Goal: Task Accomplishment & Management: Manage account settings

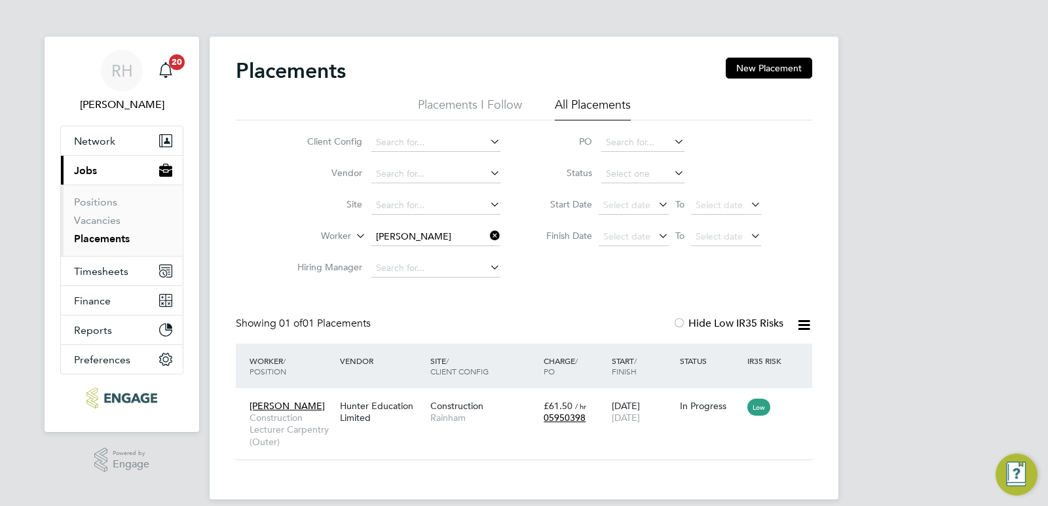
scroll to position [12, 62]
click at [487, 238] on icon at bounding box center [487, 236] width 0 height 18
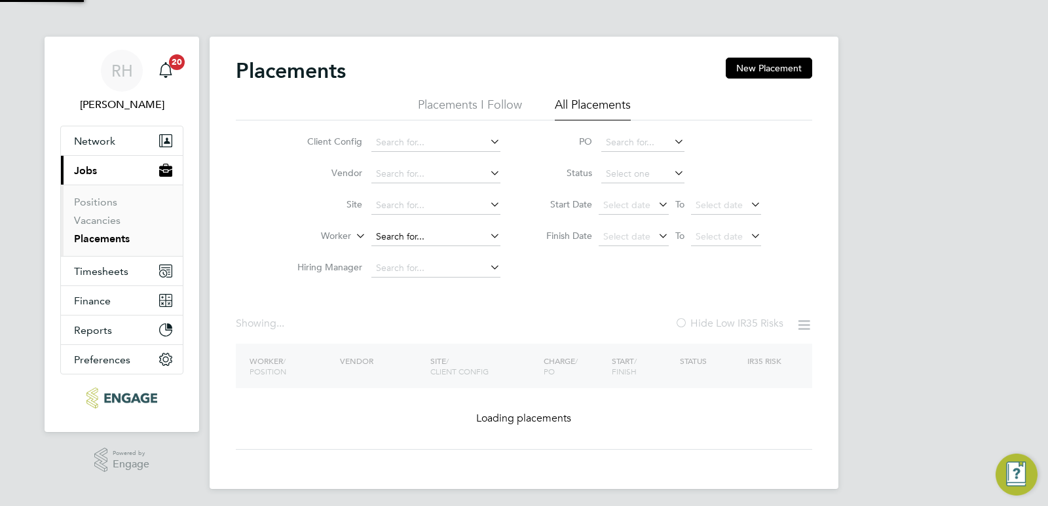
click at [438, 237] on input at bounding box center [435, 237] width 129 height 18
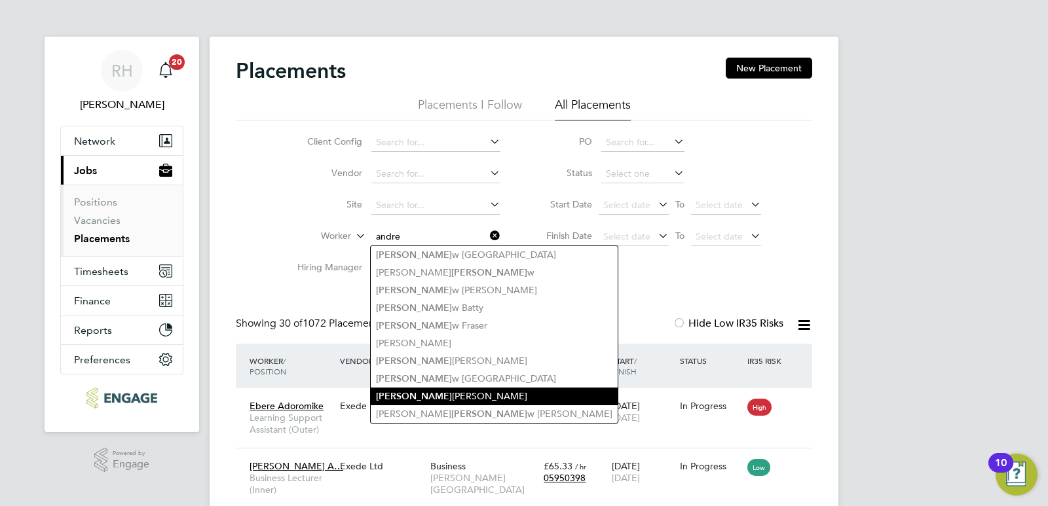
click at [429, 388] on li "Andre Edwards" at bounding box center [494, 397] width 247 height 18
type input "Andre Edwards"
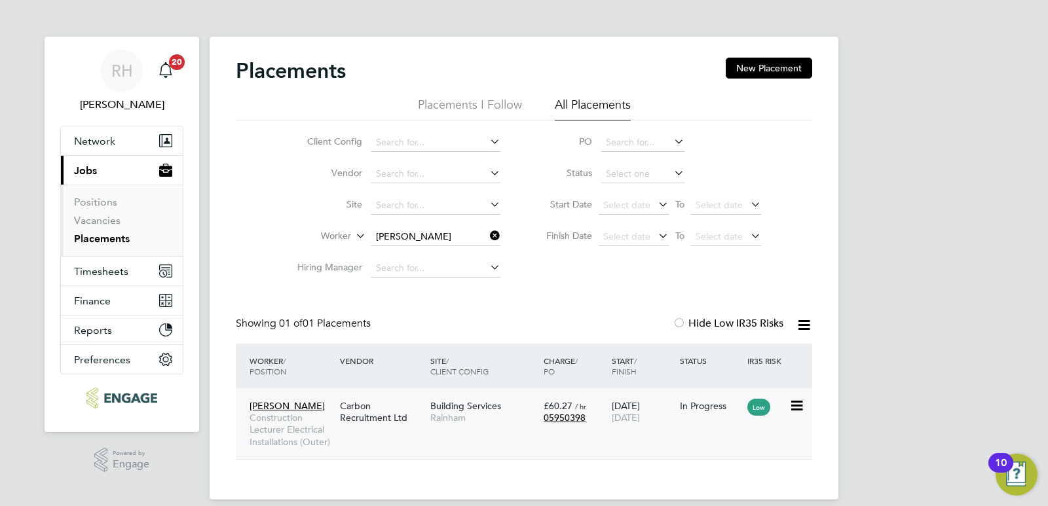
click at [397, 409] on div "Carbon Recruitment Ltd" at bounding box center [382, 412] width 90 height 37
click at [487, 235] on icon at bounding box center [487, 236] width 0 height 18
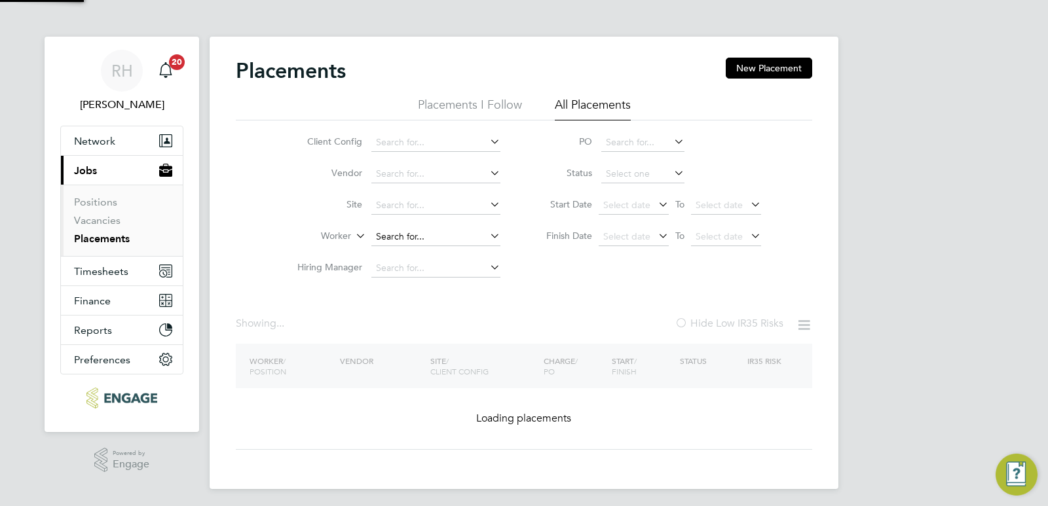
click at [455, 237] on input at bounding box center [435, 237] width 129 height 18
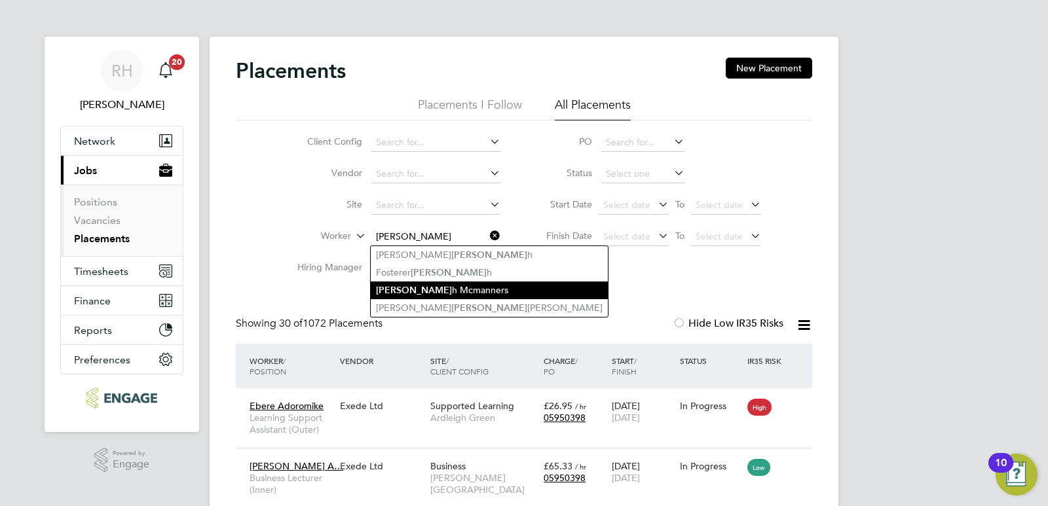
click at [439, 284] on li "Josep h Mcmanners" at bounding box center [489, 291] width 237 height 18
type input "Joseph Mcmanners"
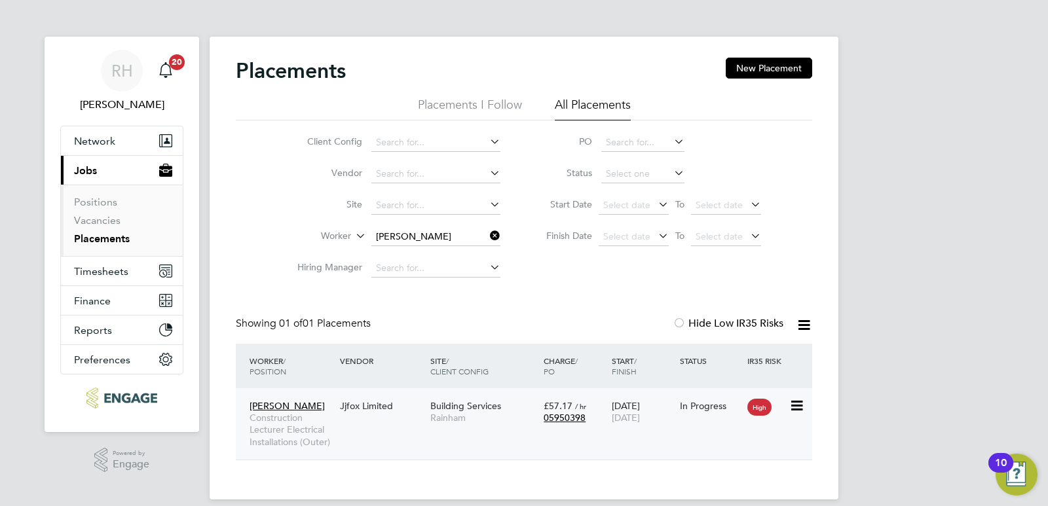
click at [284, 427] on span "Construction Lecturer Electrical Installations (Outer)" at bounding box center [292, 430] width 84 height 36
click at [111, 269] on span "Timesheets" at bounding box center [101, 271] width 54 height 12
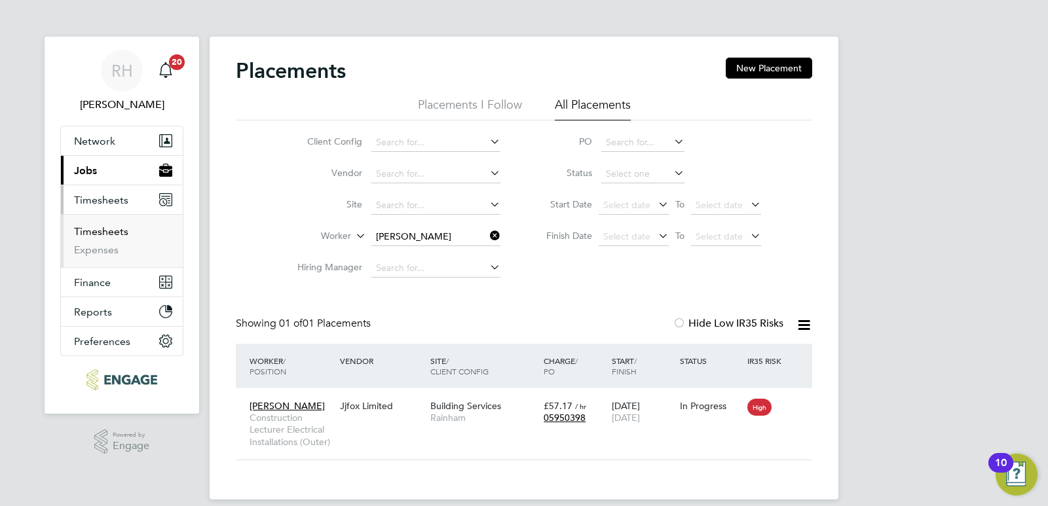
click at [108, 232] on link "Timesheets" at bounding box center [101, 231] width 54 height 12
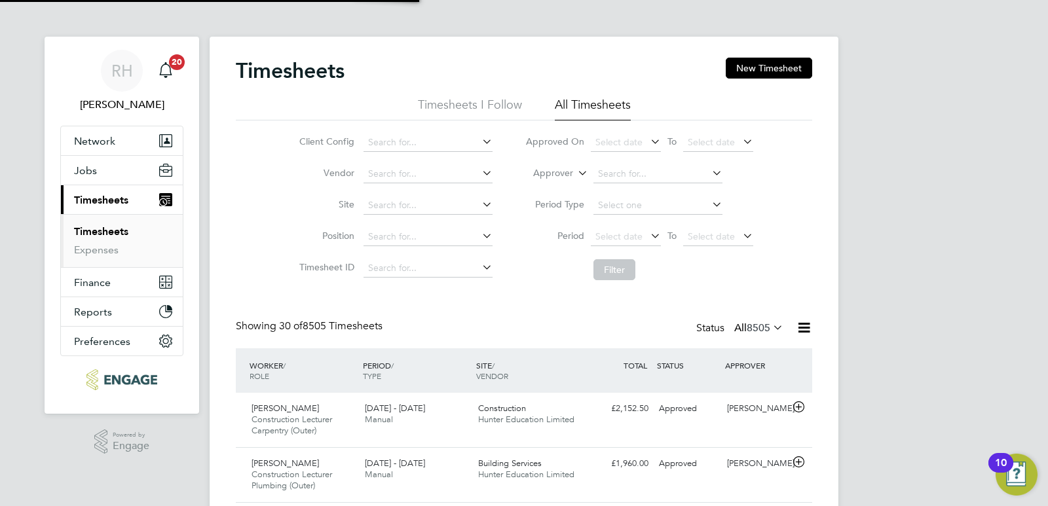
scroll to position [33, 114]
click at [617, 178] on input at bounding box center [658, 174] width 129 height 18
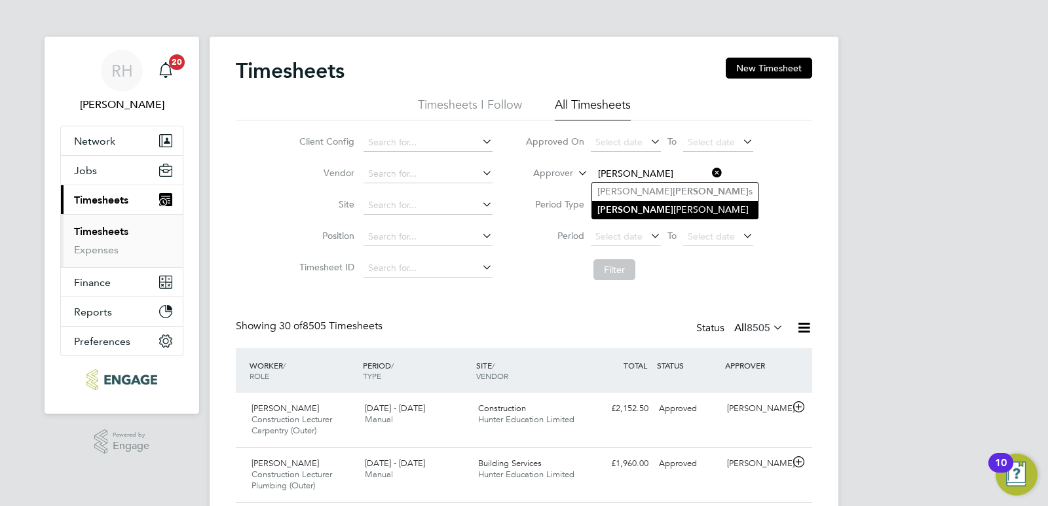
click at [620, 202] on li "Aaron Carr" at bounding box center [675, 210] width 166 height 18
type input "Aaron Carr"
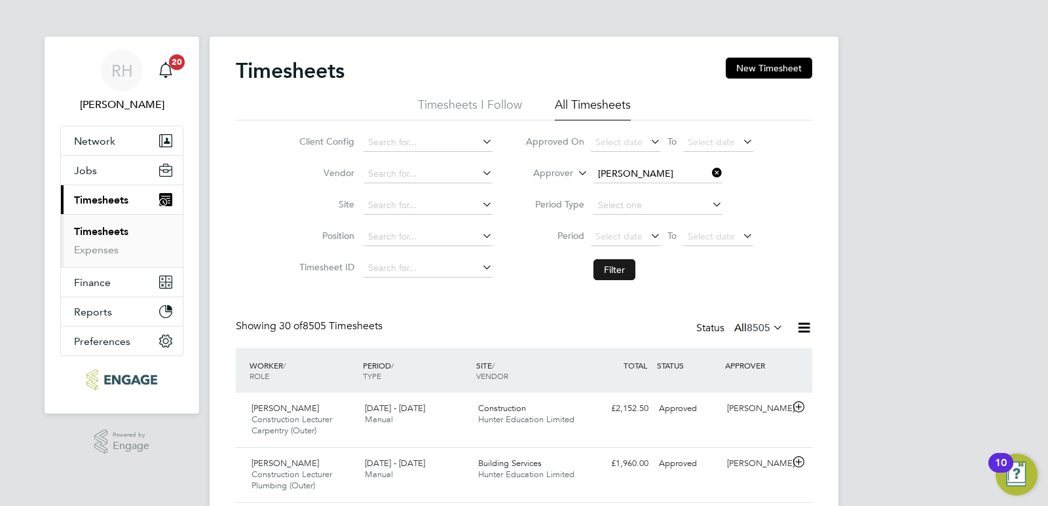
click at [618, 271] on button "Filter" at bounding box center [615, 269] width 42 height 21
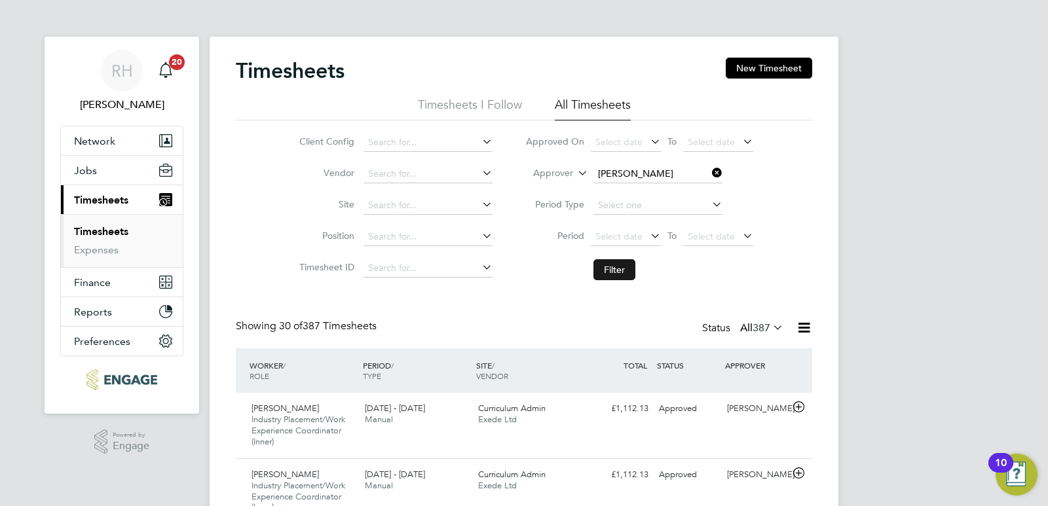
click at [624, 269] on button "Filter" at bounding box center [615, 269] width 42 height 21
click at [765, 329] on span "387" at bounding box center [762, 328] width 18 height 13
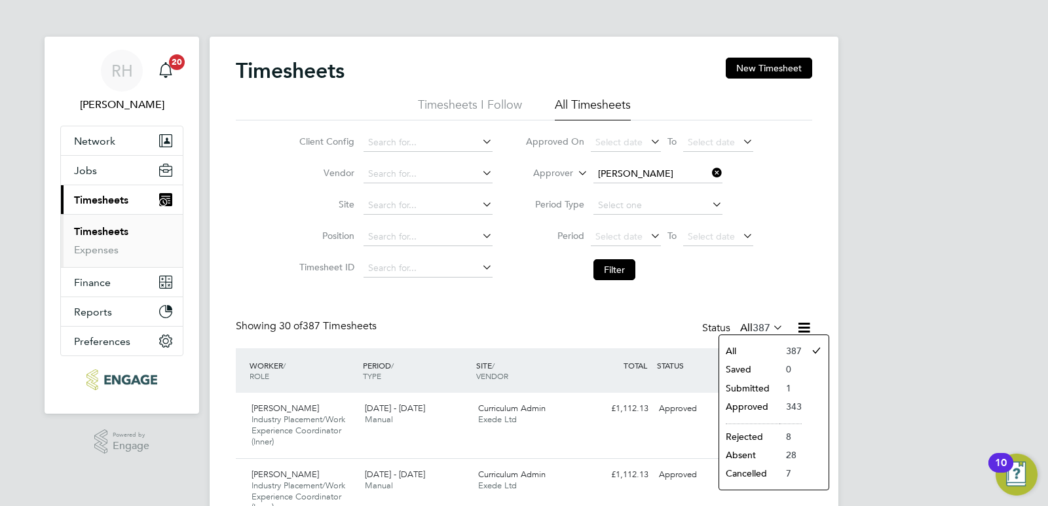
click at [754, 388] on li "Submitted" at bounding box center [749, 388] width 60 height 18
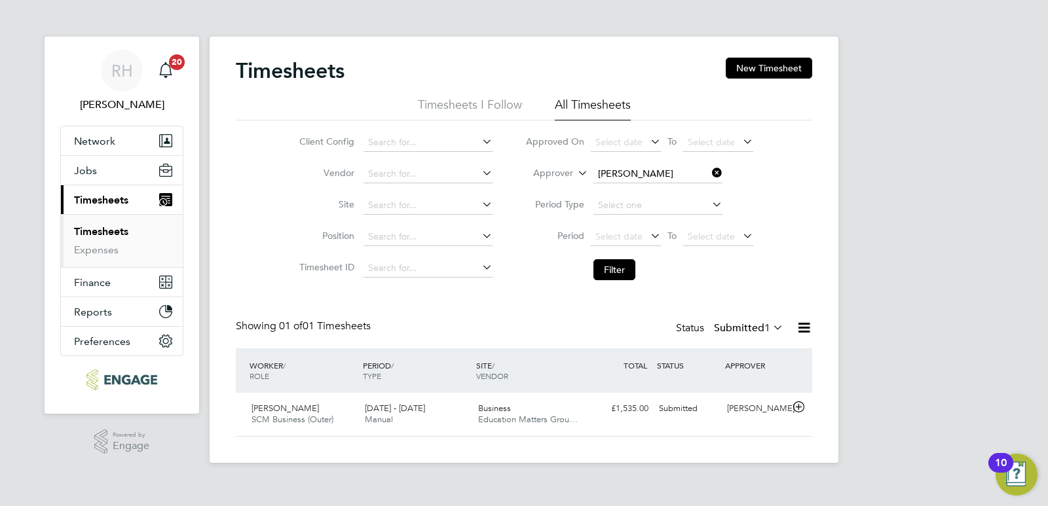
click at [710, 176] on icon at bounding box center [710, 173] width 0 height 18
click at [664, 180] on input at bounding box center [658, 174] width 129 height 18
click at [661, 193] on li "Silk a Warrick-Akerele" at bounding box center [657, 192] width 130 height 18
type input "Silka Warrick-Akerele"
click at [606, 276] on button "Filter" at bounding box center [615, 269] width 42 height 21
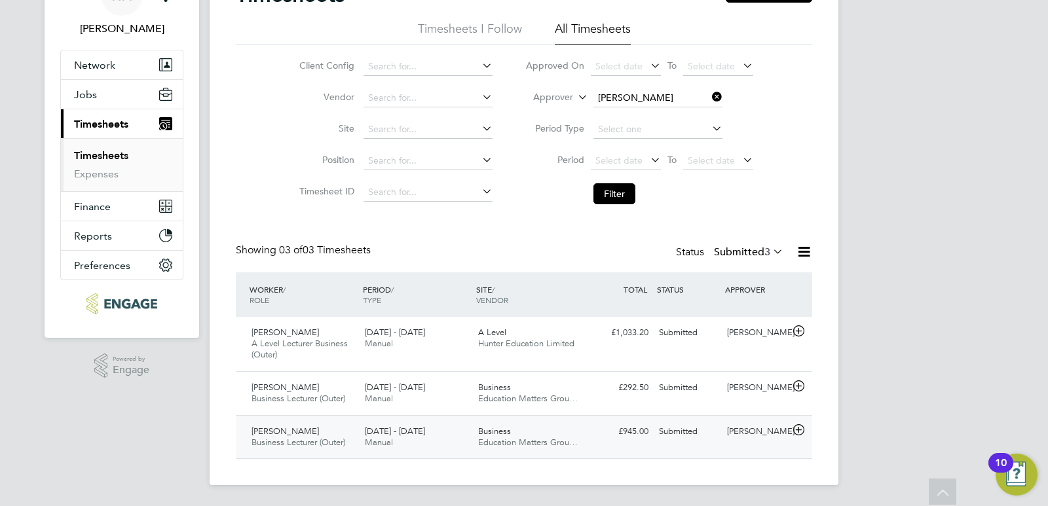
click at [795, 431] on icon at bounding box center [799, 430] width 16 height 10
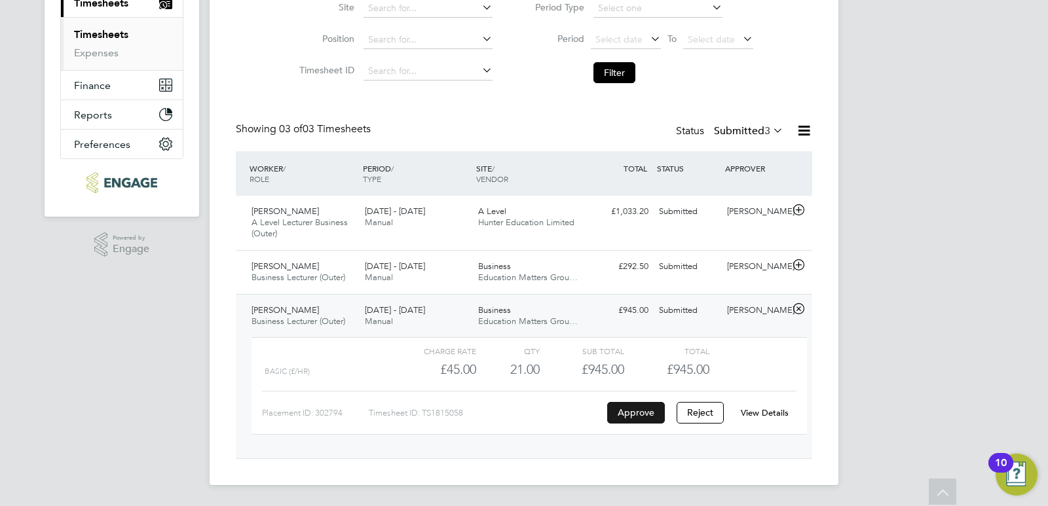
click at [637, 414] on button "Approve" at bounding box center [636, 412] width 58 height 21
click at [699, 271] on div "Submitted" at bounding box center [688, 267] width 68 height 22
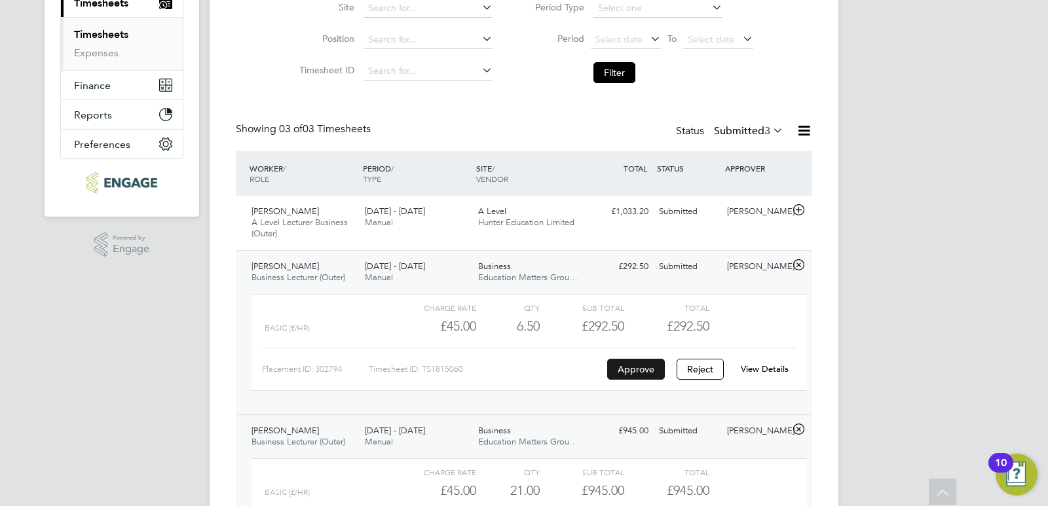
click at [626, 369] on button "Approve" at bounding box center [636, 369] width 58 height 21
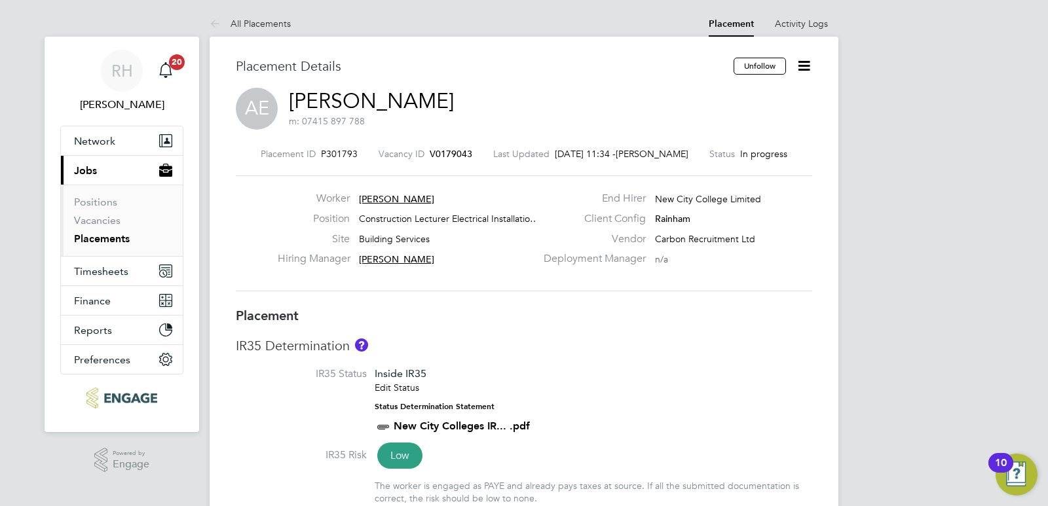
click at [444, 157] on span "V0179043" at bounding box center [451, 154] width 43 height 12
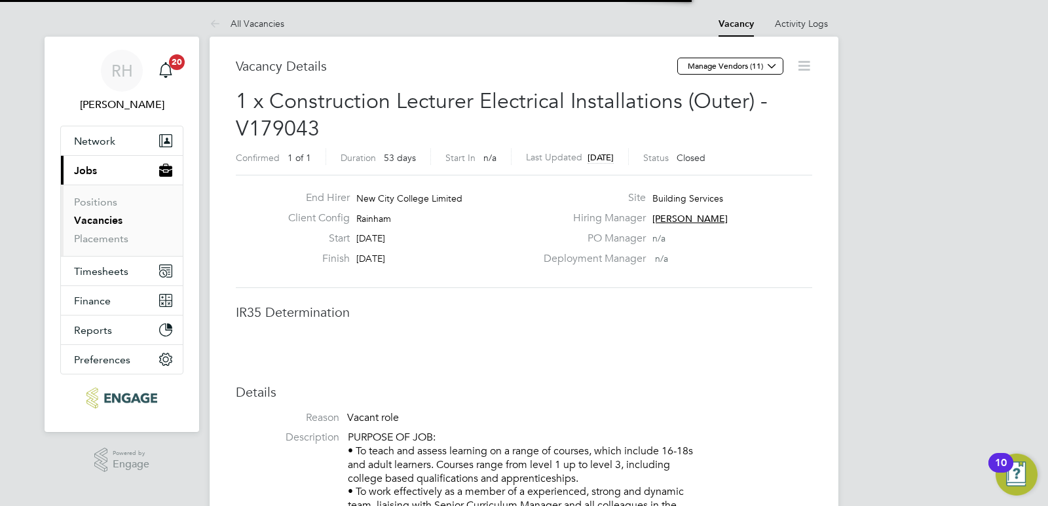
scroll to position [7, 7]
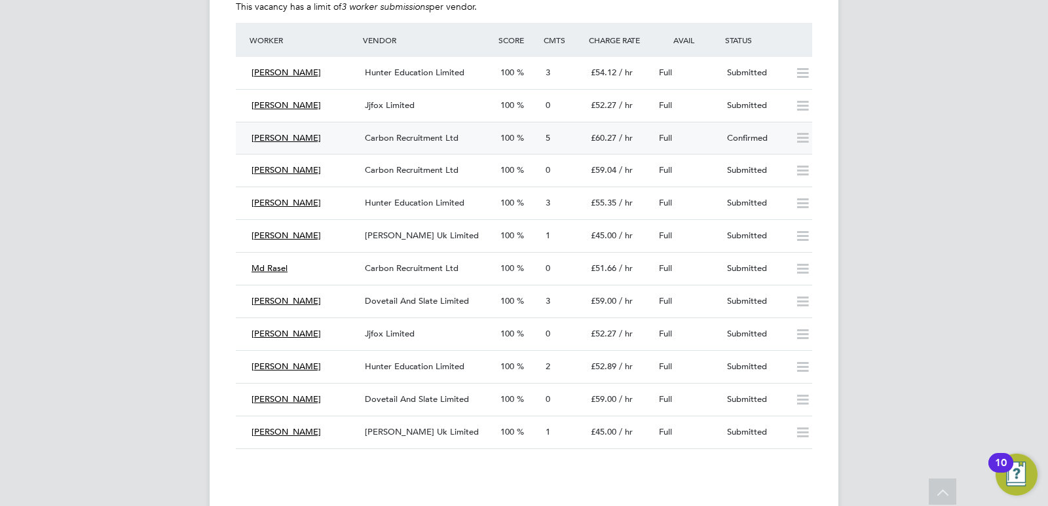
click at [421, 143] on div "Carbon Recruitment Ltd" at bounding box center [428, 139] width 136 height 22
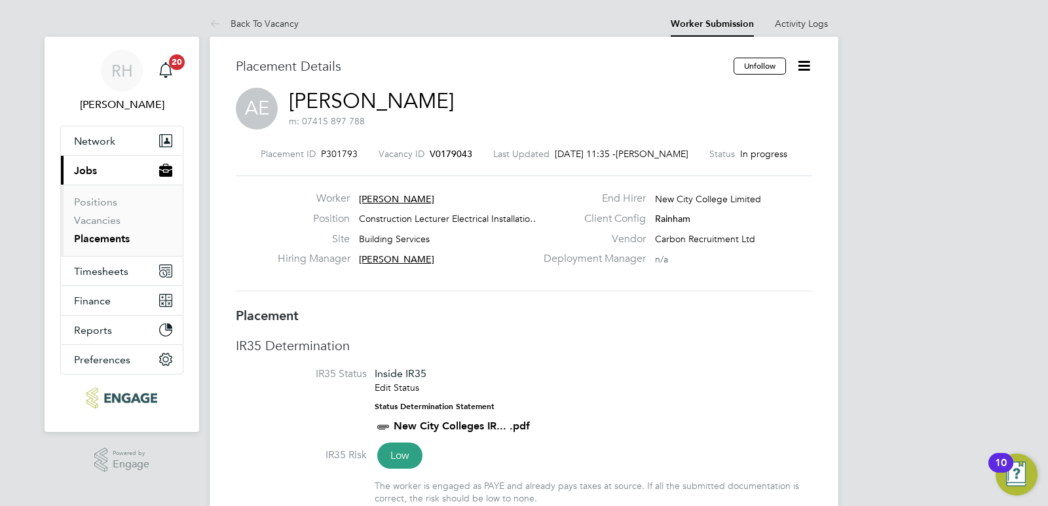
click at [803, 67] on icon at bounding box center [804, 66] width 16 height 16
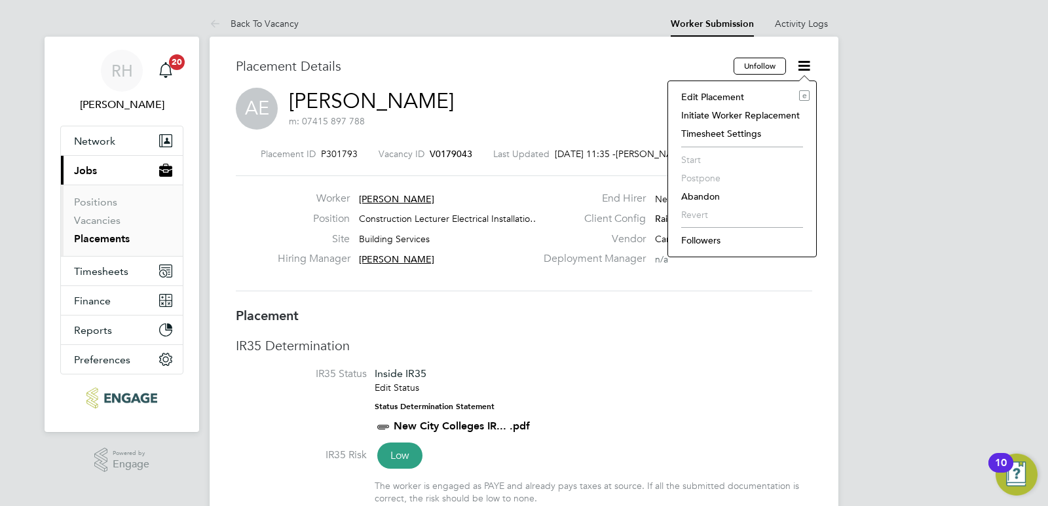
click at [725, 100] on li "Edit Placement e" at bounding box center [742, 97] width 135 height 18
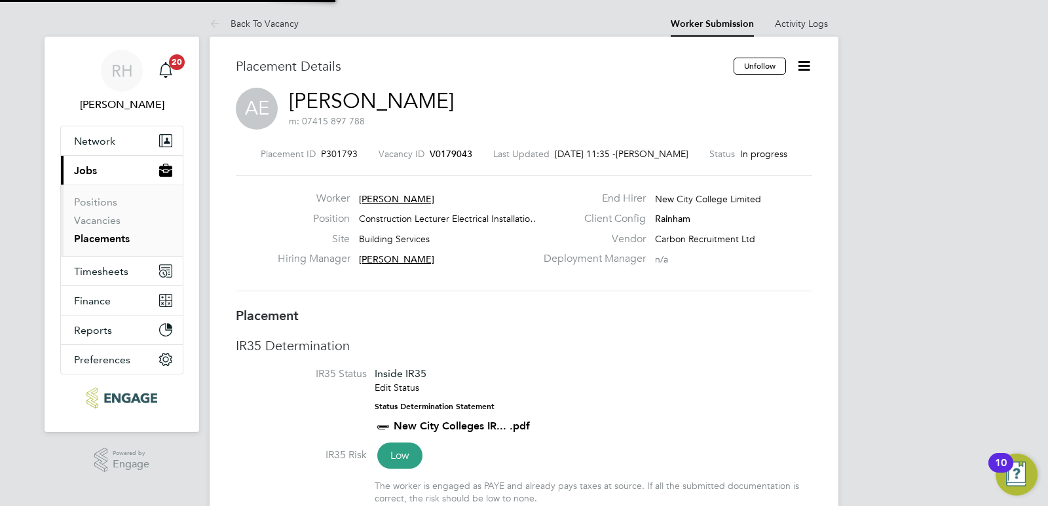
type input "[PERSON_NAME]"
type input "[DATE]"
type input "09:00"
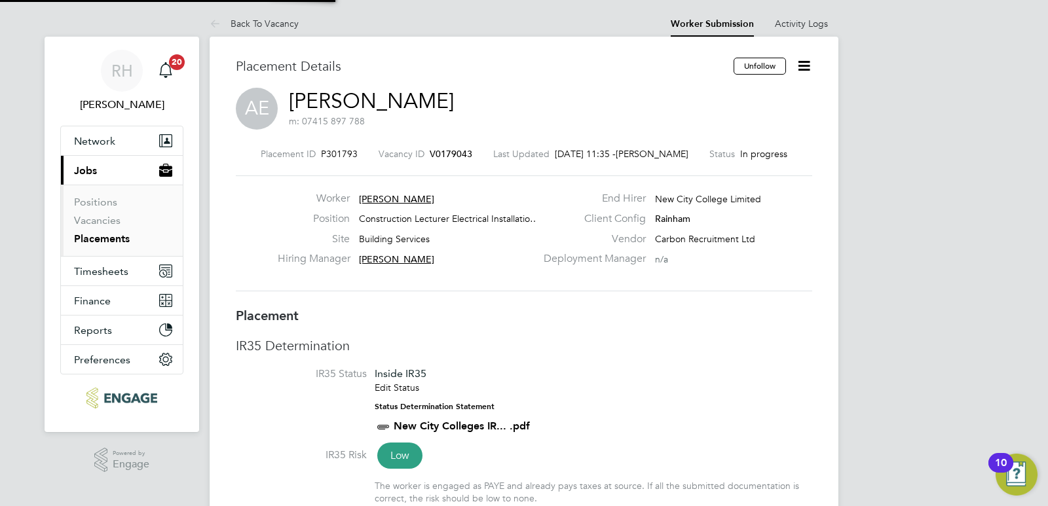
type input "17:00"
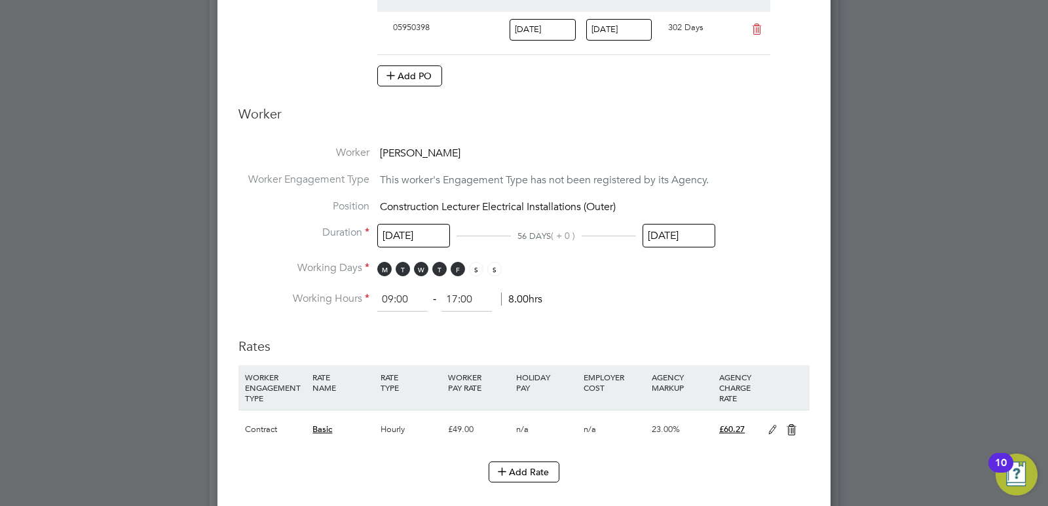
click at [656, 243] on input "[DATE]" at bounding box center [679, 236] width 73 height 24
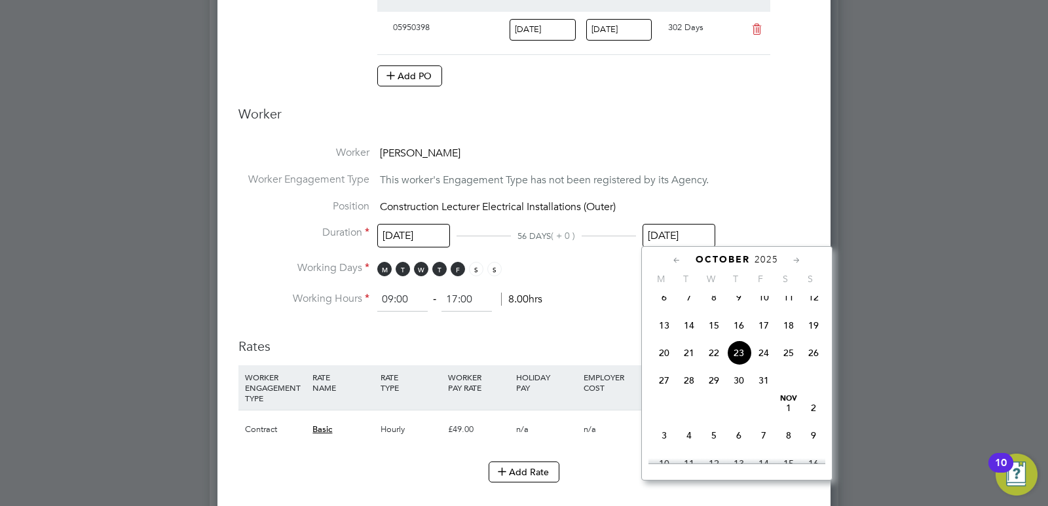
click at [673, 261] on icon at bounding box center [677, 261] width 12 height 14
click at [812, 368] on span "21" at bounding box center [813, 357] width 25 height 25
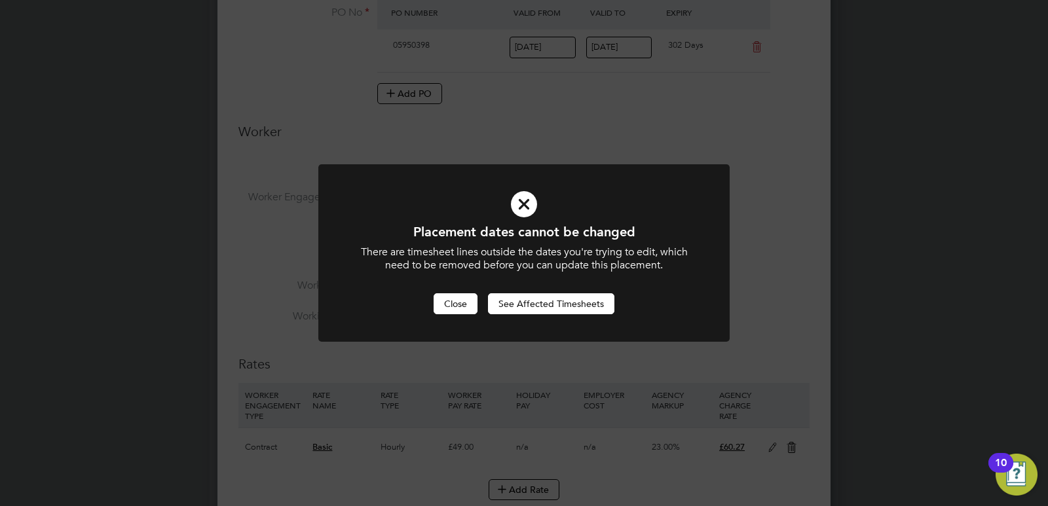
click at [461, 305] on button "Close" at bounding box center [456, 304] width 44 height 21
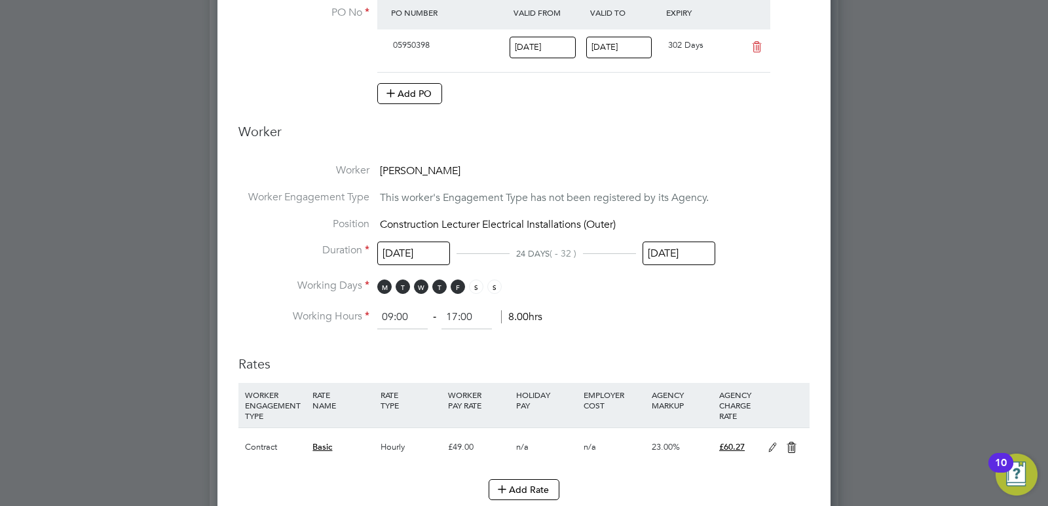
click at [650, 254] on input "21 Sep 2025" at bounding box center [679, 254] width 73 height 24
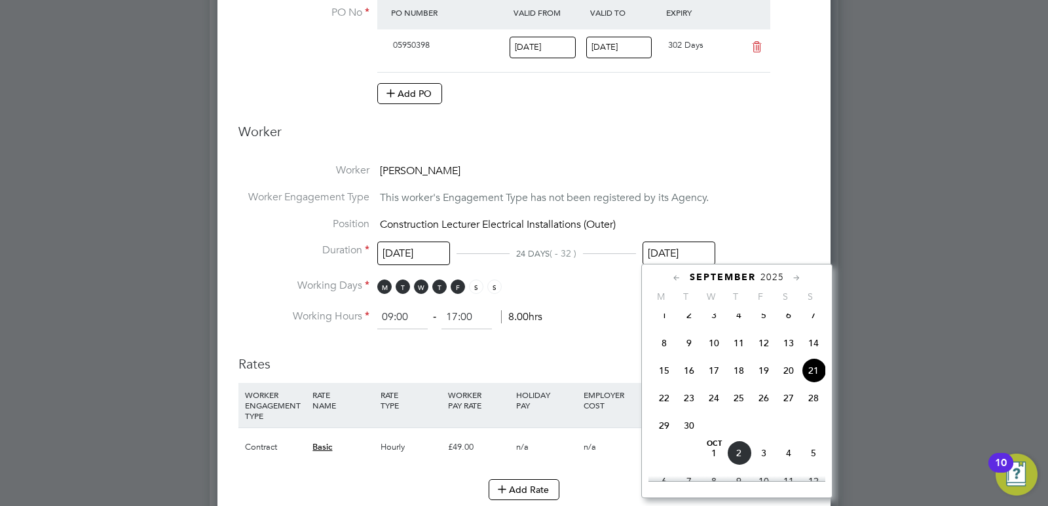
click at [713, 407] on span "24" at bounding box center [714, 398] width 25 height 25
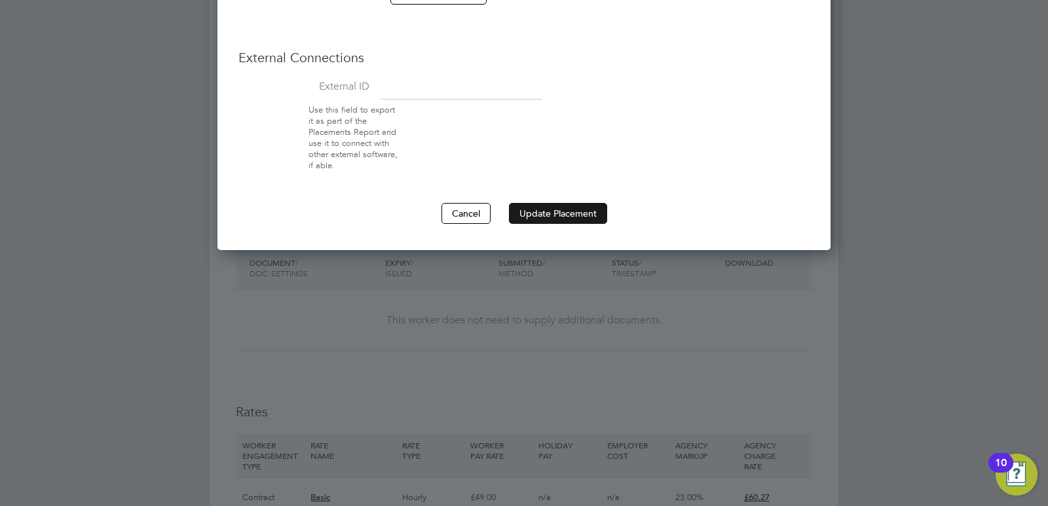
click at [584, 210] on button "Update Placement" at bounding box center [558, 213] width 98 height 21
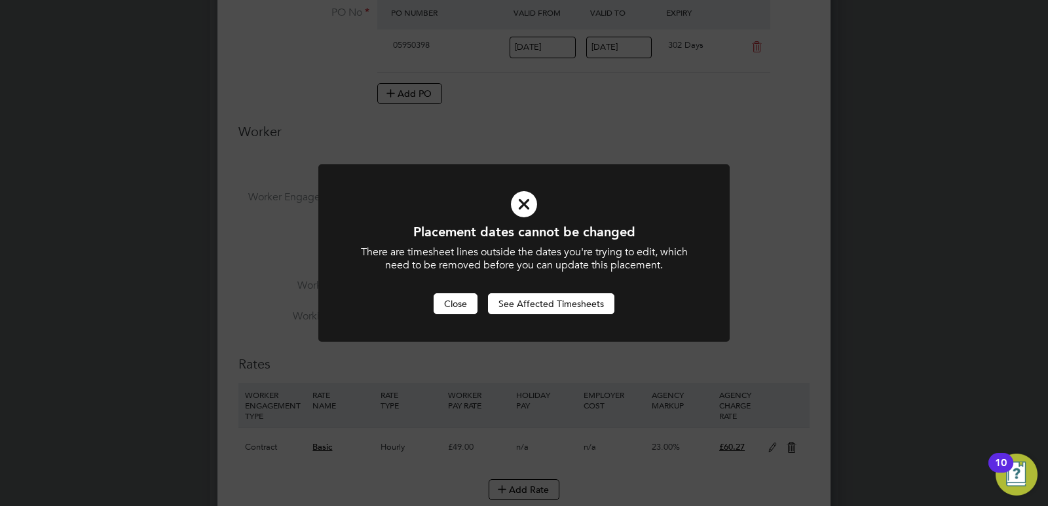
click at [465, 305] on button "Close" at bounding box center [456, 304] width 44 height 21
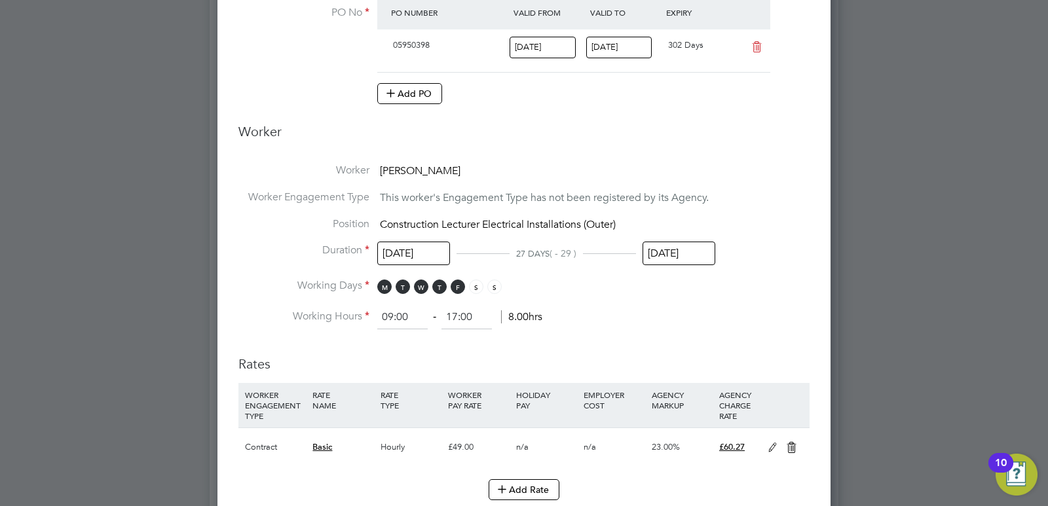
click at [658, 259] on input "24 Sep 2025" at bounding box center [679, 254] width 73 height 24
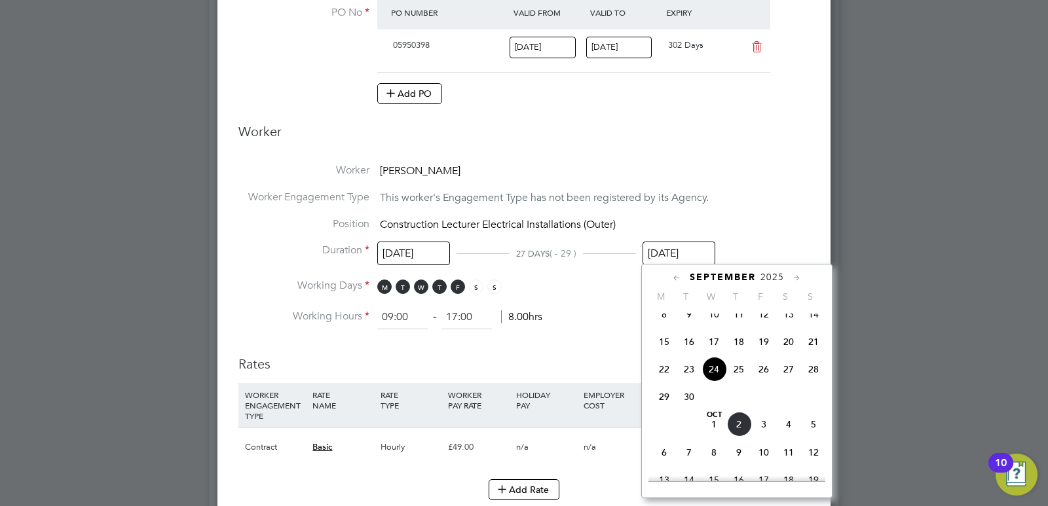
click at [821, 382] on span "28" at bounding box center [813, 369] width 25 height 25
type input "28 Sep 2025"
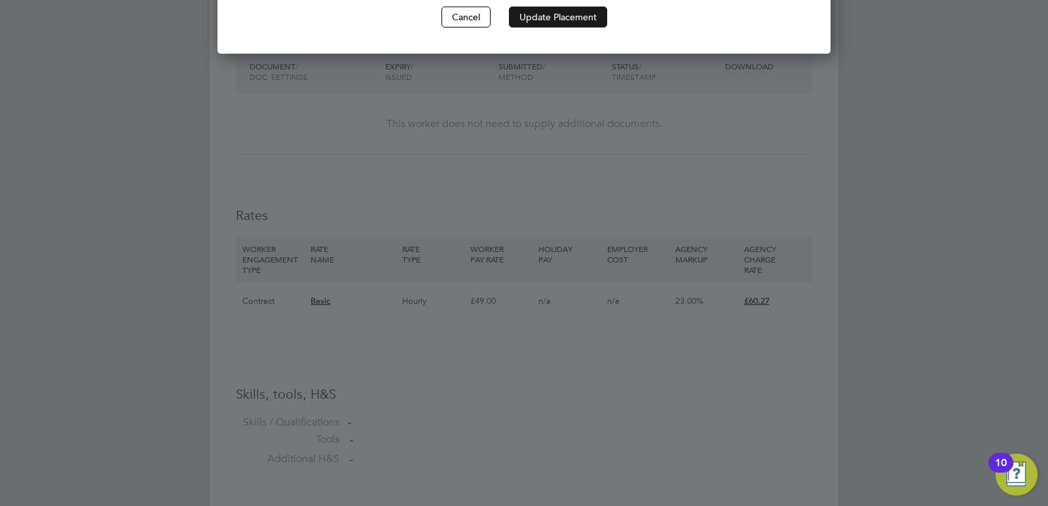
click at [584, 19] on button "Update Placement" at bounding box center [558, 17] width 98 height 21
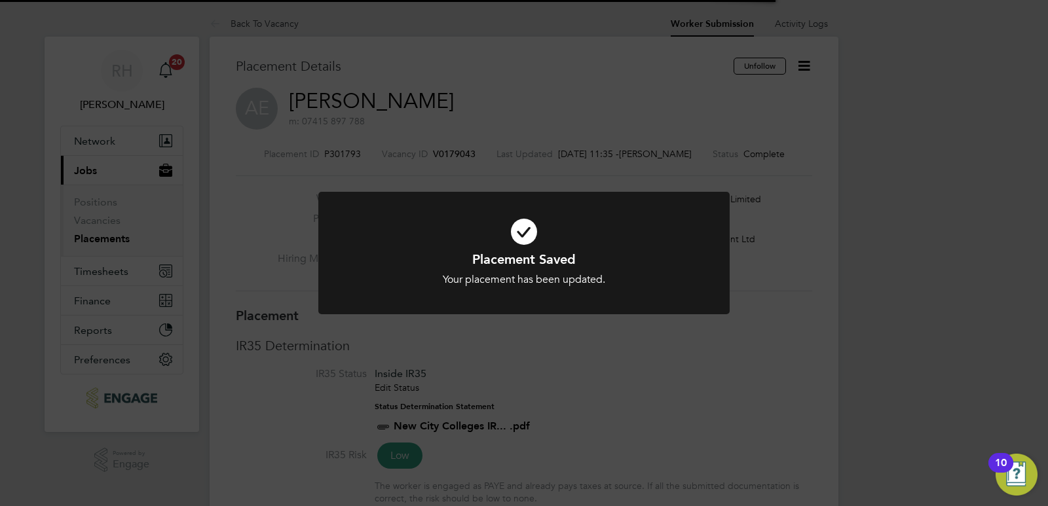
click at [601, 342] on div "Placement Saved Your placement has been updated. Cancel Okay" at bounding box center [524, 253] width 1048 height 506
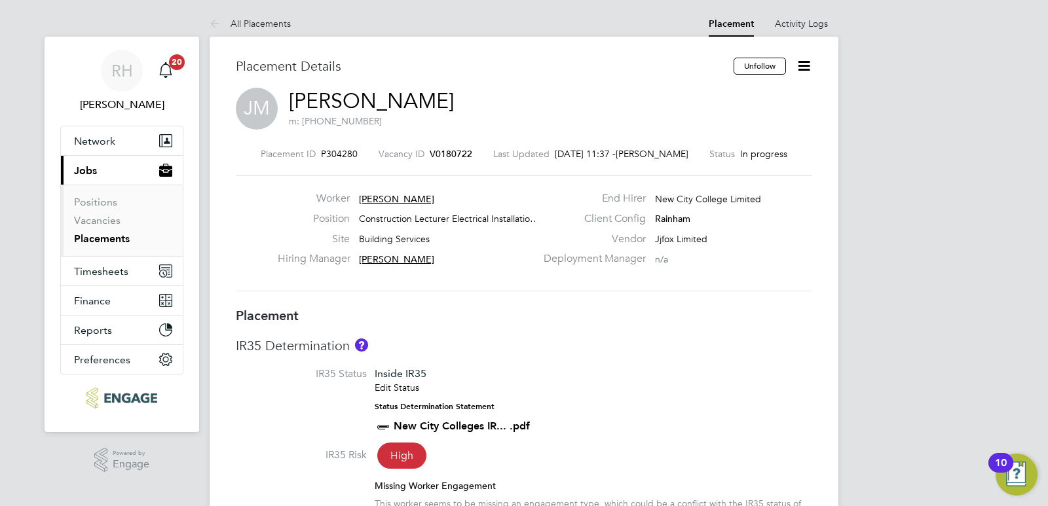
click at [805, 66] on icon at bounding box center [804, 66] width 16 height 16
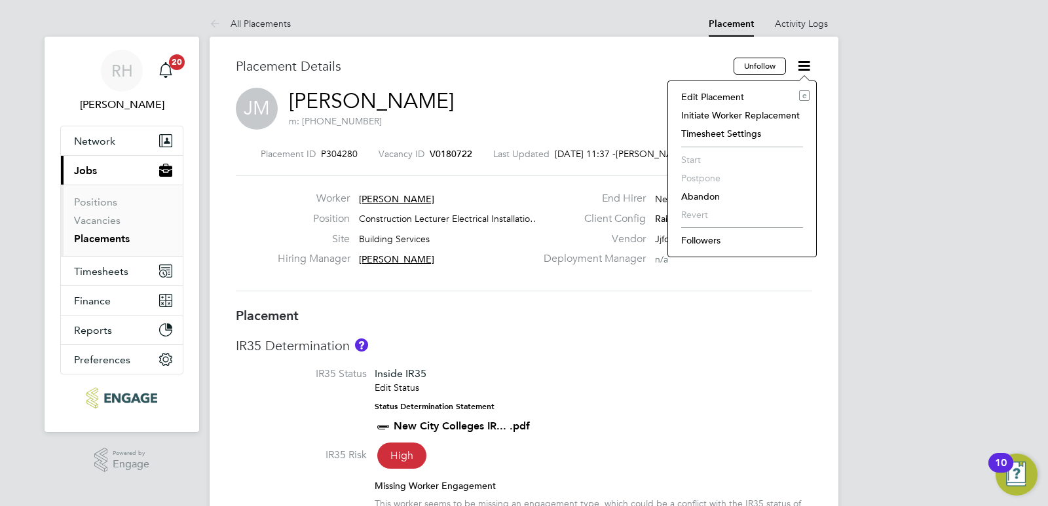
click at [707, 95] on li "Edit Placement e" at bounding box center [742, 97] width 135 height 18
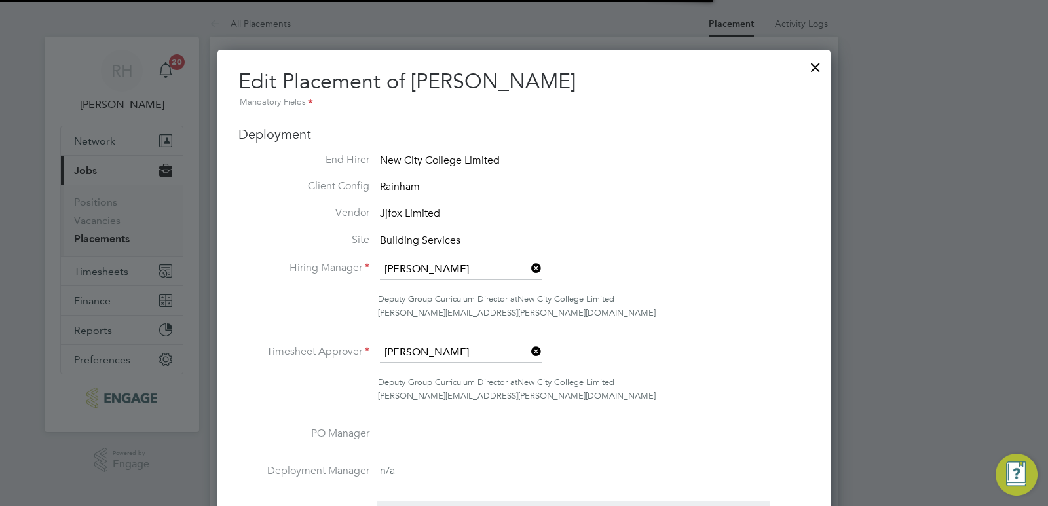
scroll to position [7, 7]
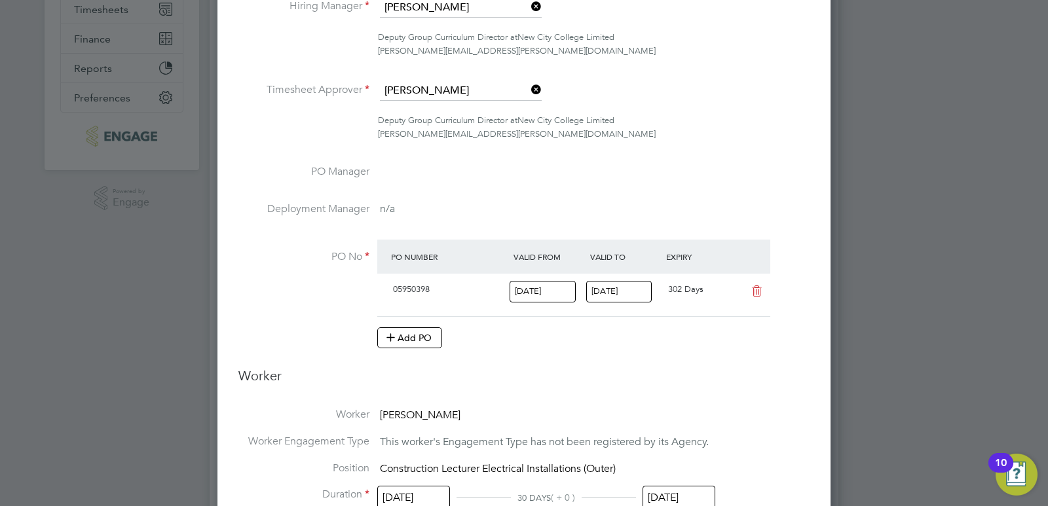
click at [600, 294] on input "[DATE]" at bounding box center [619, 292] width 66 height 22
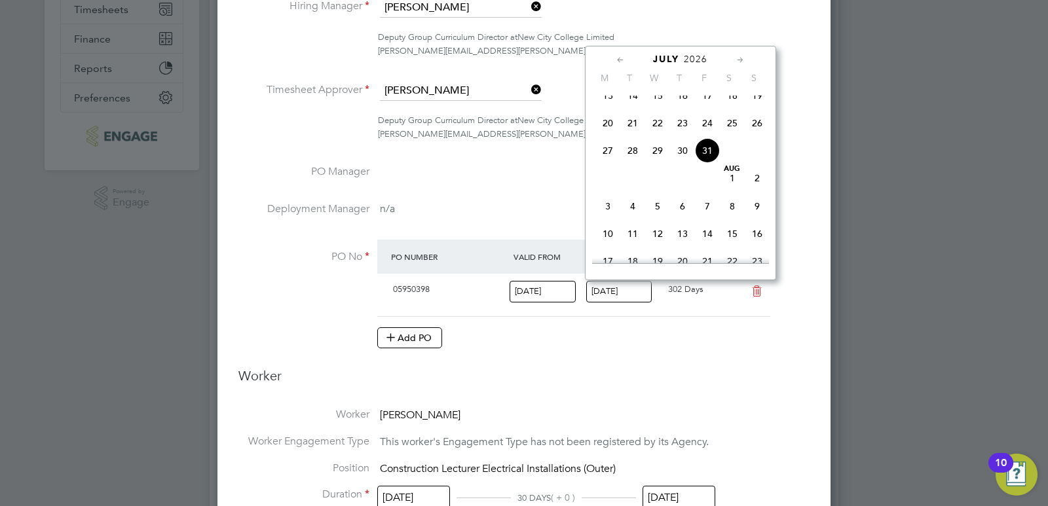
click at [618, 57] on icon at bounding box center [621, 60] width 12 height 14
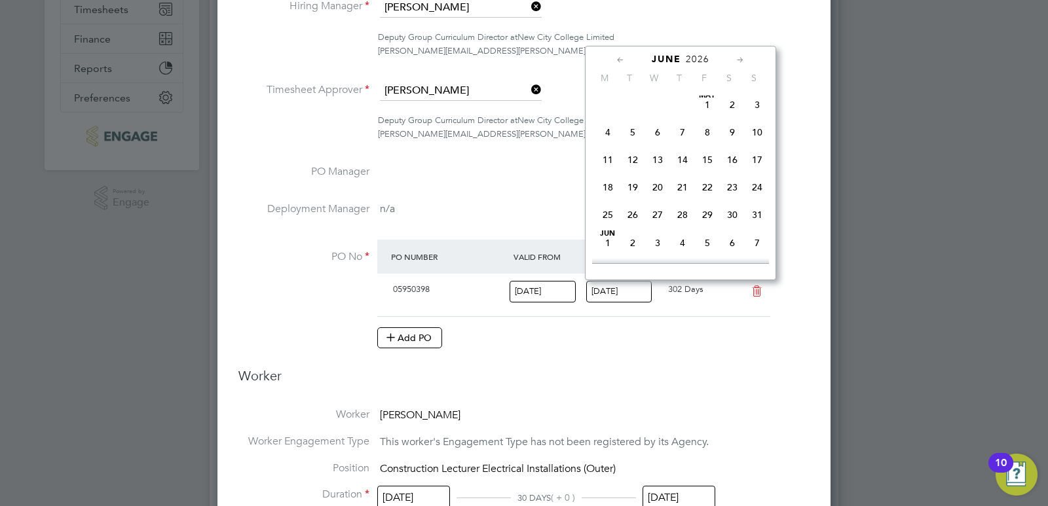
click at [618, 57] on icon at bounding box center [621, 60] width 12 height 14
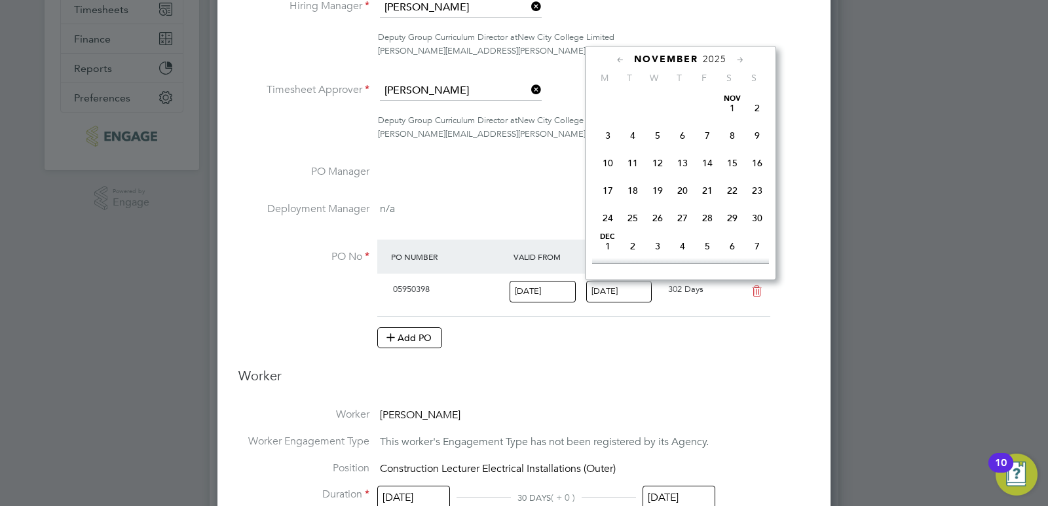
click at [618, 57] on icon at bounding box center [621, 60] width 12 height 14
click at [710, 245] on span "3" at bounding box center [707, 241] width 25 height 25
type input "03 Oct 2025"
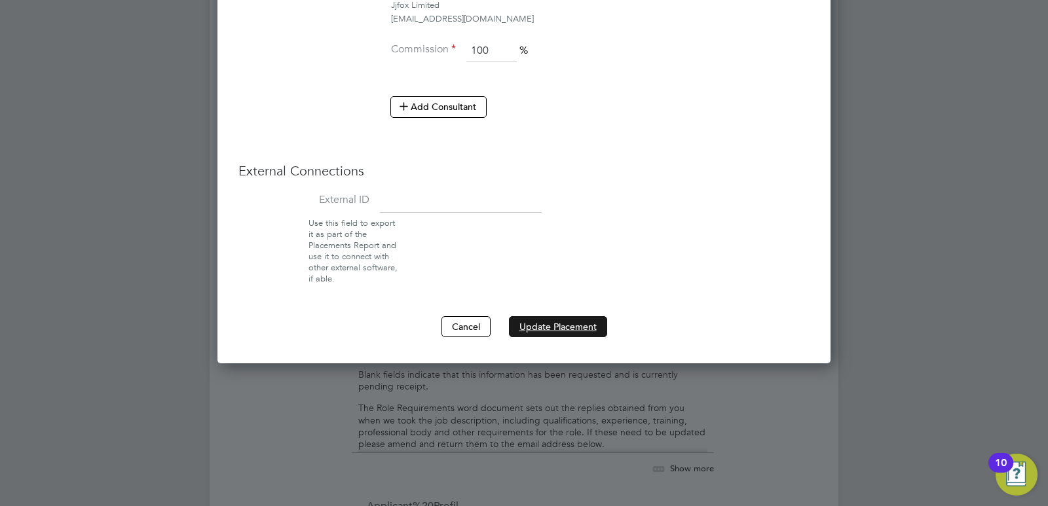
click at [593, 321] on button "Update Placement" at bounding box center [558, 326] width 98 height 21
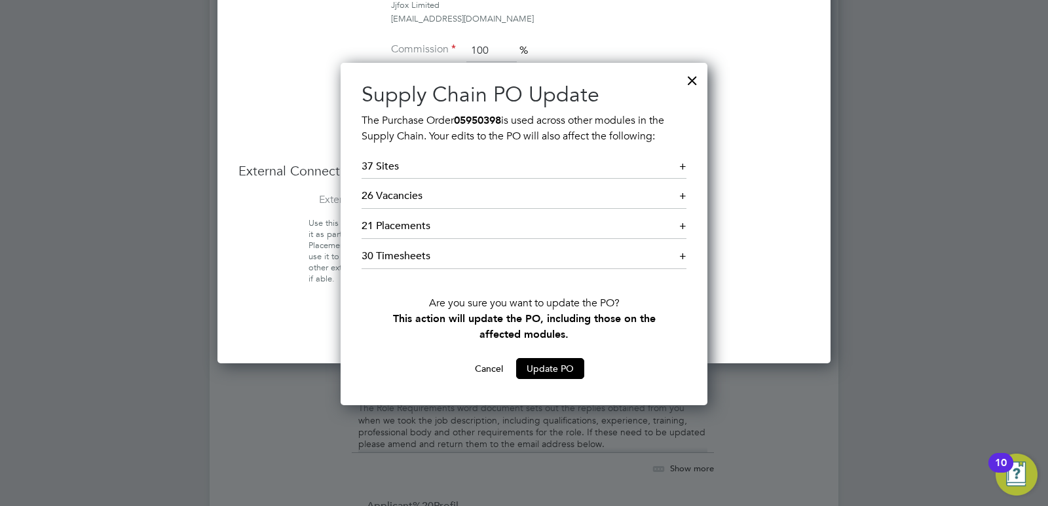
click at [691, 84] on div at bounding box center [693, 78] width 24 height 24
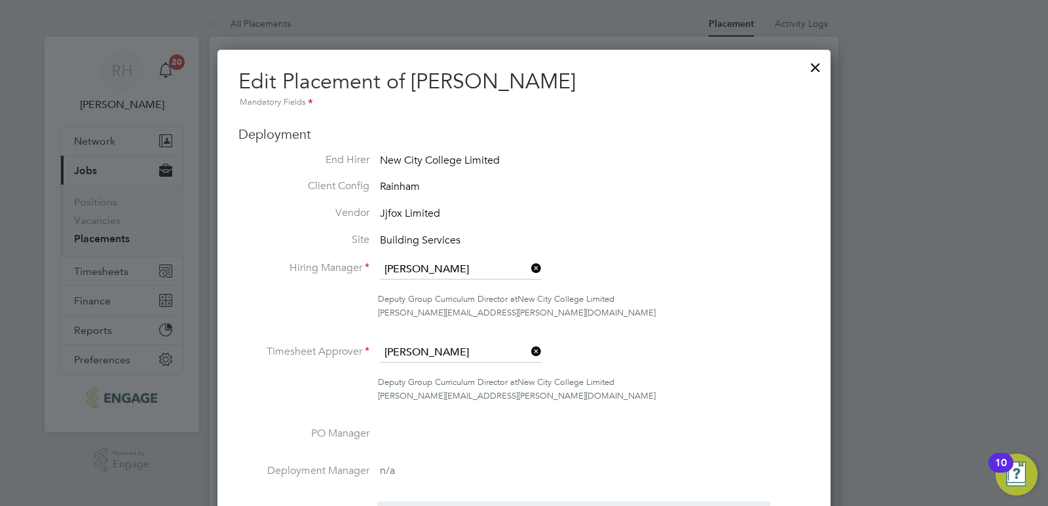
click at [812, 69] on div at bounding box center [816, 64] width 24 height 24
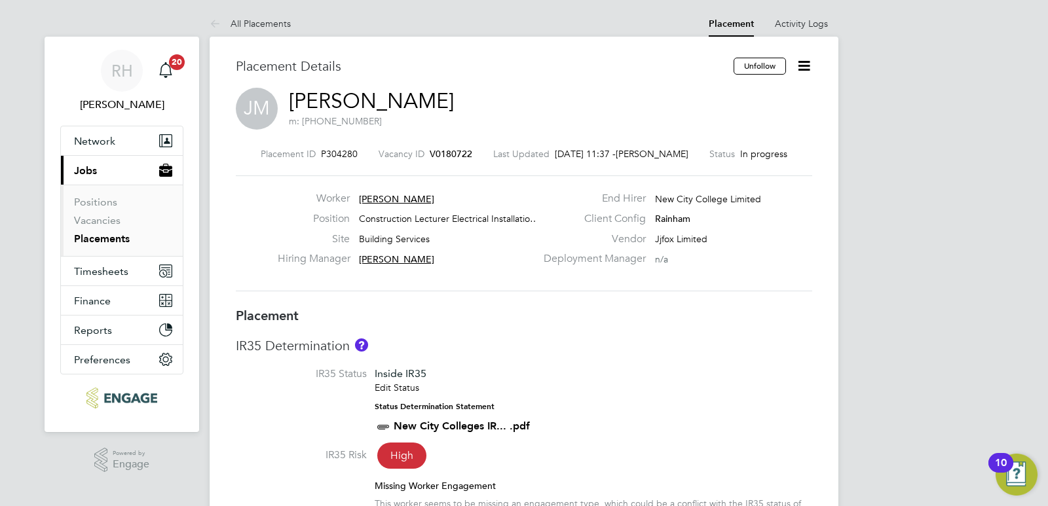
click at [803, 63] on icon at bounding box center [804, 66] width 16 height 16
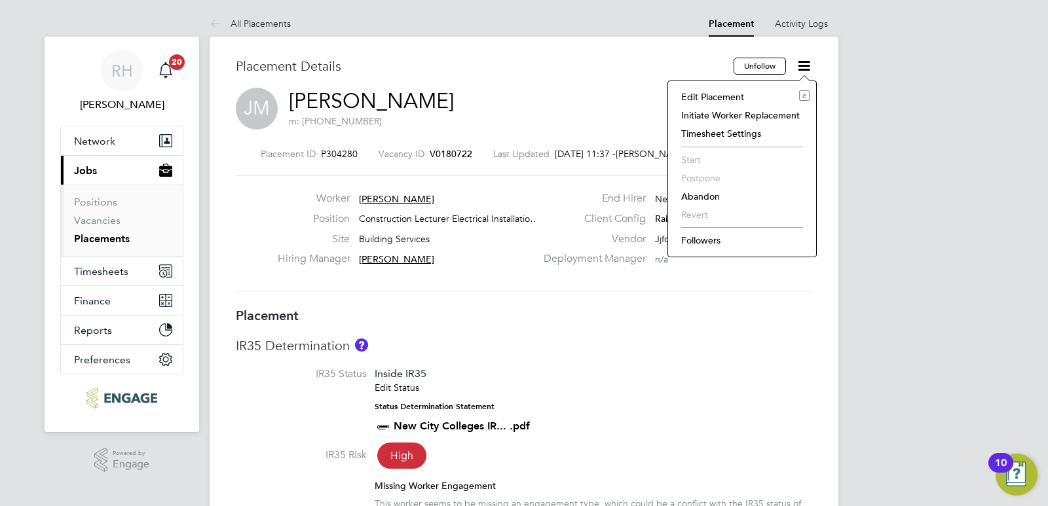
click at [728, 94] on li "Edit Placement e" at bounding box center [742, 97] width 135 height 18
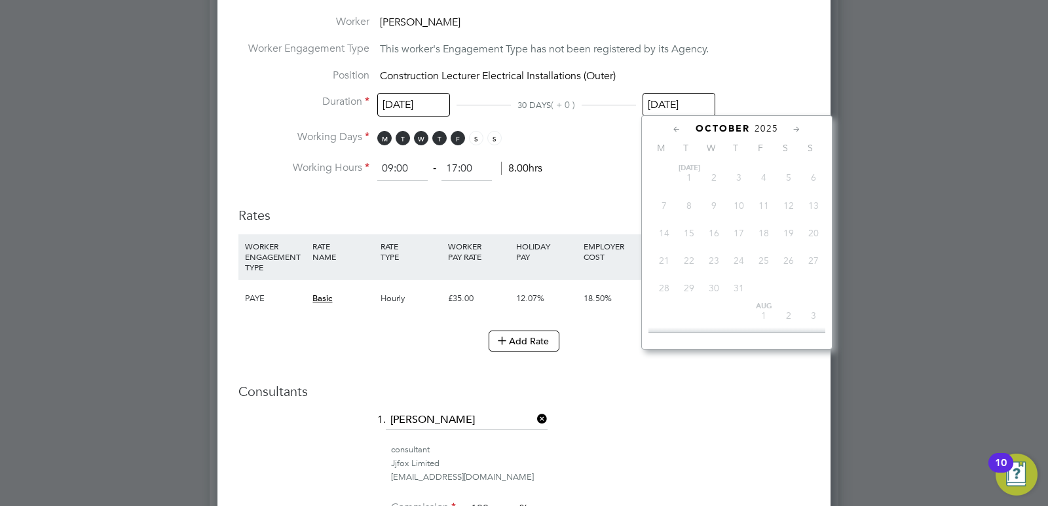
click at [655, 107] on input "[DATE]" at bounding box center [679, 105] width 73 height 24
click at [677, 130] on icon at bounding box center [677, 130] width 12 height 14
click at [767, 320] on span "3" at bounding box center [763, 309] width 25 height 25
type input "03 Oct 2025"
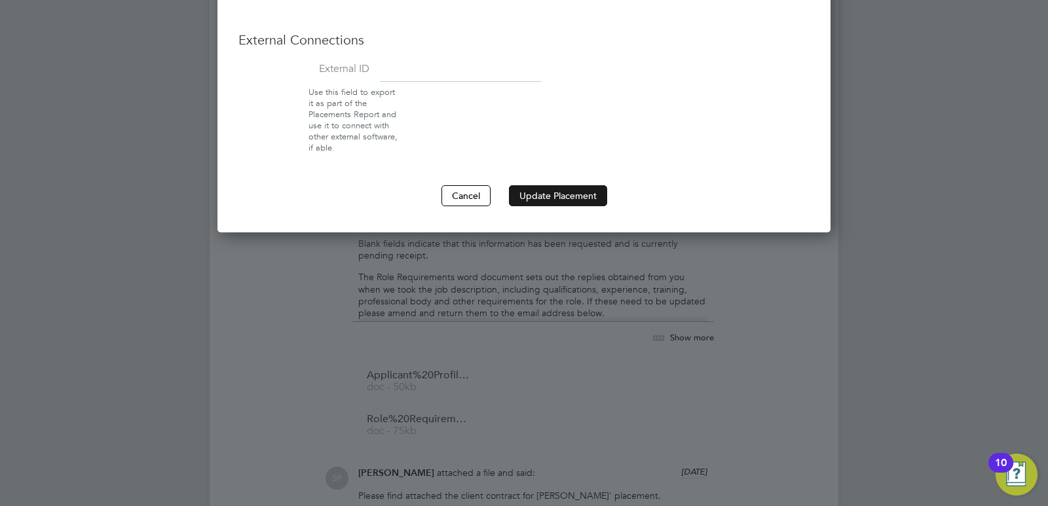
click at [569, 197] on button "Update Placement" at bounding box center [558, 195] width 98 height 21
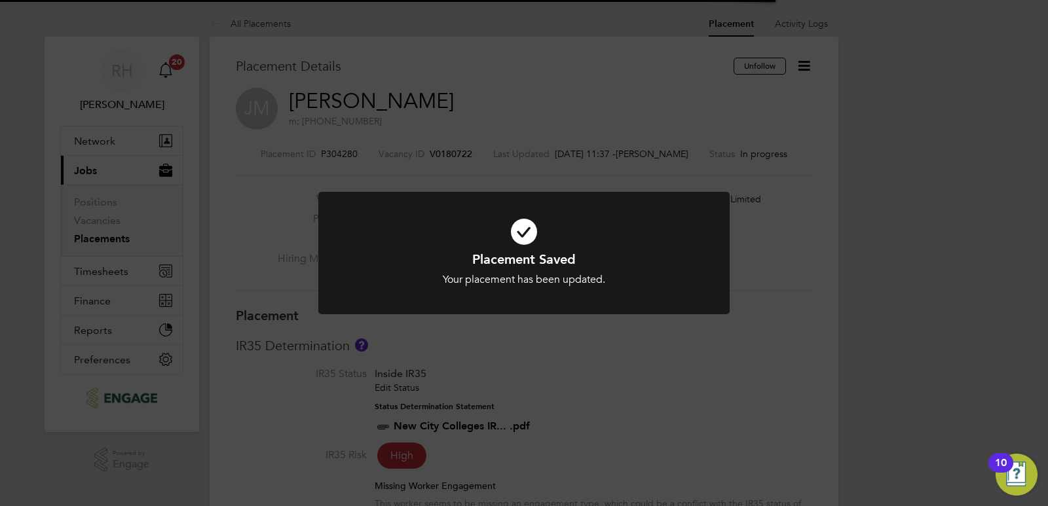
click at [640, 425] on div "Placement Saved Your placement has been updated. Cancel Okay" at bounding box center [524, 253] width 1048 height 506
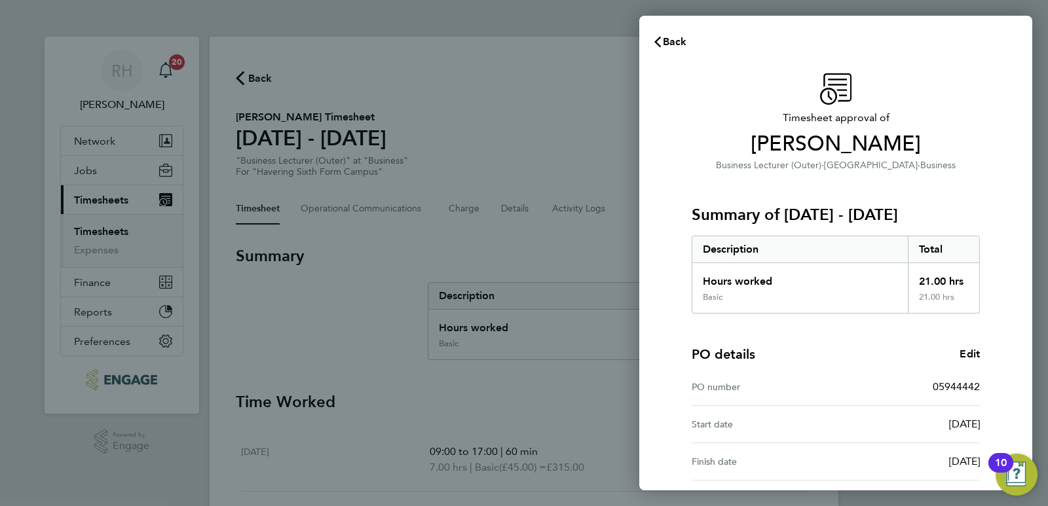
scroll to position [121, 0]
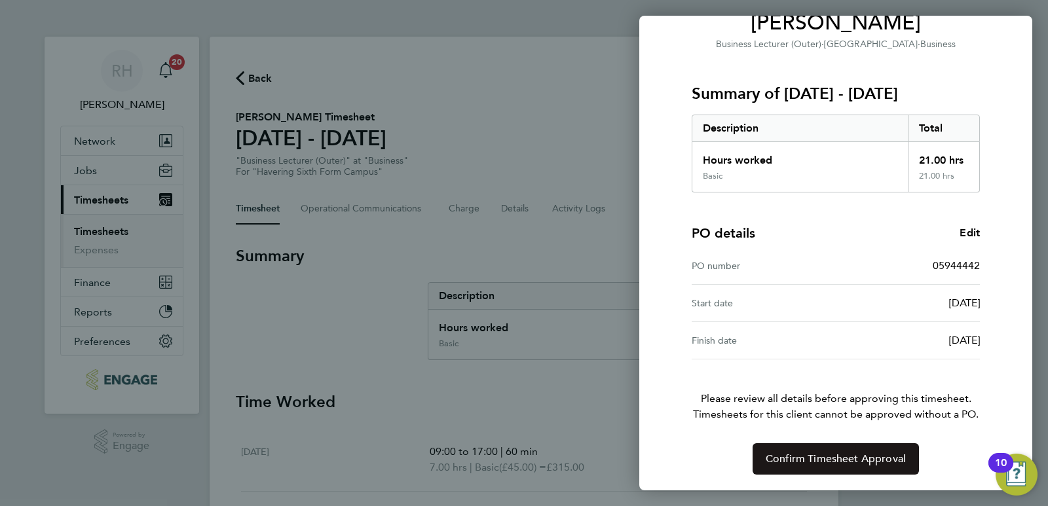
click at [805, 461] on span "Confirm Timesheet Approval" at bounding box center [836, 459] width 140 height 13
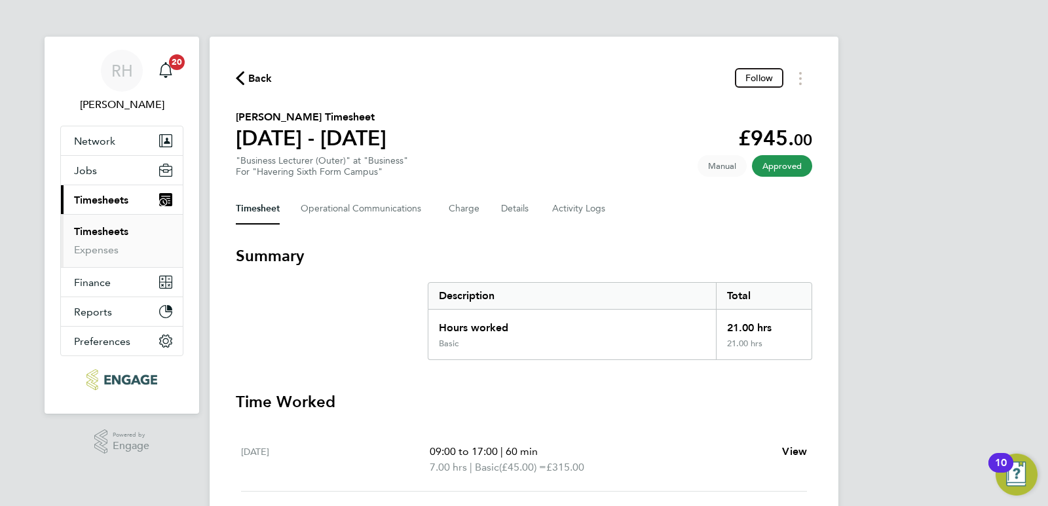
click at [246, 80] on span "Back" at bounding box center [254, 77] width 37 height 12
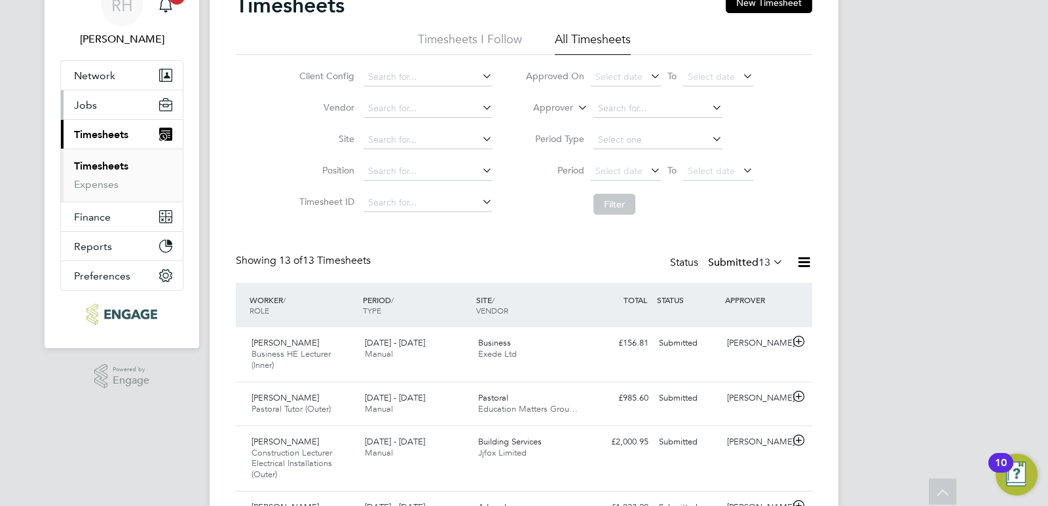
click at [97, 104] on button "Jobs" at bounding box center [122, 104] width 122 height 29
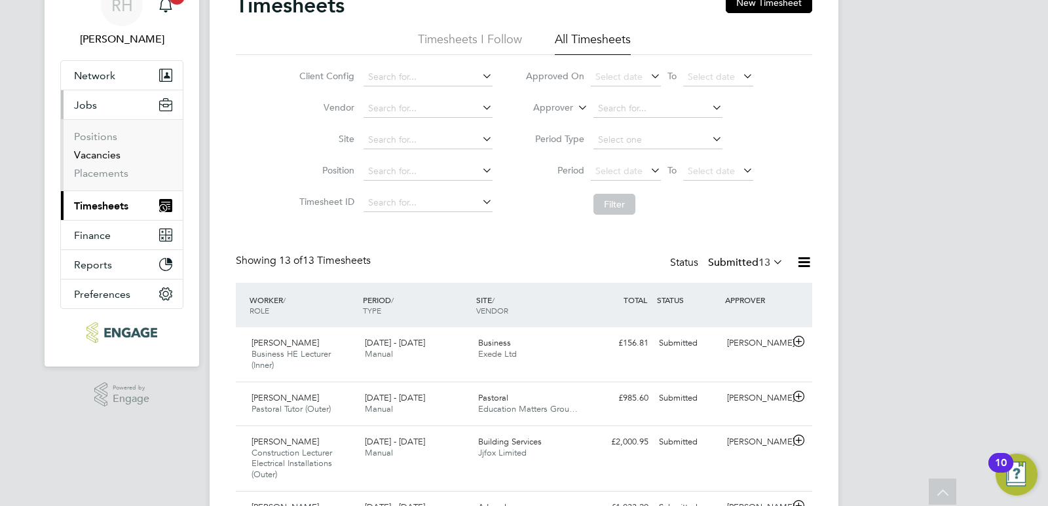
click at [103, 153] on link "Vacancies" at bounding box center [97, 155] width 47 height 12
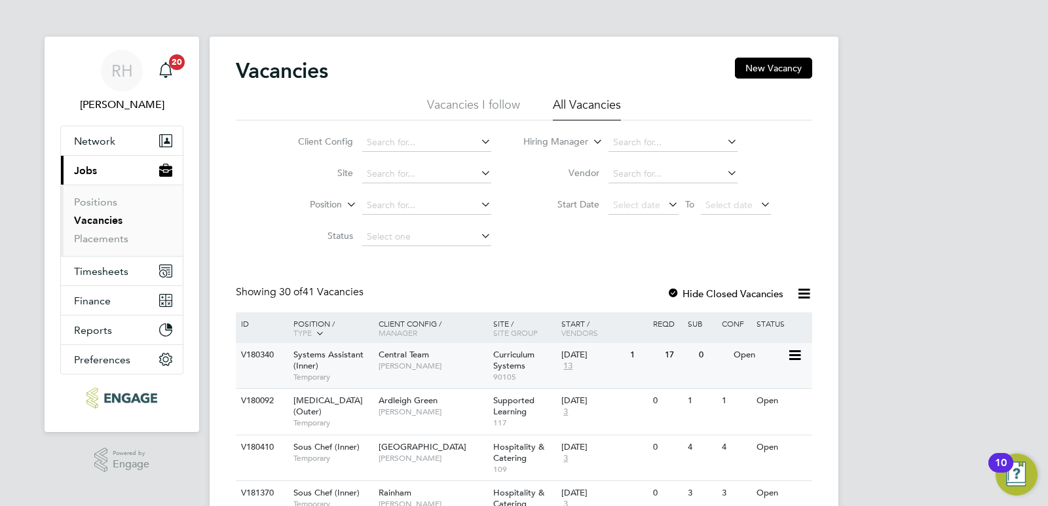
click at [337, 366] on div "Systems Assistant (Inner) Temporary" at bounding box center [330, 365] width 92 height 45
click at [343, 362] on div "Systems Assistant (Inner) Temporary" at bounding box center [330, 365] width 92 height 45
click at [664, 136] on input at bounding box center [673, 143] width 129 height 18
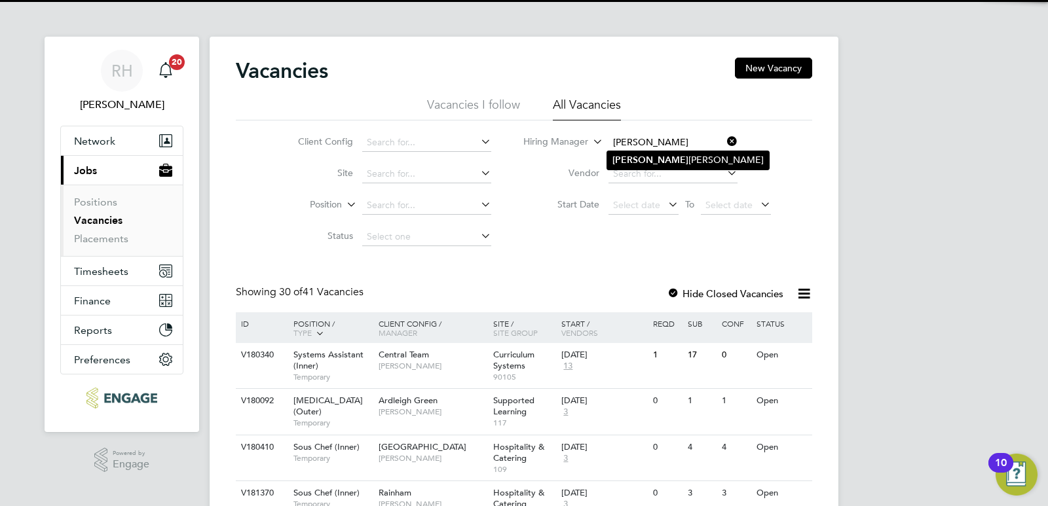
click at [651, 164] on li "Jamie Stroud" at bounding box center [688, 160] width 162 height 18
type input "[PERSON_NAME]"
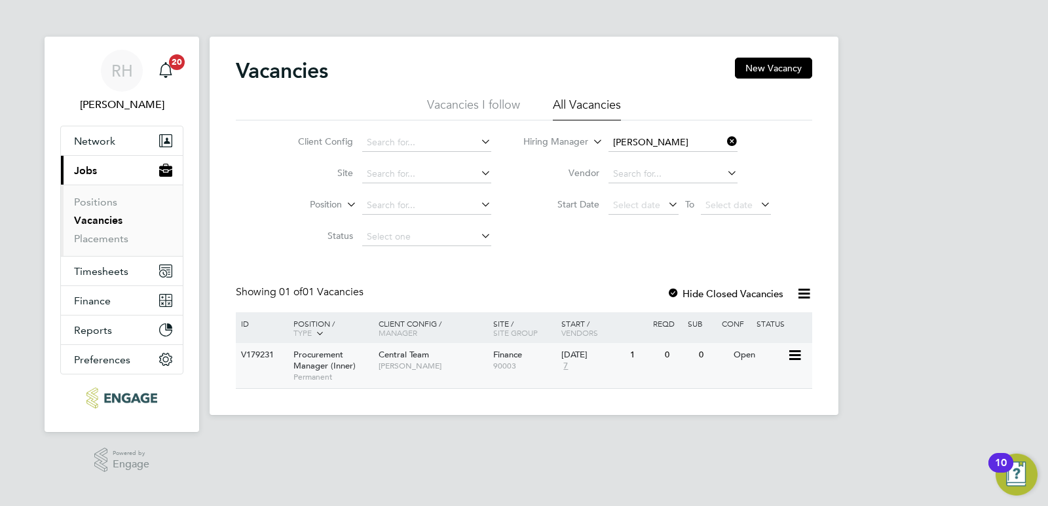
click at [311, 370] on span "Procurement Manager (Inner)" at bounding box center [325, 360] width 62 height 22
click at [725, 141] on icon at bounding box center [725, 141] width 0 height 18
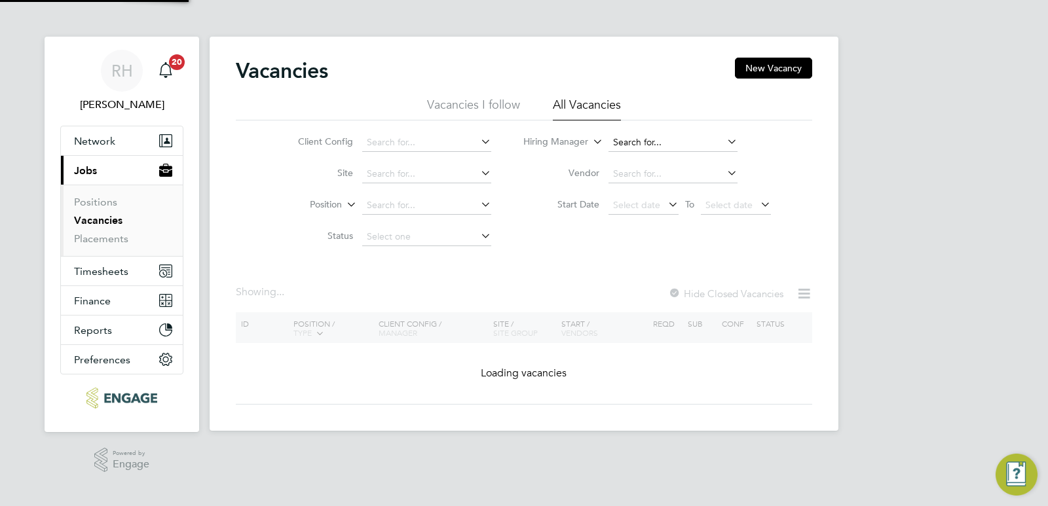
click at [685, 140] on input at bounding box center [673, 143] width 129 height 18
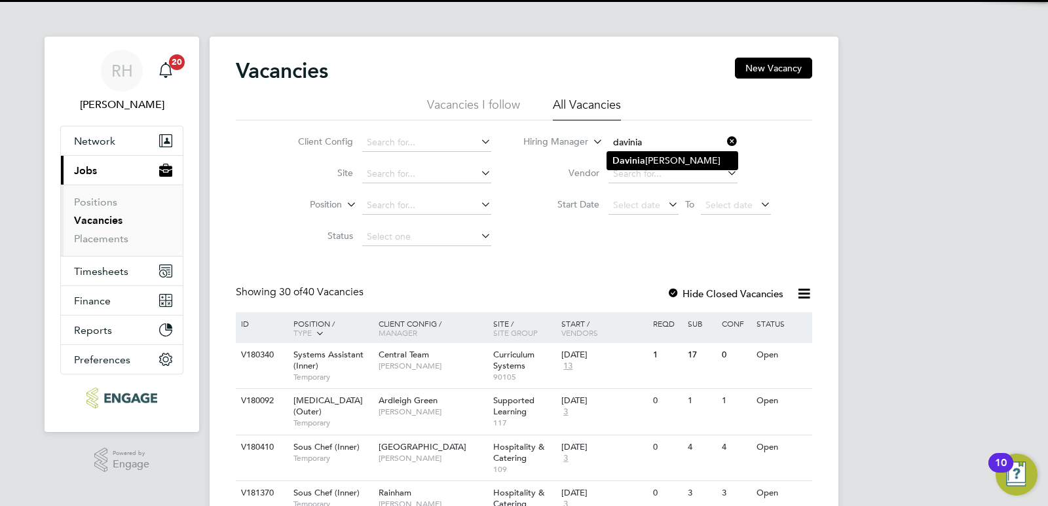
click at [684, 155] on li "Davinia Wynne" at bounding box center [672, 161] width 130 height 18
type input "[PERSON_NAME]"
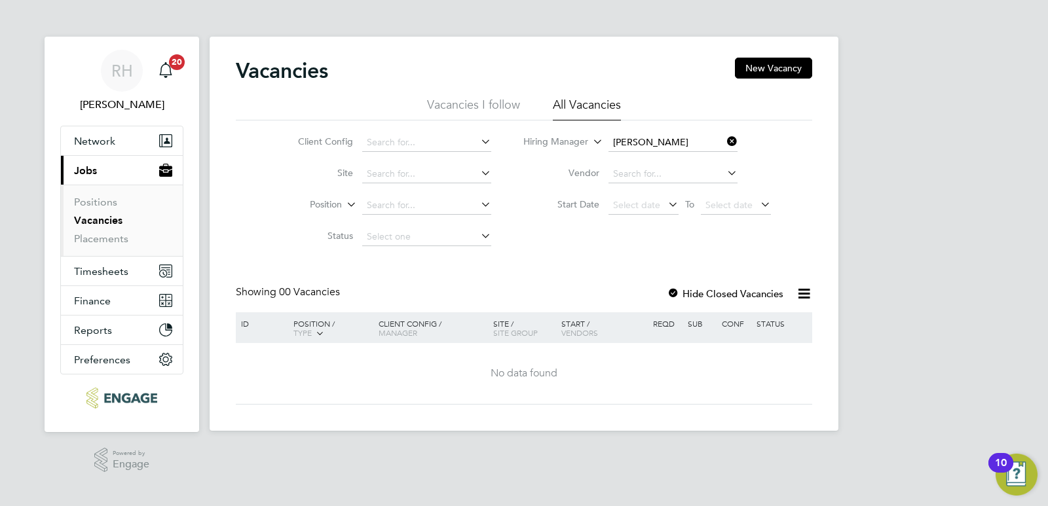
click at [672, 290] on div at bounding box center [673, 294] width 13 height 13
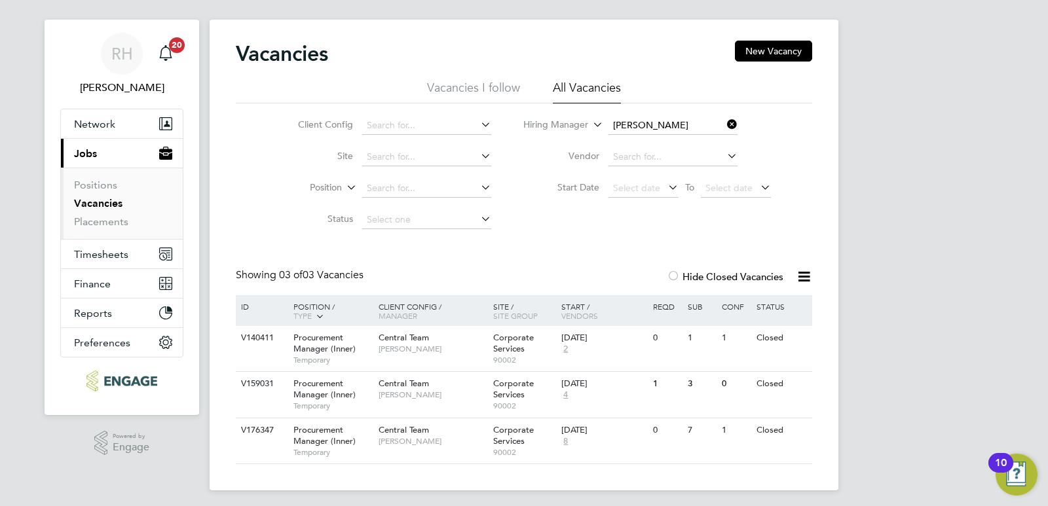
scroll to position [22, 0]
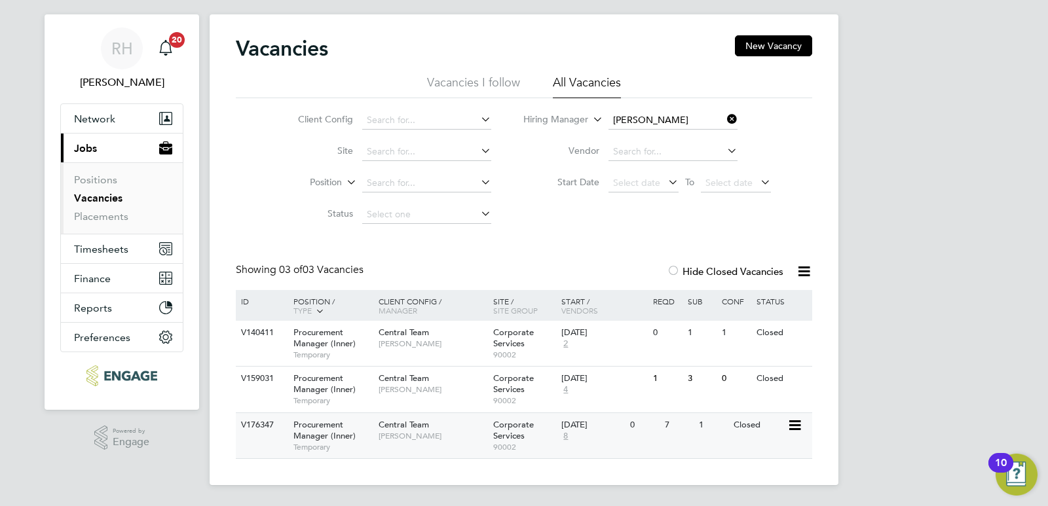
click at [538, 426] on div "Corporate Services 90002" at bounding box center [524, 435] width 69 height 45
click at [725, 115] on icon at bounding box center [725, 119] width 0 height 18
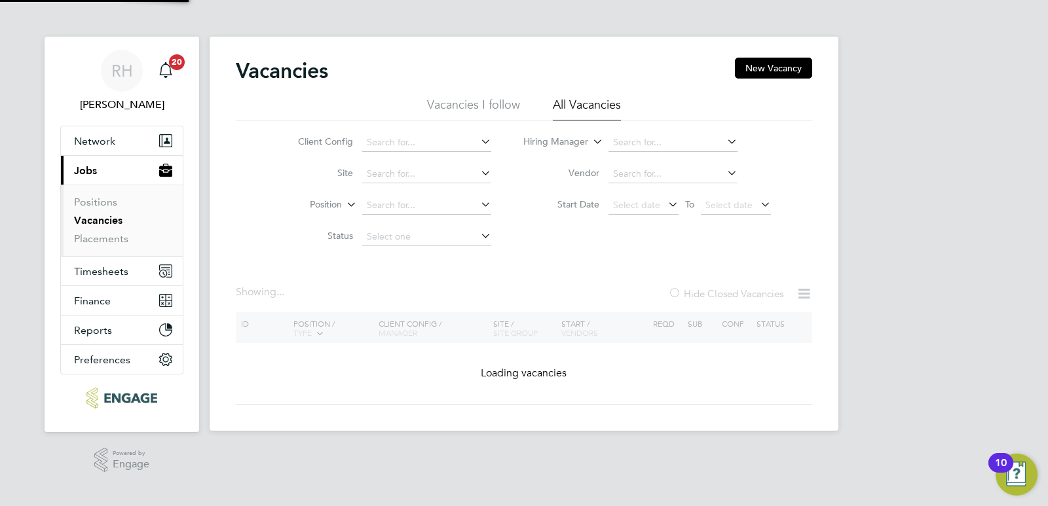
click at [91, 219] on link "Vacancies" at bounding box center [98, 220] width 48 height 12
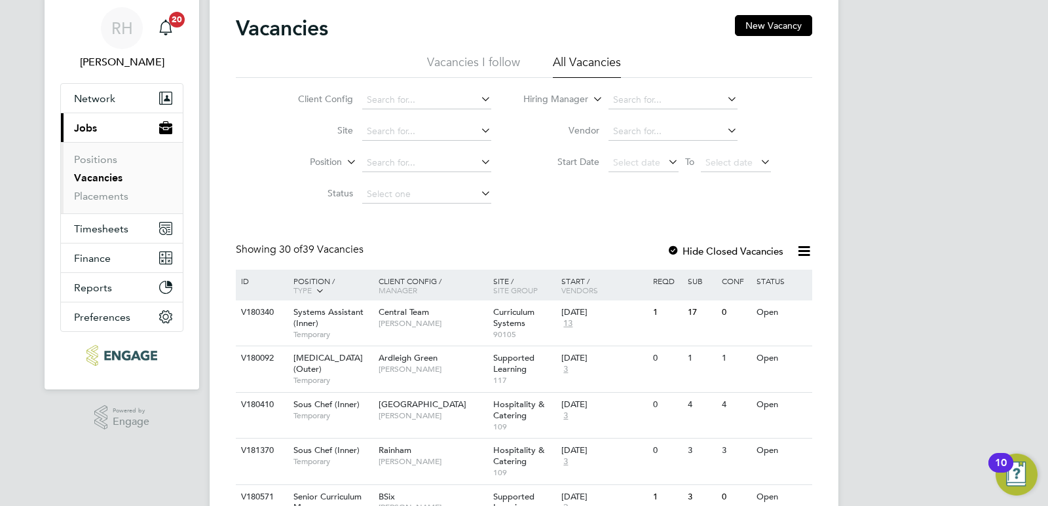
scroll to position [66, 0]
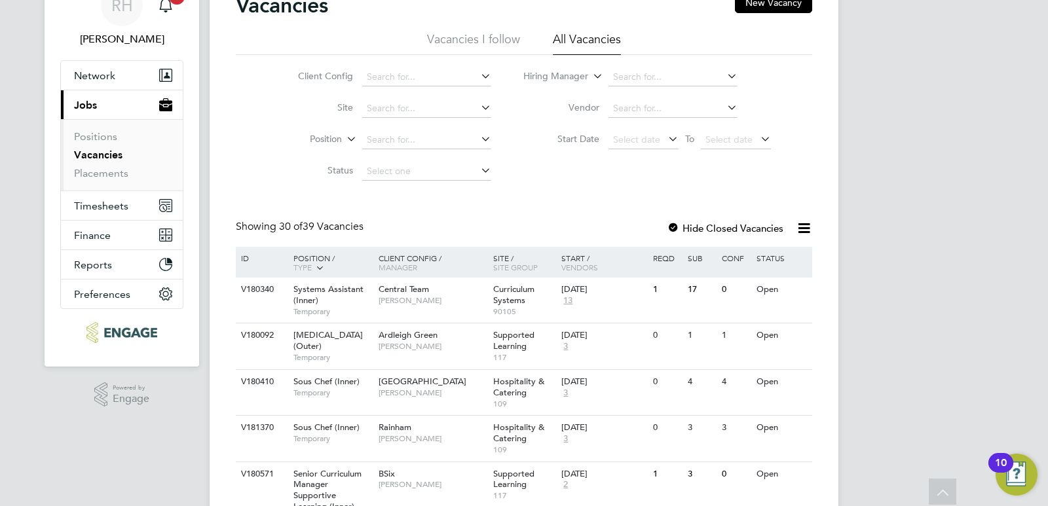
click at [673, 229] on div at bounding box center [673, 229] width 13 height 13
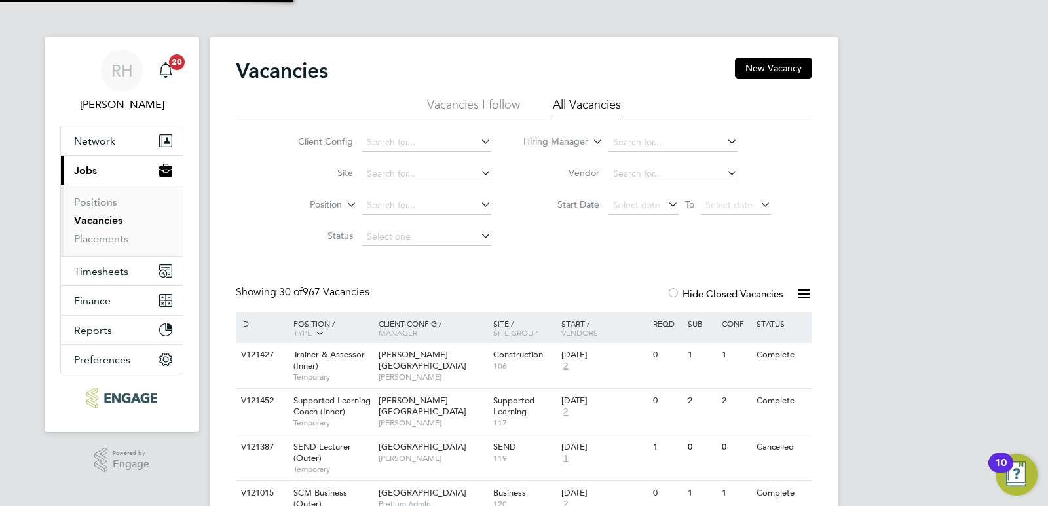
click at [674, 288] on div at bounding box center [673, 294] width 13 height 13
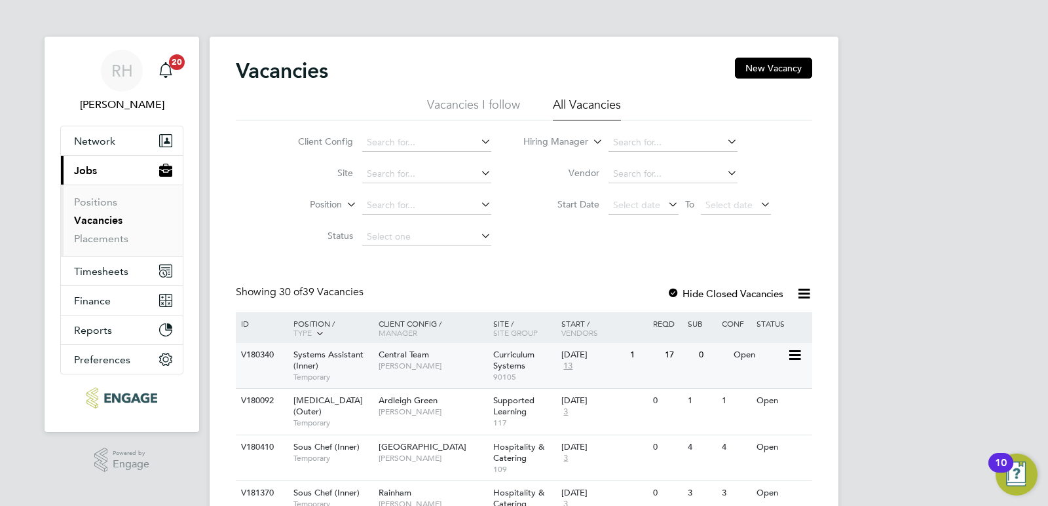
click at [347, 354] on span "Systems Assistant (Inner)" at bounding box center [329, 360] width 70 height 22
click at [408, 354] on span "Central Team" at bounding box center [404, 354] width 50 height 11
click at [410, 368] on span "[PERSON_NAME]" at bounding box center [433, 366] width 108 height 10
click at [92, 244] on link "Placements" at bounding box center [101, 239] width 54 height 12
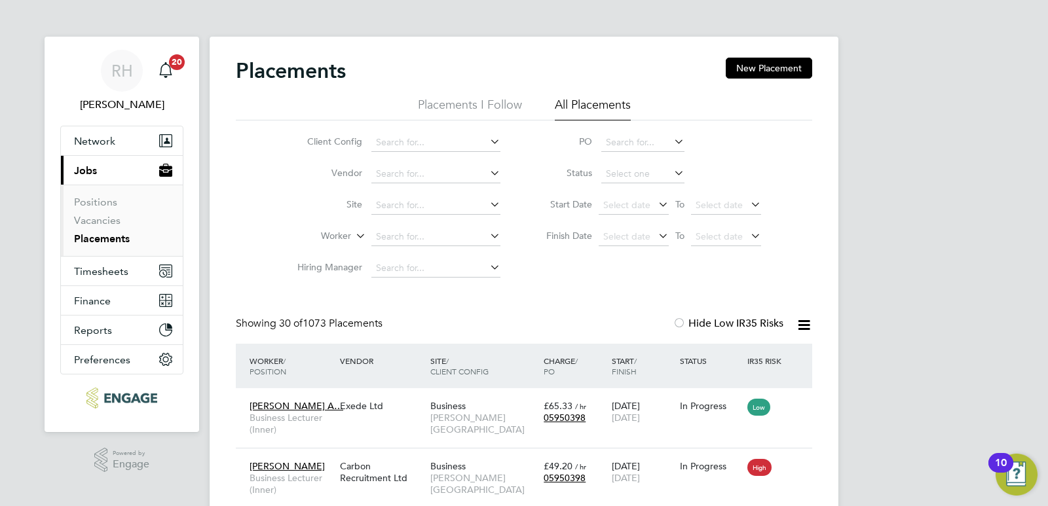
scroll to position [38, 114]
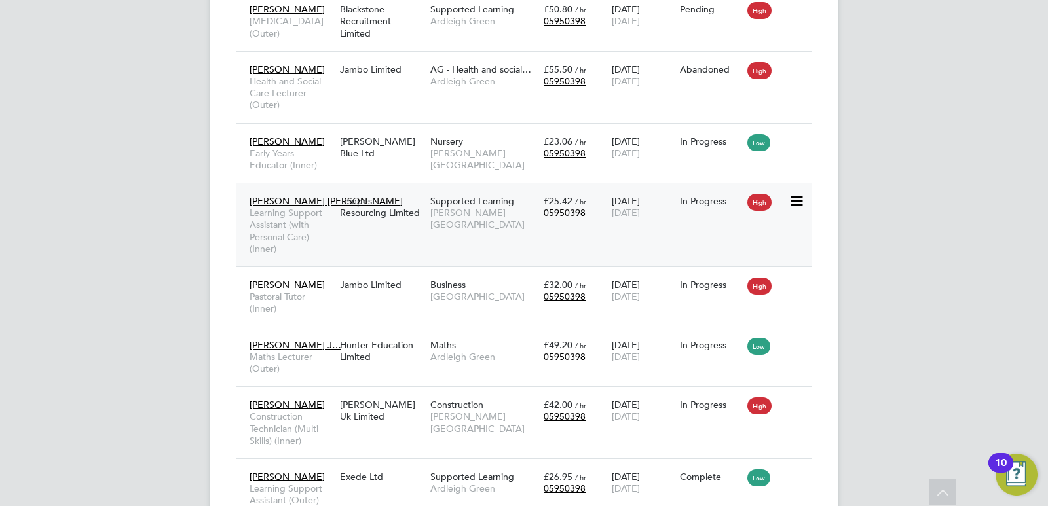
click at [309, 244] on span "Learning Support Assistant (with Personal Care) (Inner)" at bounding box center [292, 231] width 84 height 48
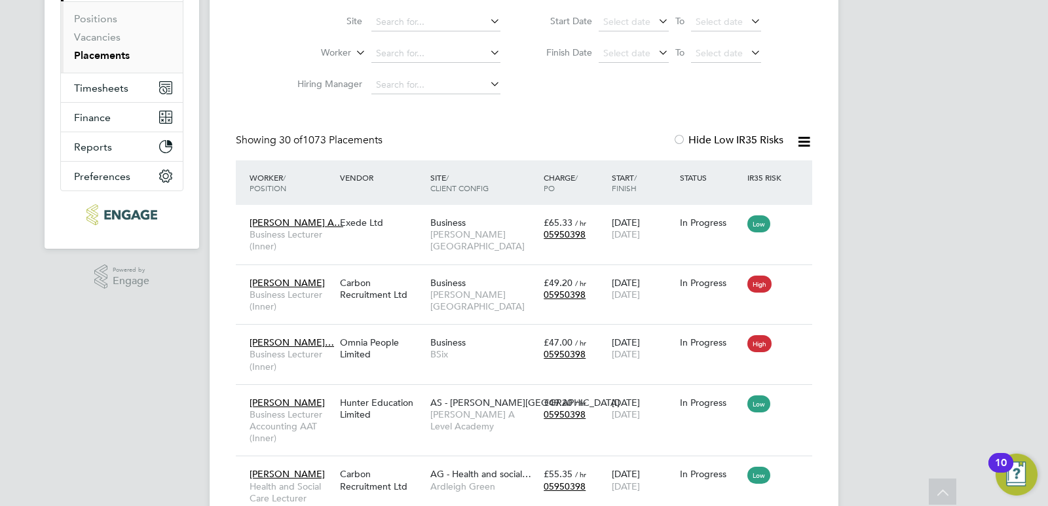
scroll to position [0, 0]
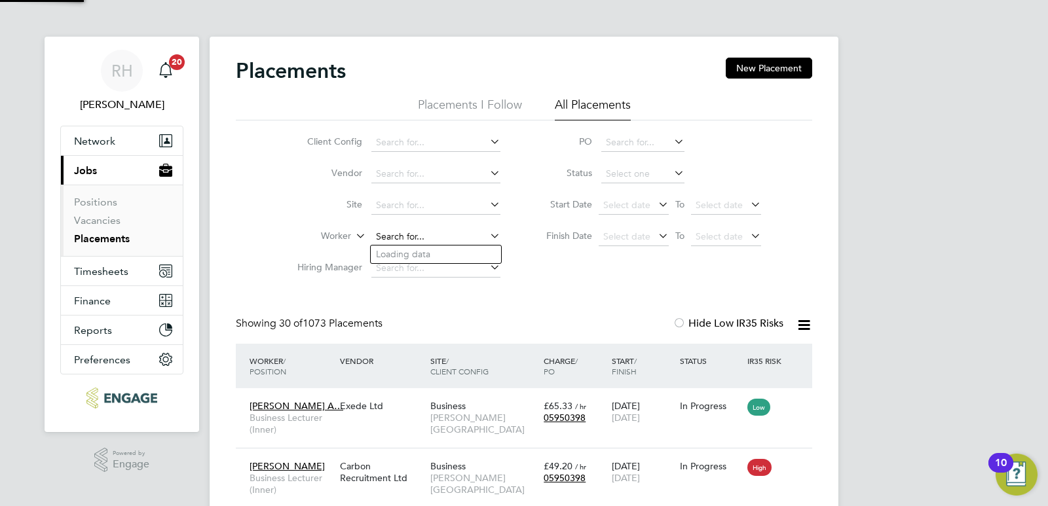
click at [434, 235] on input at bounding box center [435, 237] width 129 height 18
click at [430, 249] on li "Dimos thenis Gkiantsi" at bounding box center [436, 255] width 130 height 18
type input "Dimosthenis Gkiantsi"
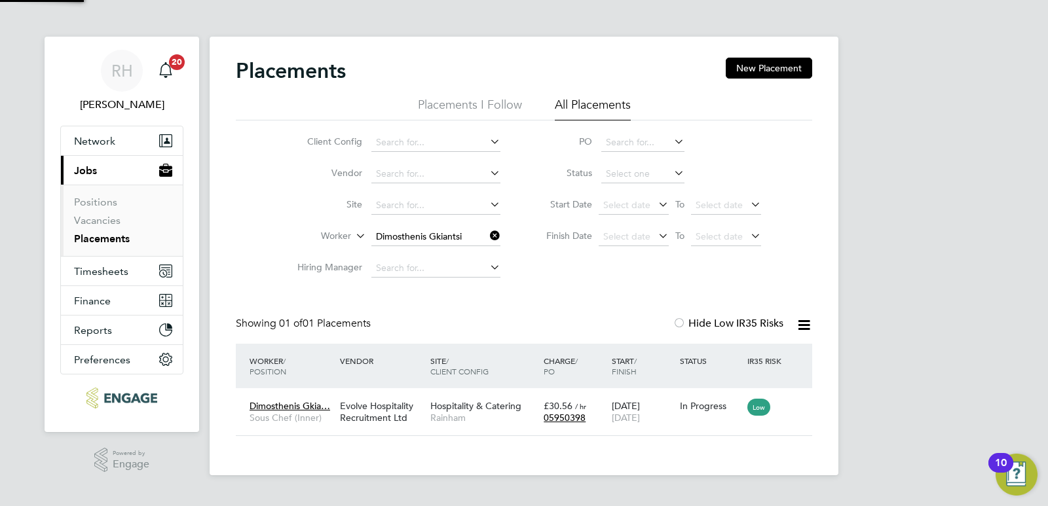
scroll to position [12, 62]
click at [390, 421] on div "Evolve Hospitality Recruitment Ltd" at bounding box center [382, 412] width 90 height 37
click at [102, 214] on link "Vacancies" at bounding box center [97, 220] width 47 height 12
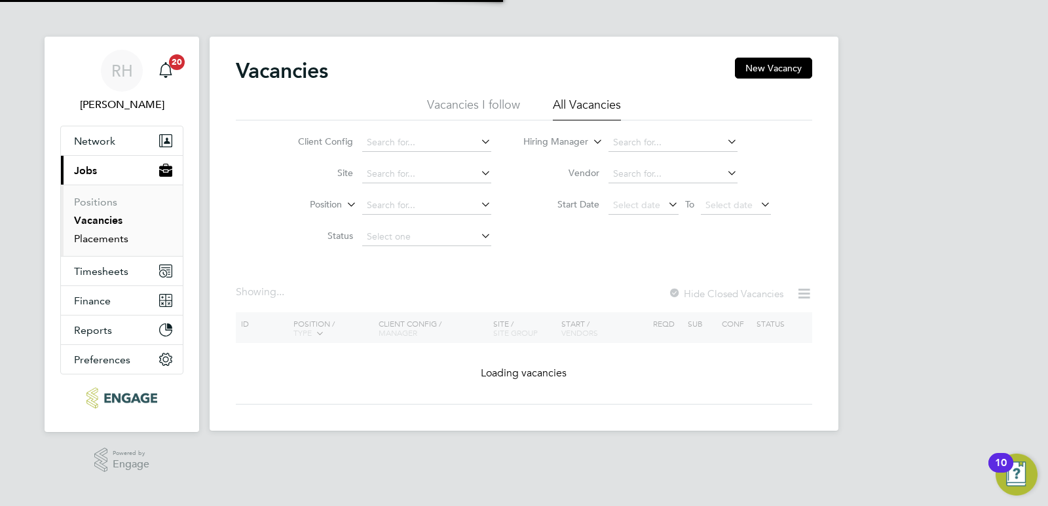
click at [104, 239] on link "Placements" at bounding box center [101, 239] width 54 height 12
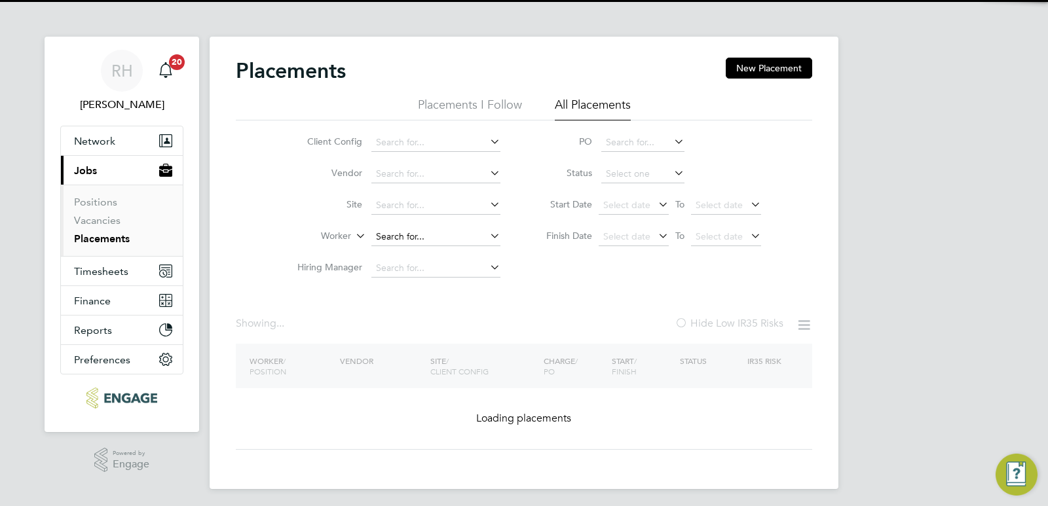
click at [390, 244] on input at bounding box center [435, 237] width 129 height 18
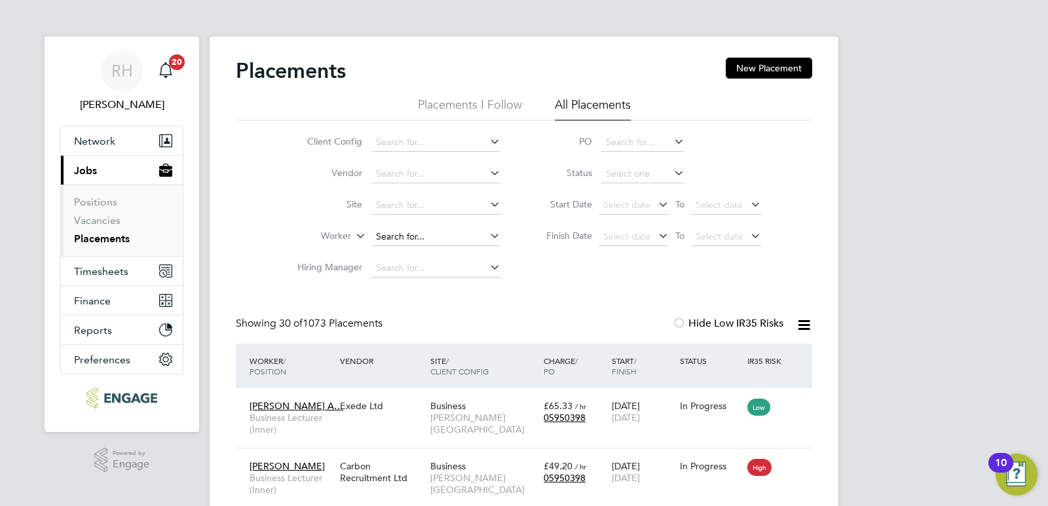
scroll to position [38, 114]
click at [398, 252] on b "Majid" at bounding box center [388, 254] width 25 height 11
type input "Majid Kassim"
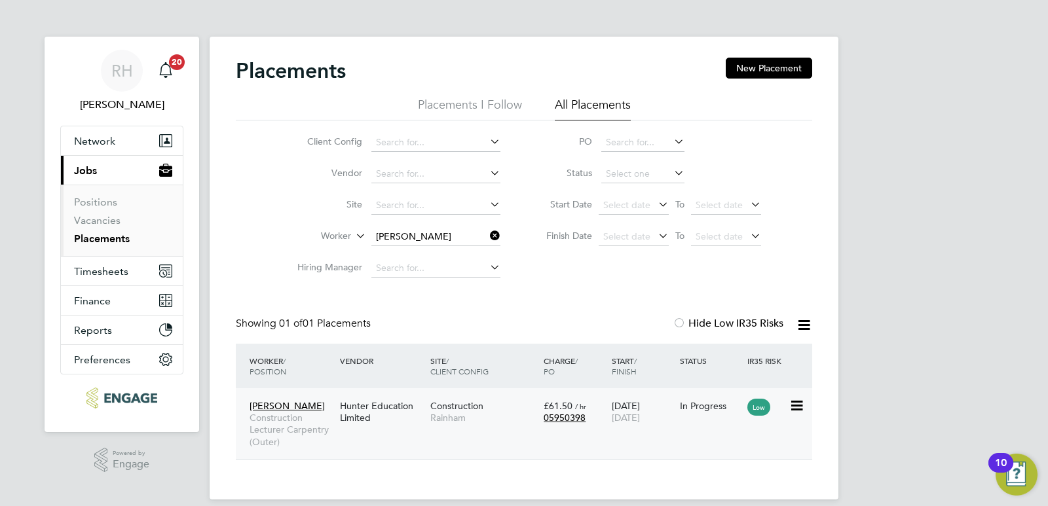
click at [276, 415] on span "Construction Lecturer Carpentry (Outer)" at bounding box center [292, 430] width 84 height 36
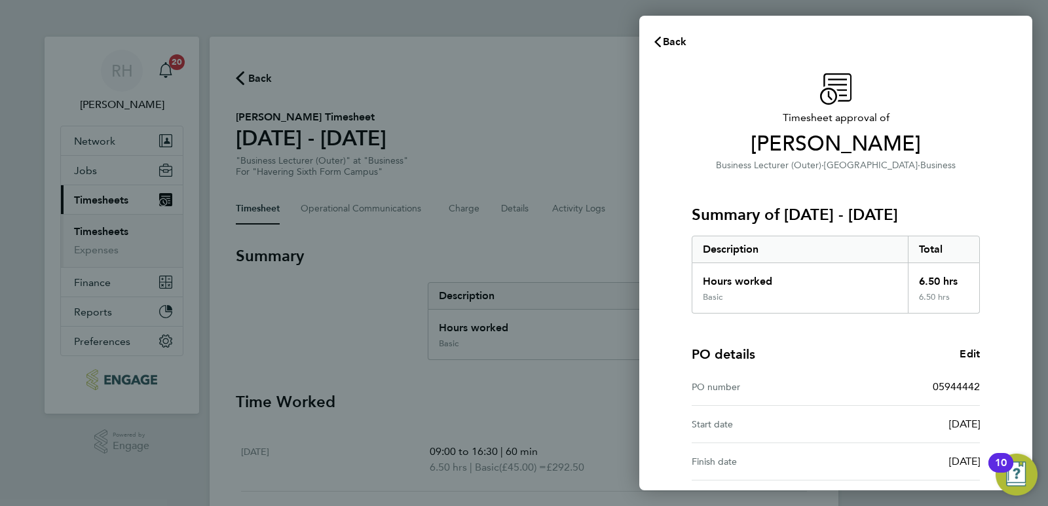
scroll to position [121, 0]
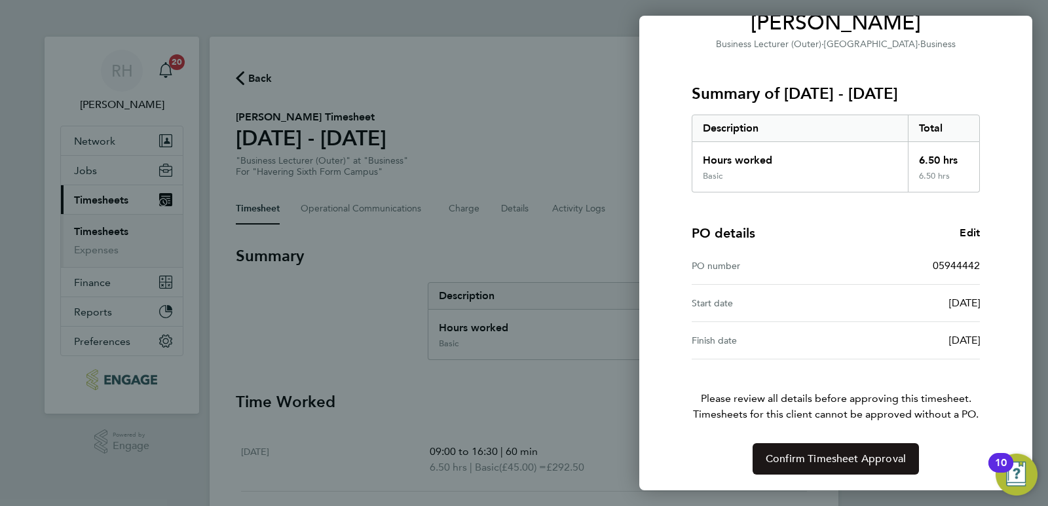
click at [831, 455] on span "Confirm Timesheet Approval" at bounding box center [836, 459] width 140 height 13
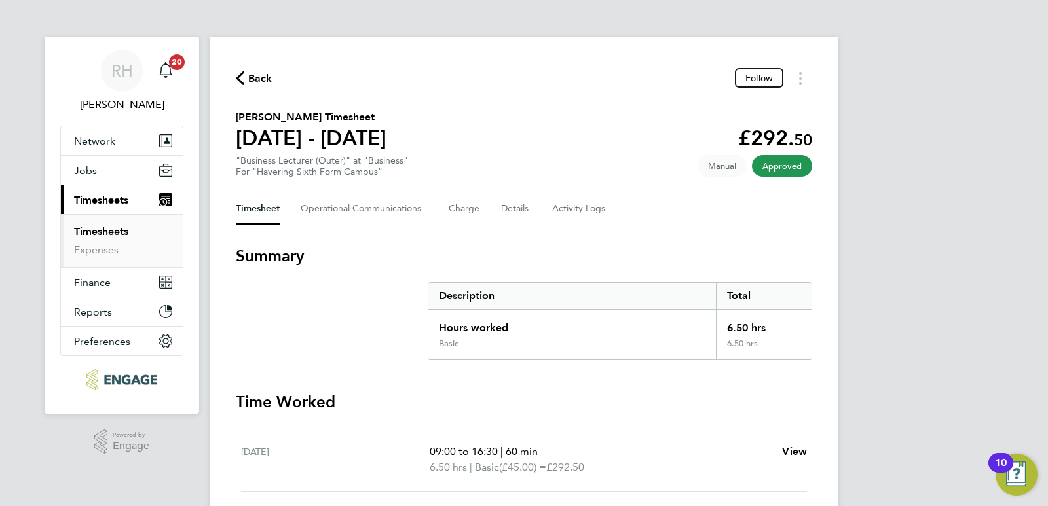
click at [246, 69] on div "Back Follow" at bounding box center [524, 78] width 577 height 20
click at [252, 80] on span "Back" at bounding box center [260, 79] width 24 height 16
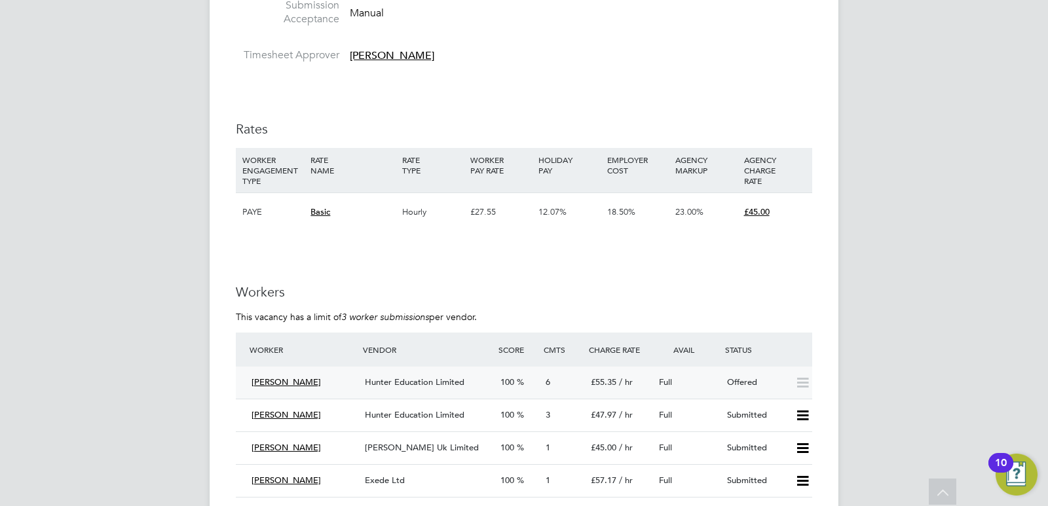
click at [420, 381] on span "Hunter Education Limited" at bounding box center [415, 382] width 100 height 11
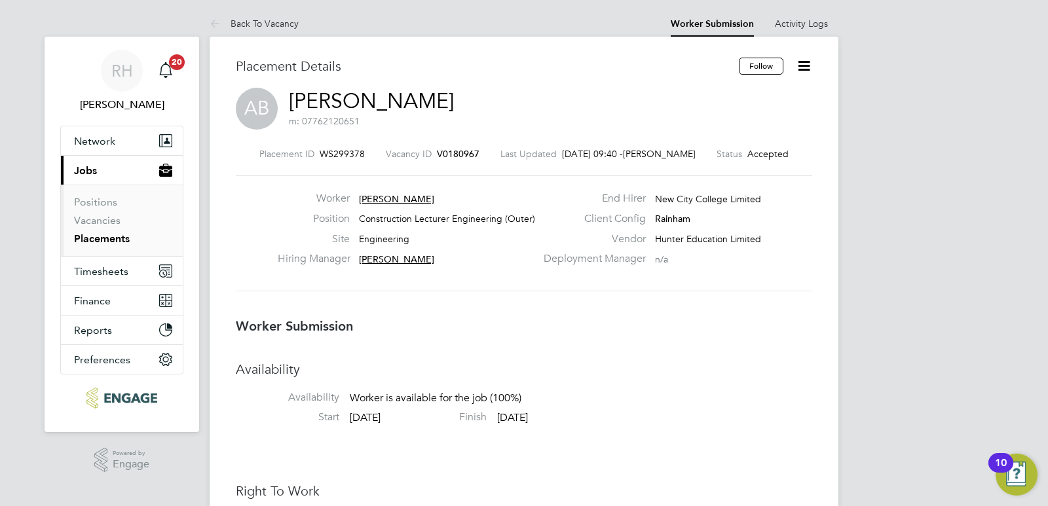
click at [456, 111] on div "AB Abdul Badran m: 07762120651" at bounding box center [524, 110] width 577 height 45
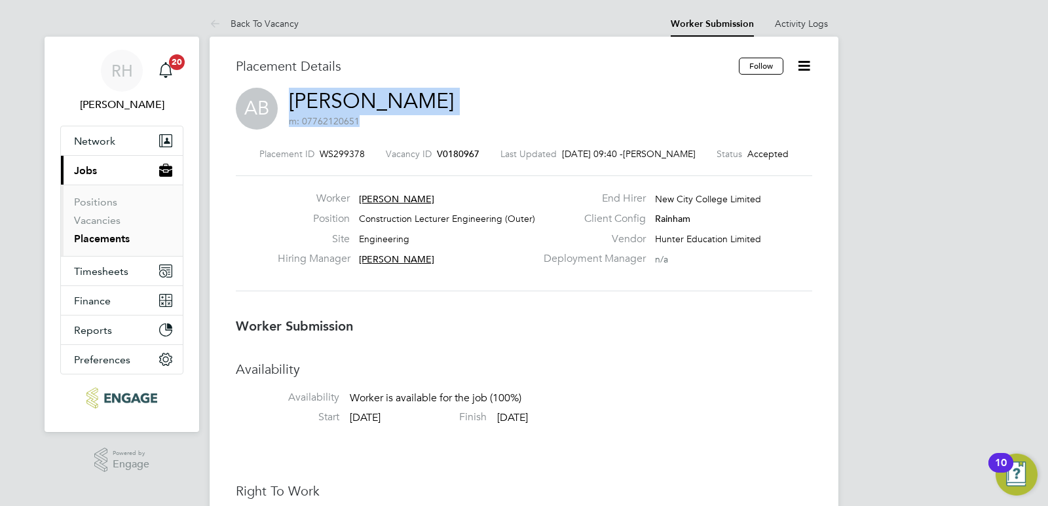
drag, startPoint x: 436, startPoint y: 100, endPoint x: 294, endPoint y: 99, distance: 142.2
click at [294, 99] on div "AB Abdul Badran m: 07762120651" at bounding box center [524, 110] width 577 height 45
copy h2 "Abdul Badran m: 07762120651"
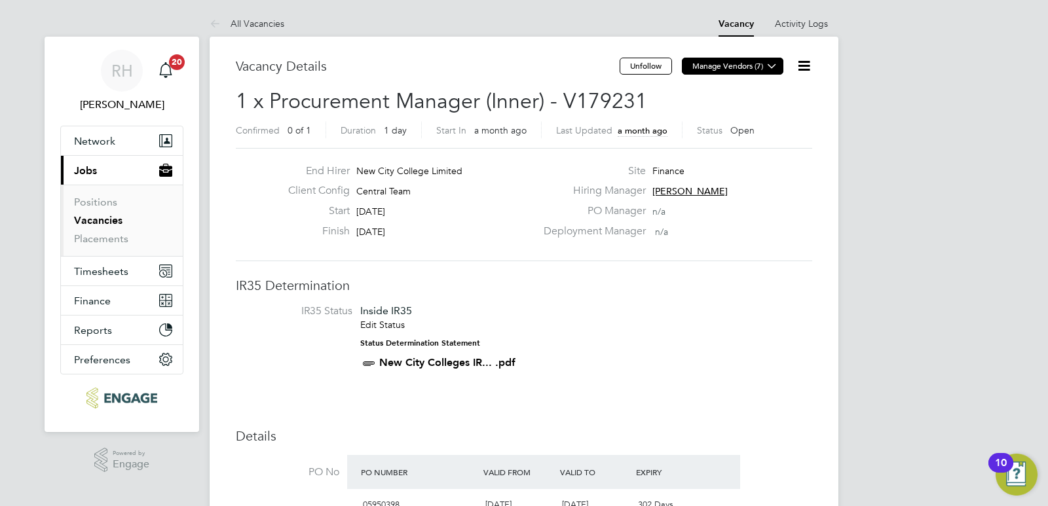
click at [763, 69] on button "Manage Vendors (7)" at bounding box center [733, 66] width 102 height 17
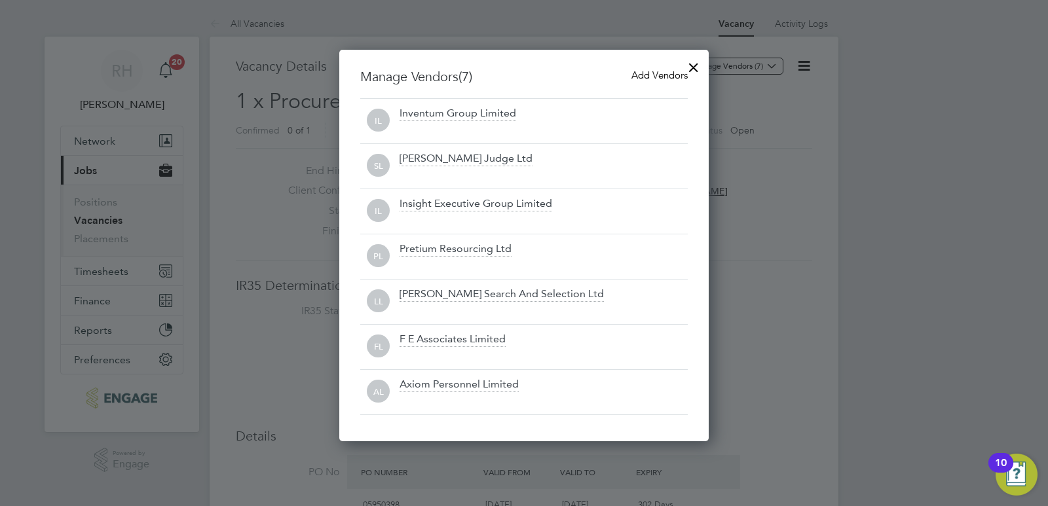
click at [694, 63] on div at bounding box center [694, 64] width 24 height 24
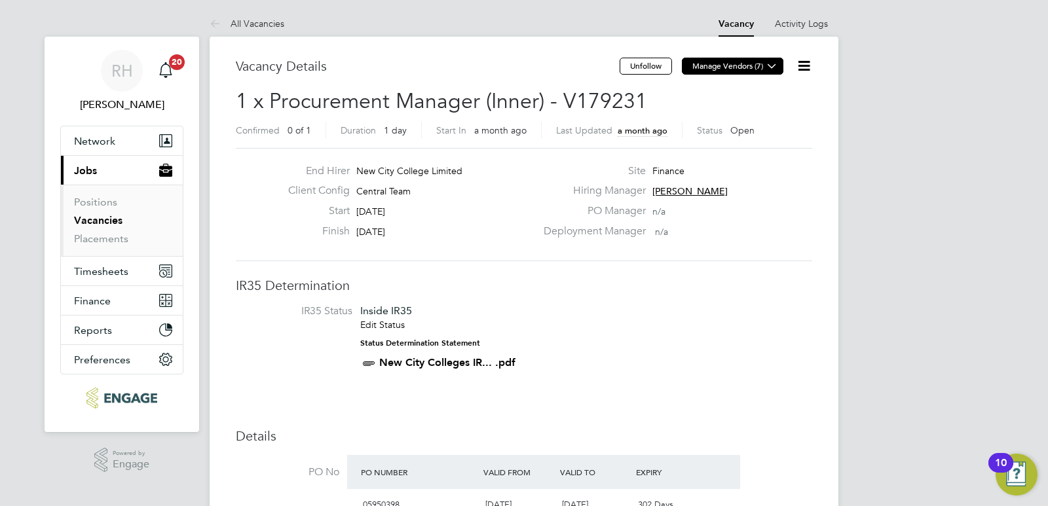
click at [773, 71] on icon at bounding box center [772, 66] width 10 height 10
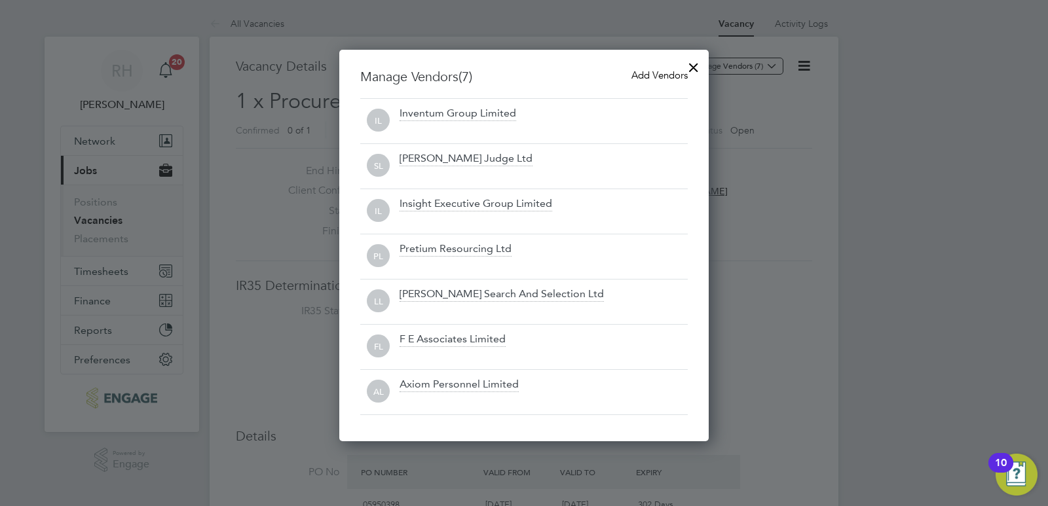
click at [689, 67] on div at bounding box center [694, 64] width 24 height 24
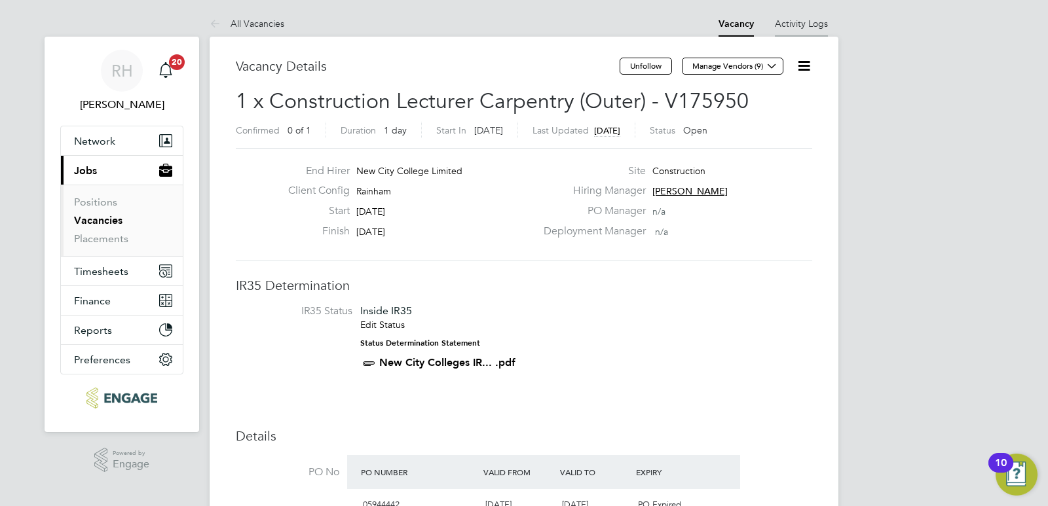
click at [807, 21] on link "Activity Logs" at bounding box center [801, 24] width 53 height 12
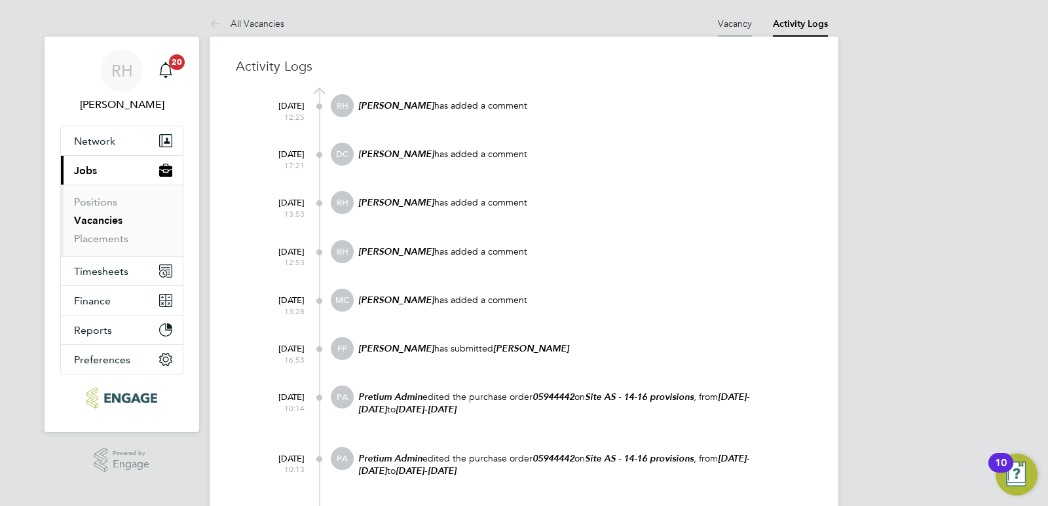
click at [742, 24] on link "Vacancy" at bounding box center [735, 24] width 34 height 12
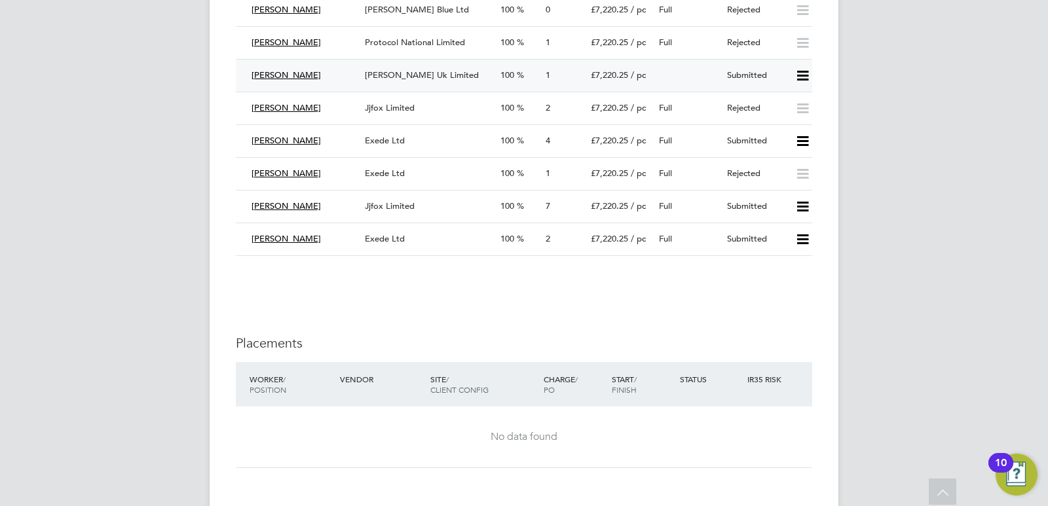
click at [442, 76] on span "[PERSON_NAME] Uk Limited" at bounding box center [422, 74] width 114 height 11
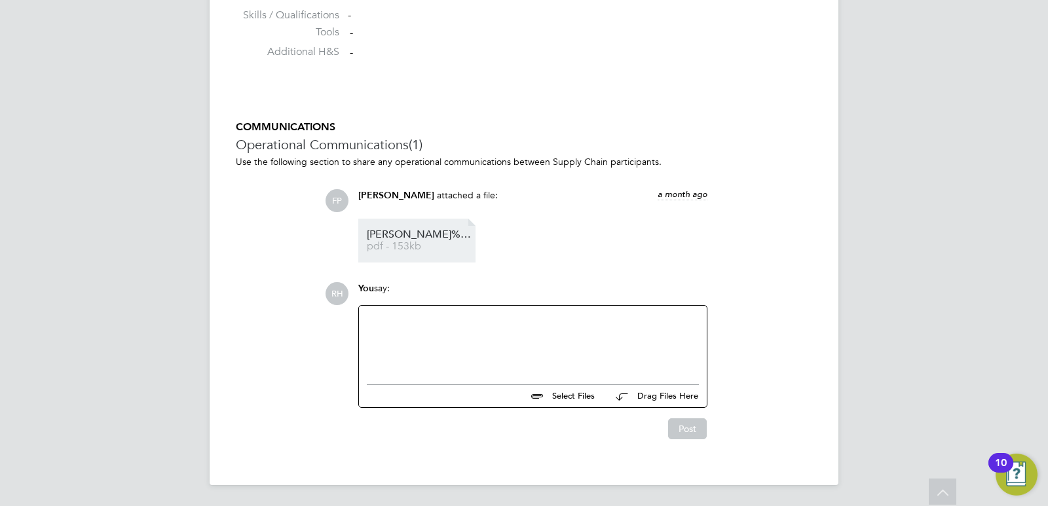
click at [413, 253] on li "[PERSON_NAME]%2BMSc%2B%2BMH%2BCV pdf - 153kb" at bounding box center [416, 241] width 117 height 44
click at [411, 244] on span "pdf - 153kb" at bounding box center [419, 247] width 105 height 10
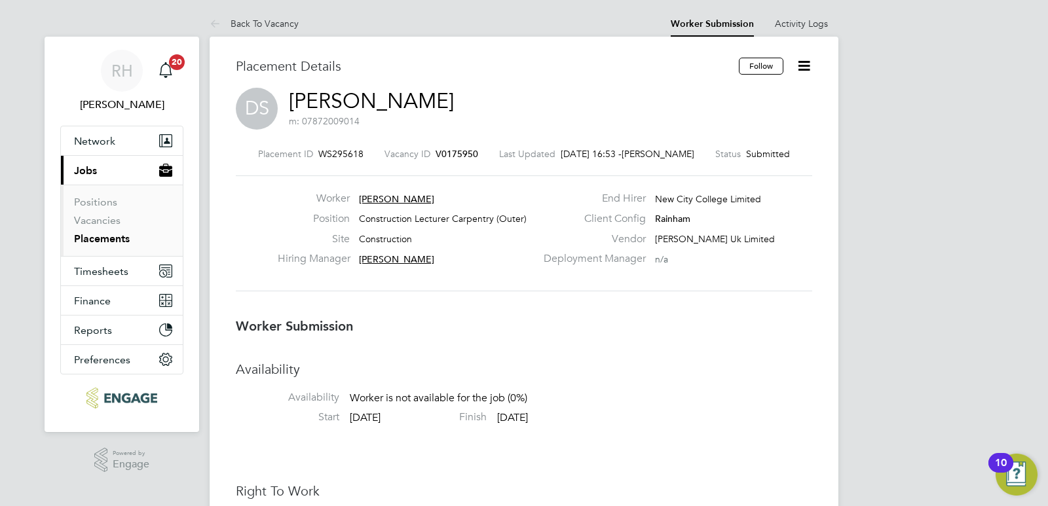
click at [444, 155] on span "V0175950" at bounding box center [457, 154] width 43 height 12
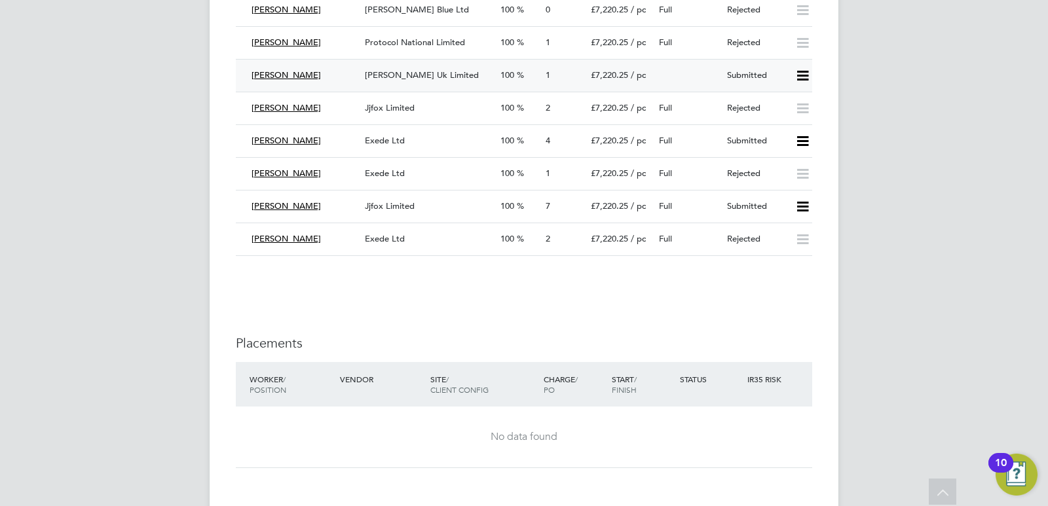
scroll to position [1310, 0]
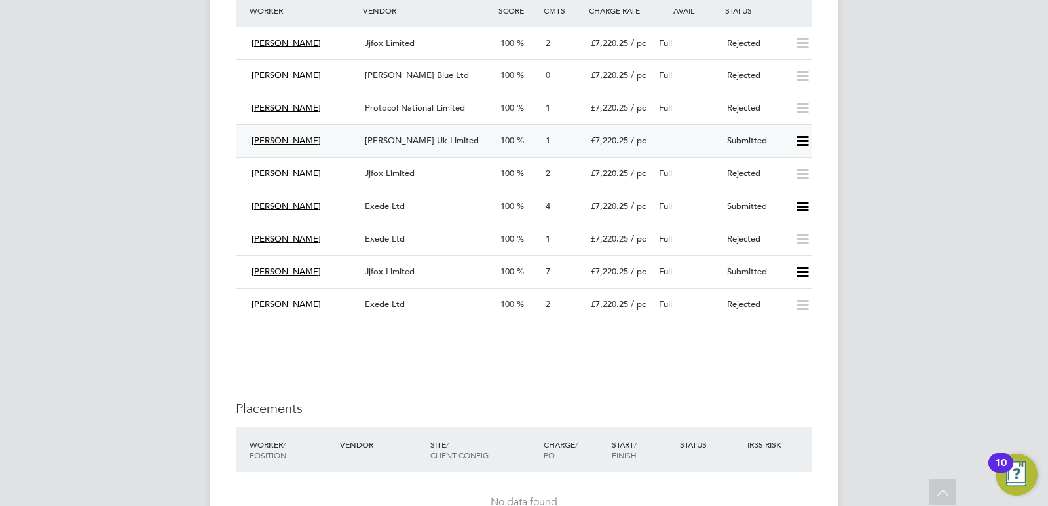
click at [389, 144] on span "[PERSON_NAME] Uk Limited" at bounding box center [422, 140] width 114 height 11
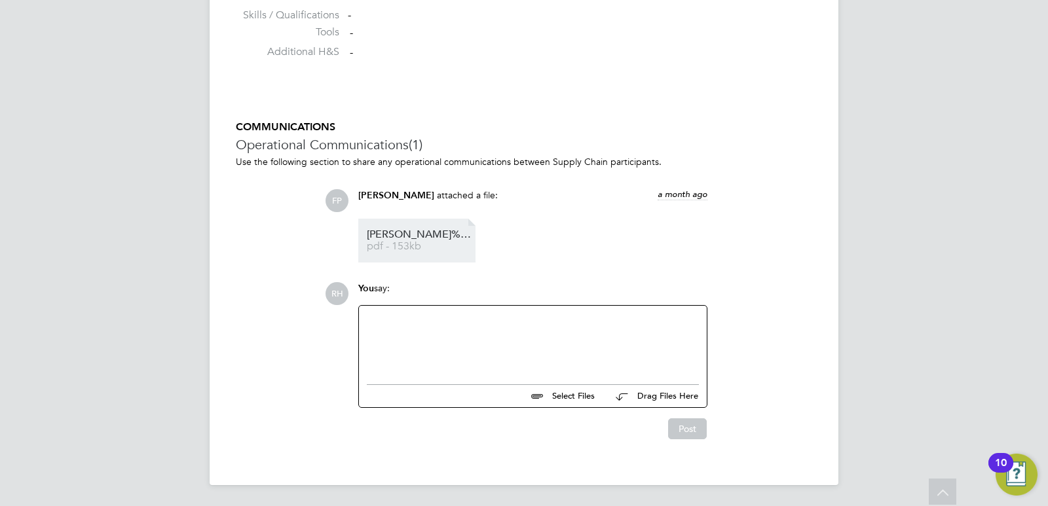
click at [402, 234] on span "[PERSON_NAME]%2BMSc%2B%2BMH%2BCV" at bounding box center [419, 235] width 105 height 10
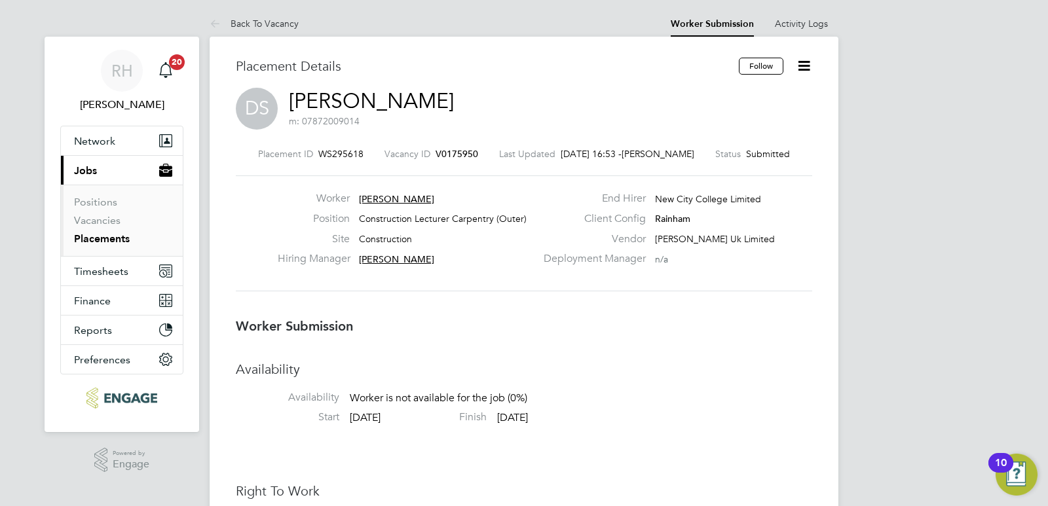
click at [457, 149] on span "V0175950" at bounding box center [457, 154] width 43 height 12
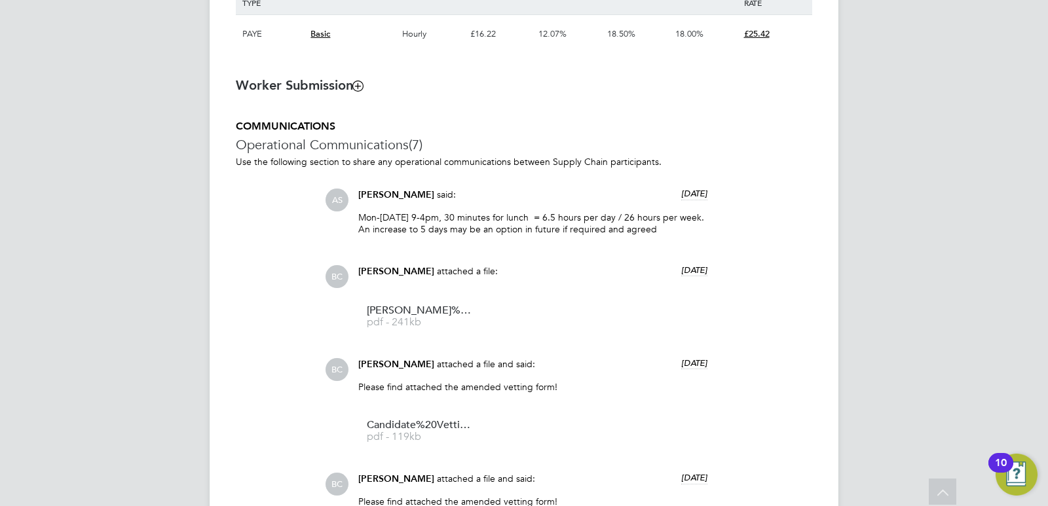
scroll to position [871, 0]
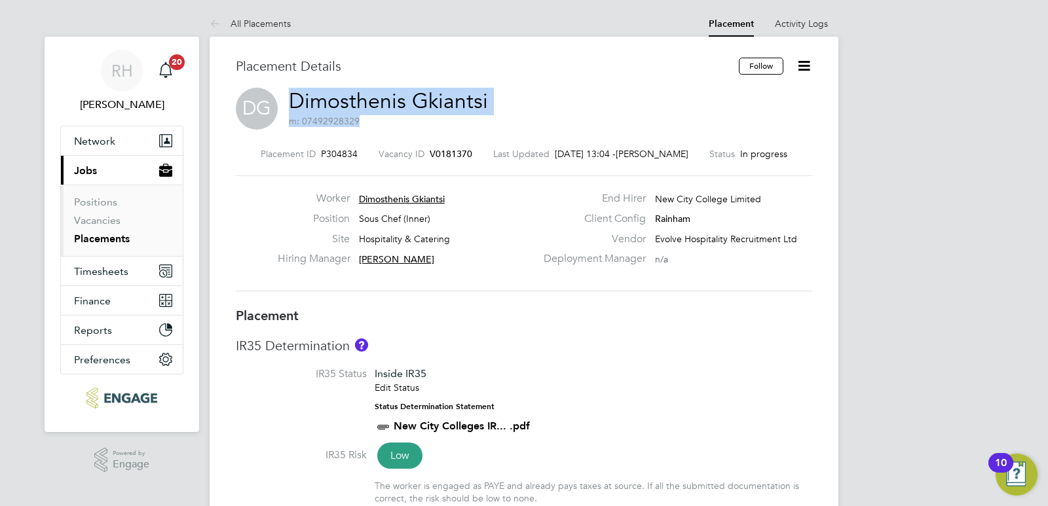
drag, startPoint x: 520, startPoint y: 96, endPoint x: 290, endPoint y: 98, distance: 230.0
click at [290, 98] on div "DG Dimosthenis Gkiantsi m: 07492928329" at bounding box center [524, 110] width 577 height 45
copy h2 "Dimosthenis Gkiantsi m: 07492928329"
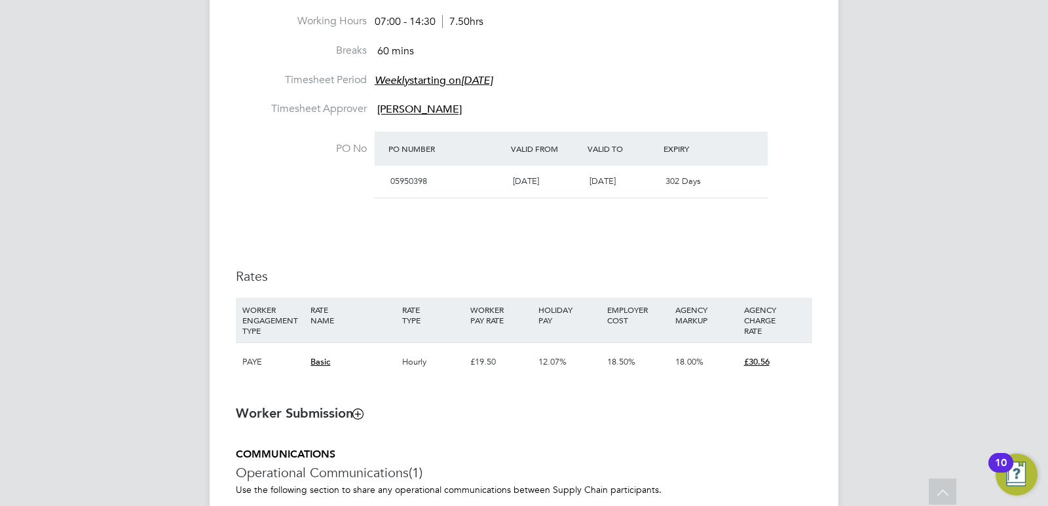
scroll to position [680, 0]
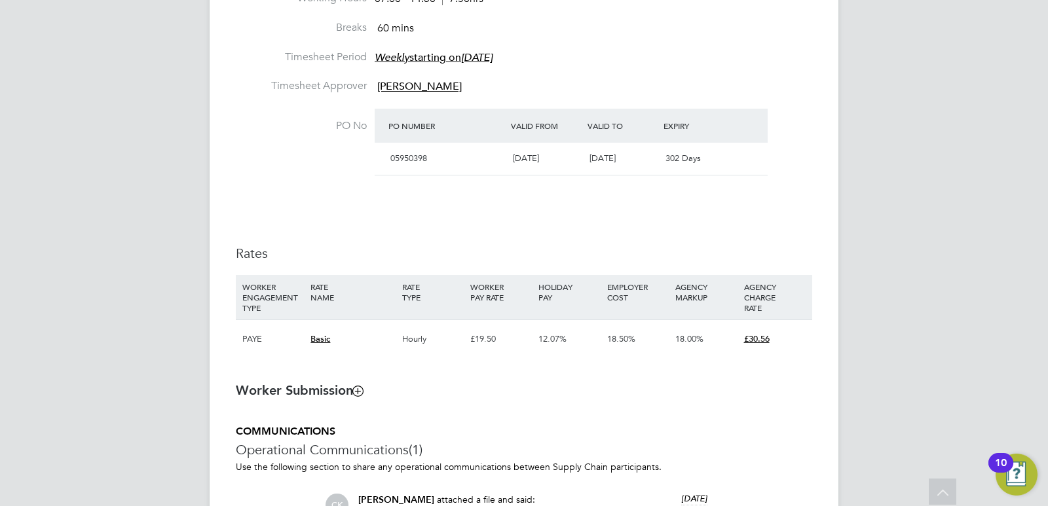
click at [617, 82] on li "Timesheet Approver [PERSON_NAME]" at bounding box center [524, 93] width 577 height 29
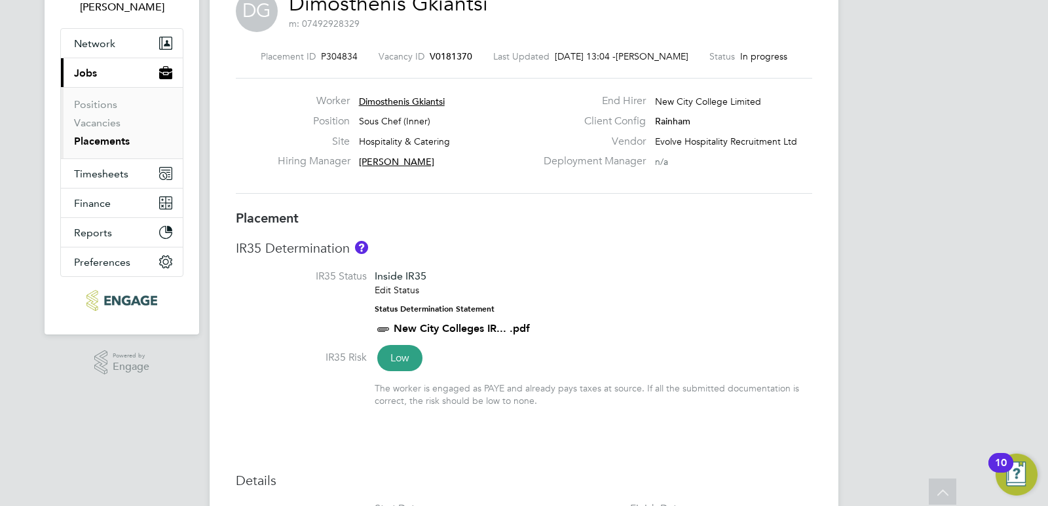
scroll to position [0, 0]
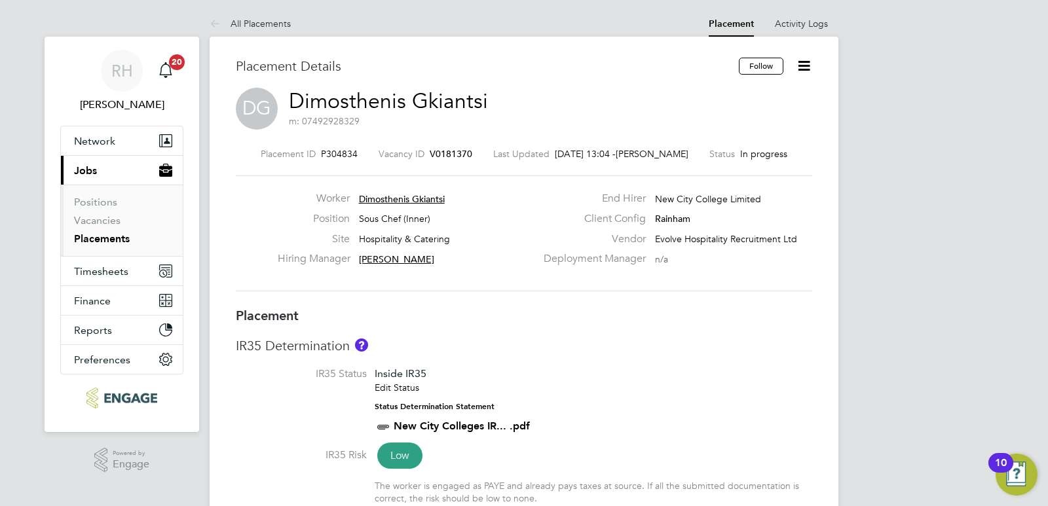
click at [453, 150] on span "V0181370" at bounding box center [451, 154] width 43 height 12
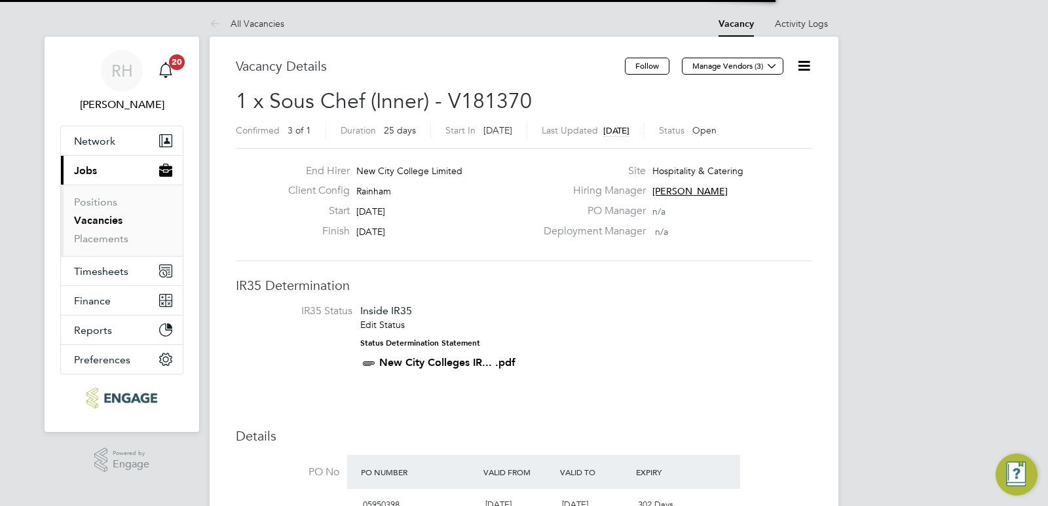
scroll to position [22, 123]
click at [117, 244] on link "Placements" at bounding box center [101, 239] width 54 height 12
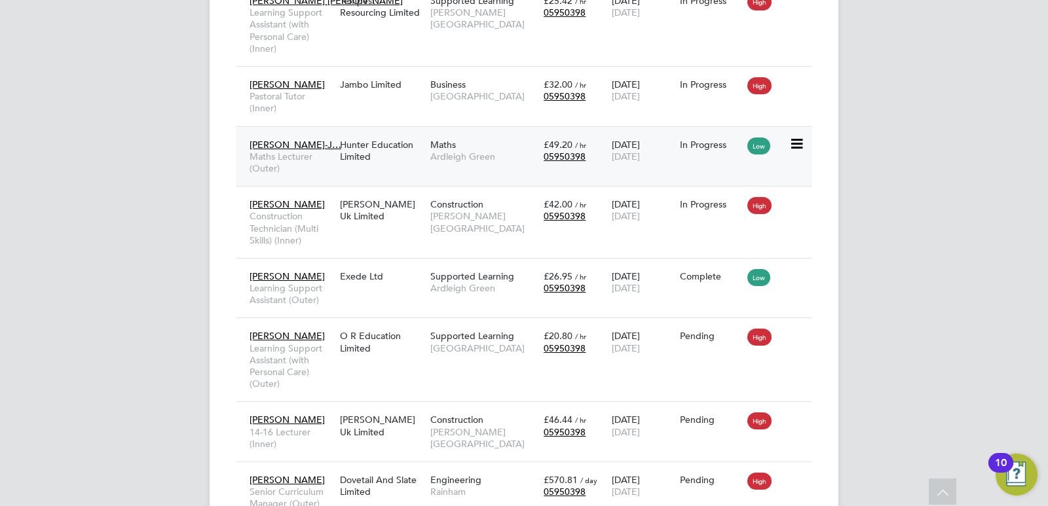
click at [350, 169] on div "Hunter Education Limited" at bounding box center [382, 150] width 90 height 37
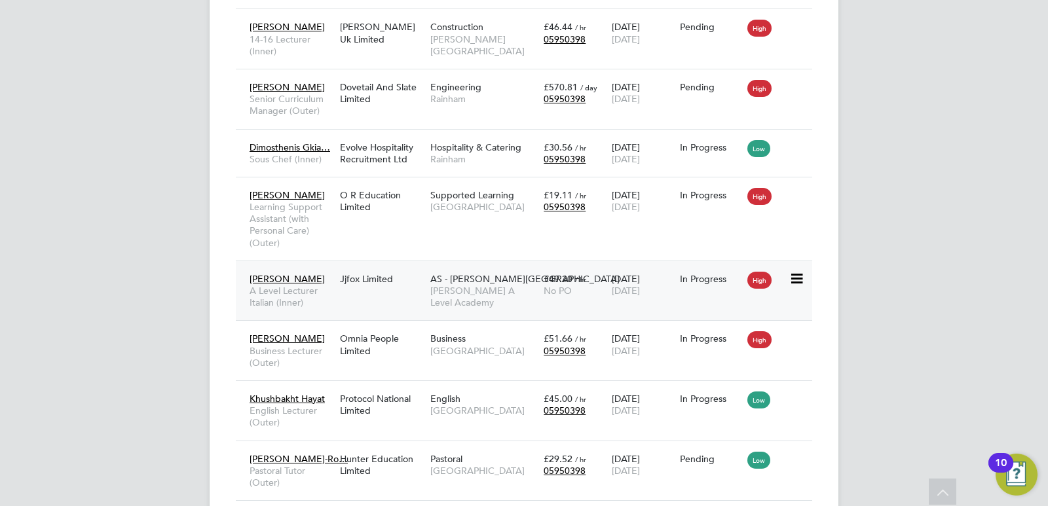
click at [385, 306] on div "Loredana Skeate A Level Lecturer Italian (Inner) Jjfox Limited AS - Attlee Acad…" at bounding box center [524, 291] width 577 height 60
click at [306, 309] on span "A Level Lecturer Italian (Inner)" at bounding box center [292, 297] width 84 height 24
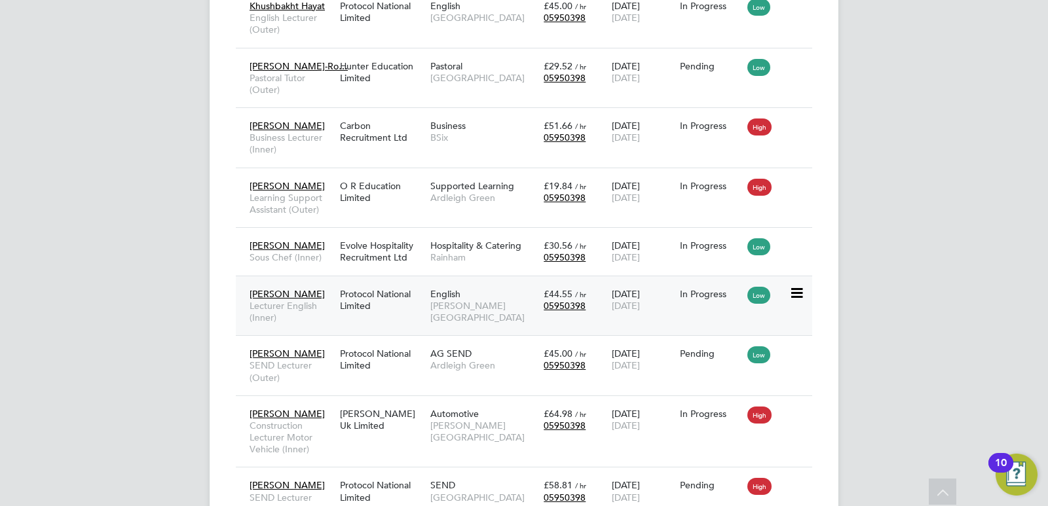
click at [379, 318] on div "Protocol National Limited" at bounding box center [382, 300] width 90 height 37
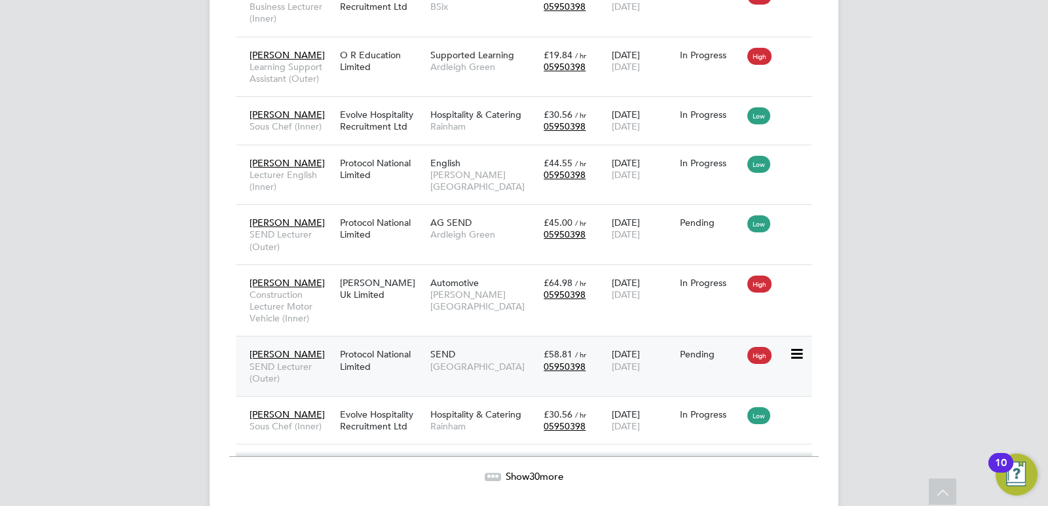
click at [391, 366] on div "Protocol National Limited" at bounding box center [382, 360] width 90 height 37
click at [381, 307] on div "Morgan Hunt Uk Limited" at bounding box center [382, 289] width 90 height 37
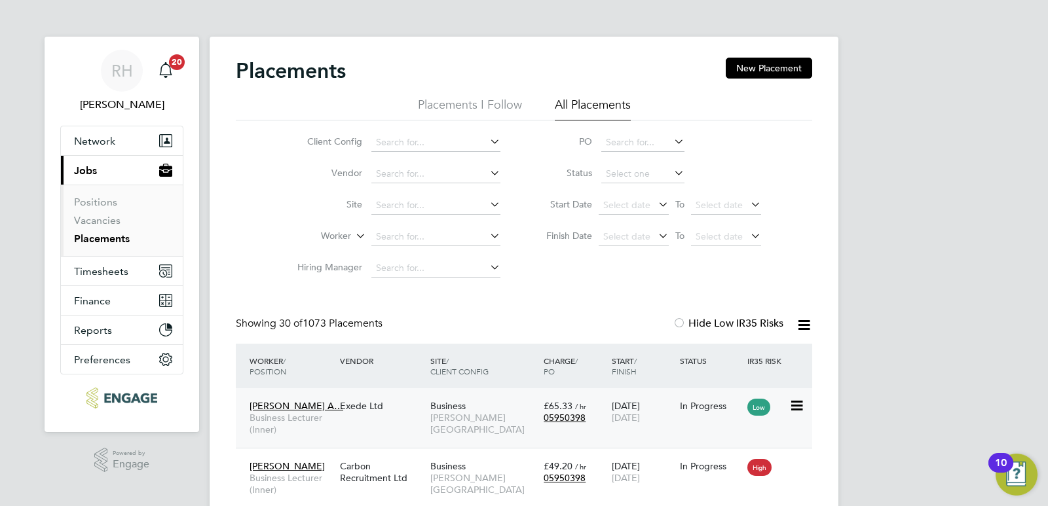
click at [322, 412] on span "Business Lecturer (Inner)" at bounding box center [292, 424] width 84 height 24
click at [97, 221] on link "Vacancies" at bounding box center [97, 220] width 47 height 12
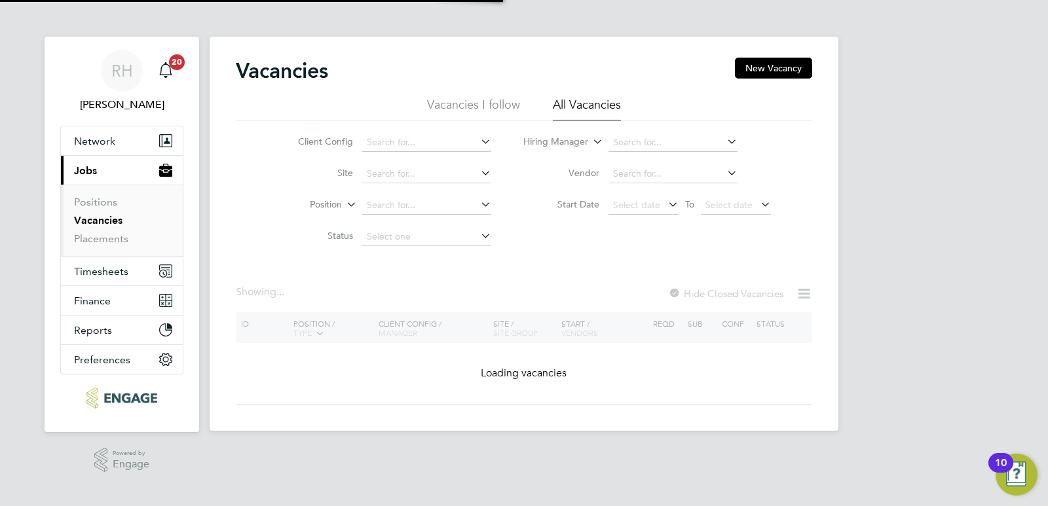
click at [632, 130] on li "Hiring Manager" at bounding box center [648, 142] width 280 height 31
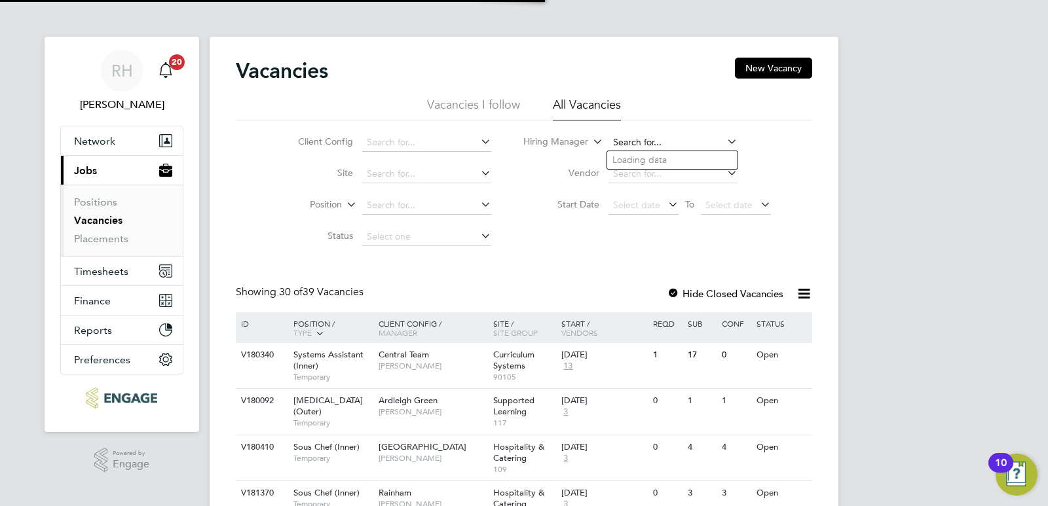
click at [636, 143] on input at bounding box center [673, 143] width 129 height 18
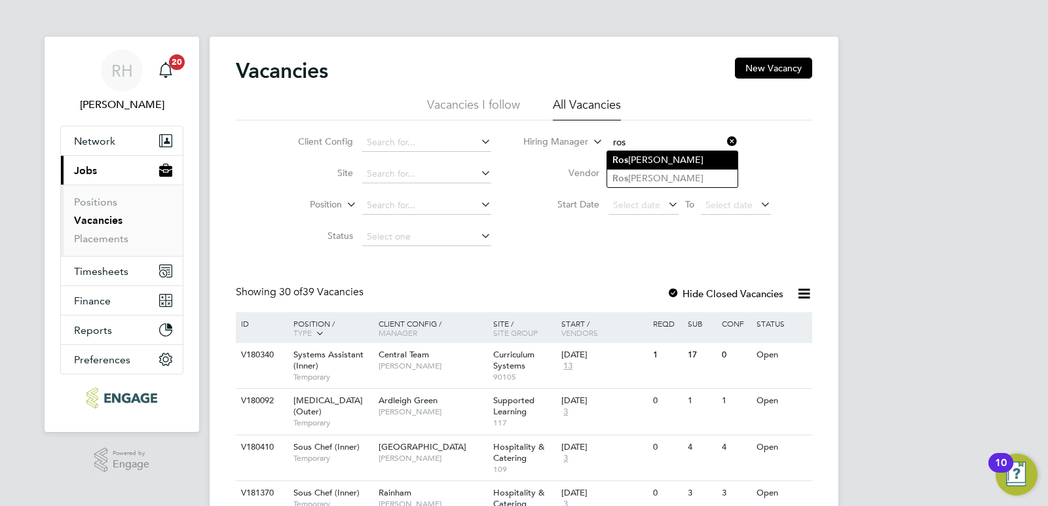
click at [662, 157] on li "Ros emary McGarvey" at bounding box center [672, 160] width 130 height 18
type input "Rosemary McGarvey"
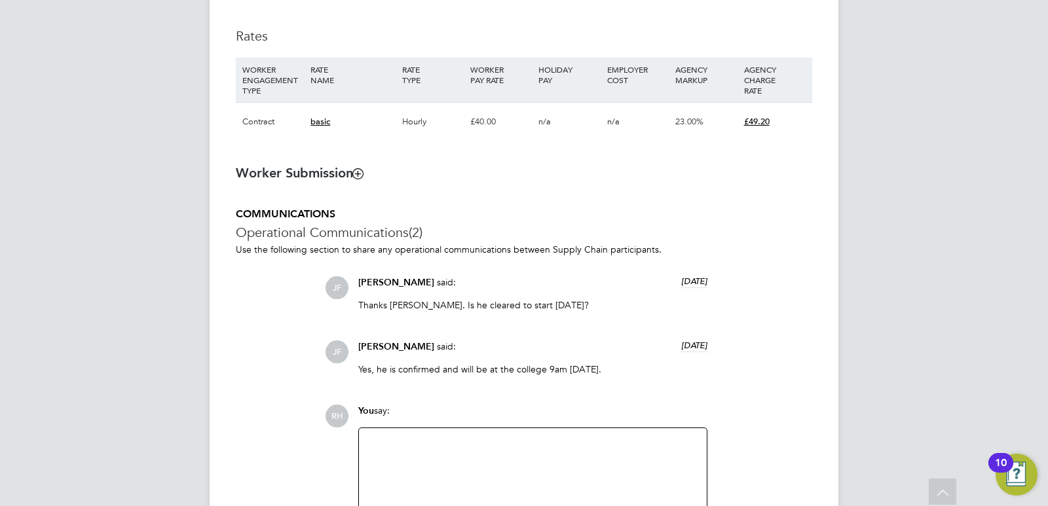
scroll to position [786, 0]
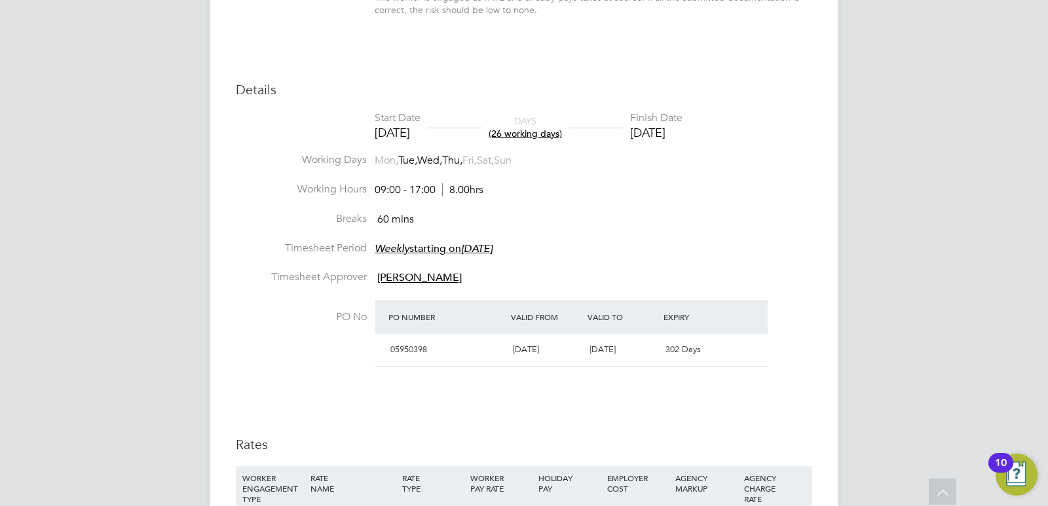
scroll to position [96, 0]
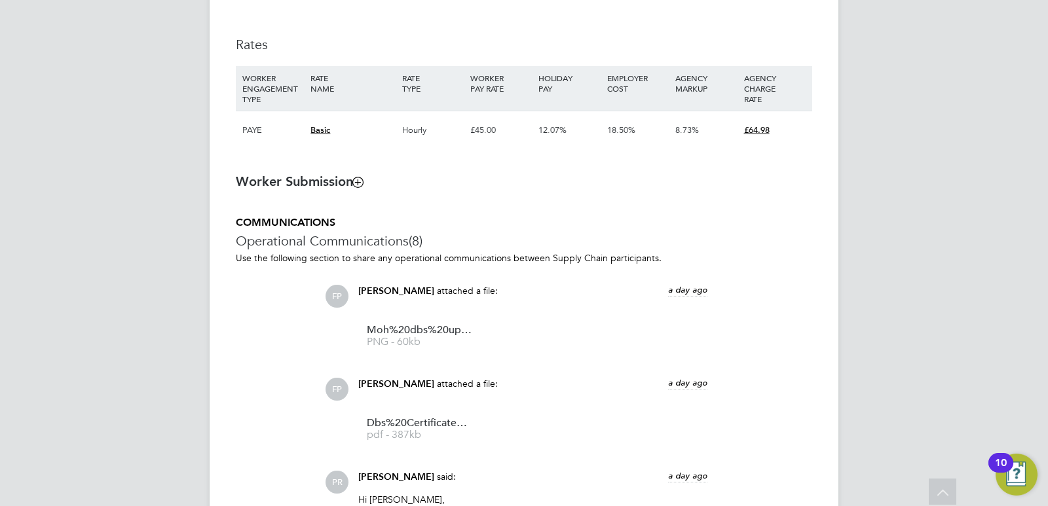
scroll to position [694, 0]
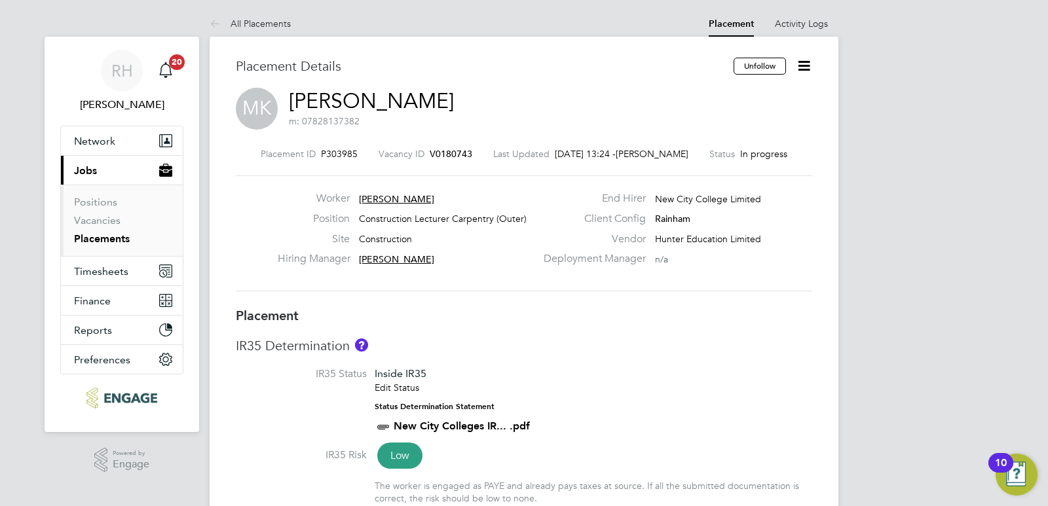
click at [433, 152] on span "V0180743" at bounding box center [451, 154] width 43 height 12
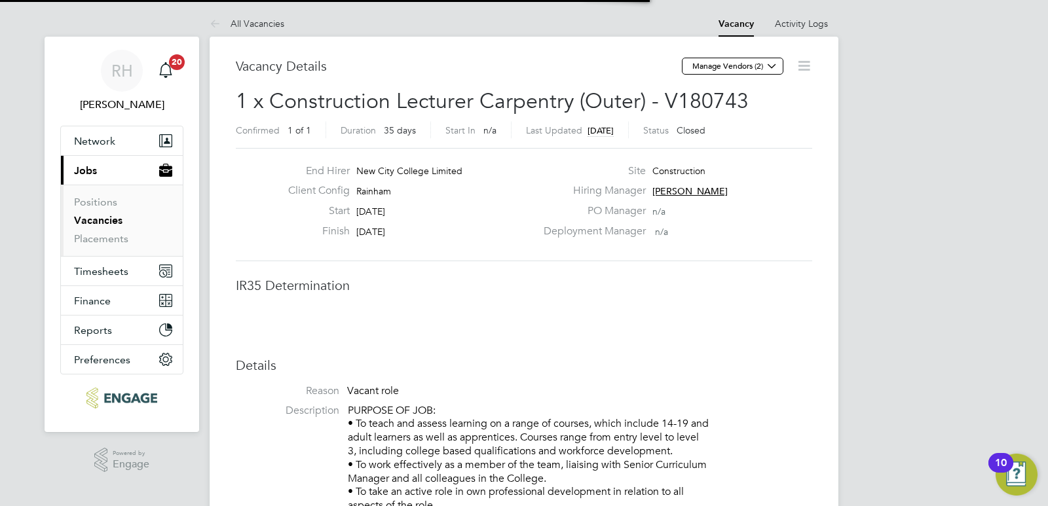
scroll to position [7, 7]
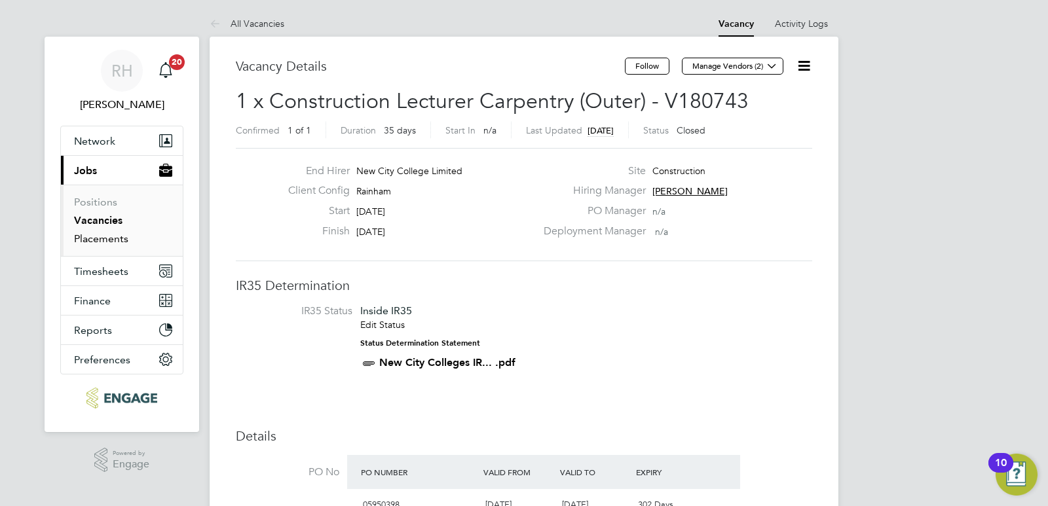
click at [100, 235] on link "Placements" at bounding box center [101, 239] width 54 height 12
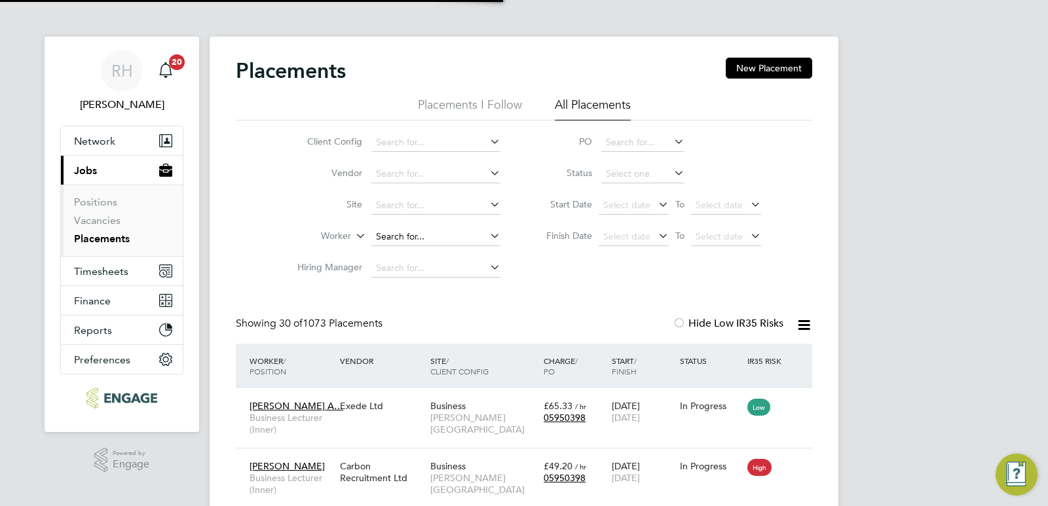
click at [379, 233] on input at bounding box center [435, 237] width 129 height 18
paste input "Dimosthenis"
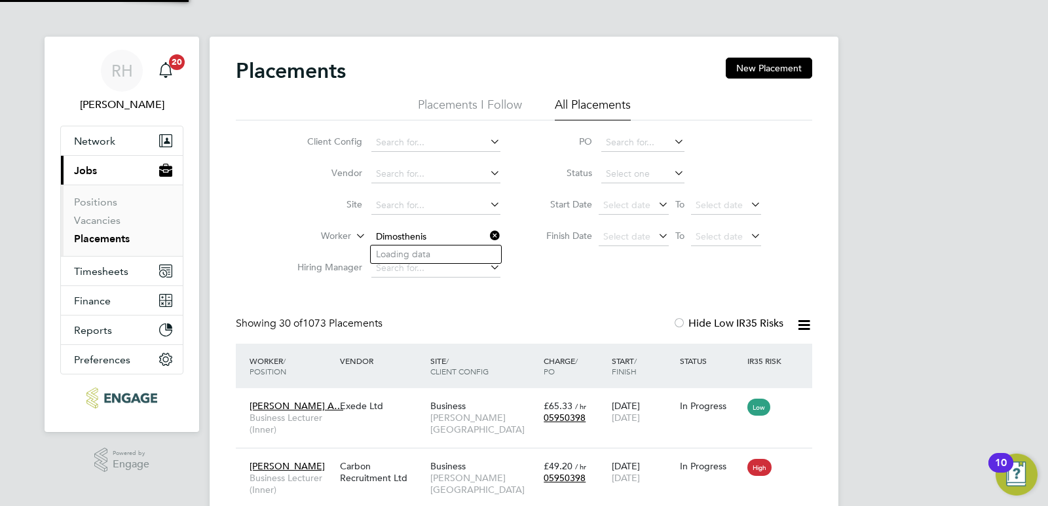
type input "Dimosthenis Gkiantsi"
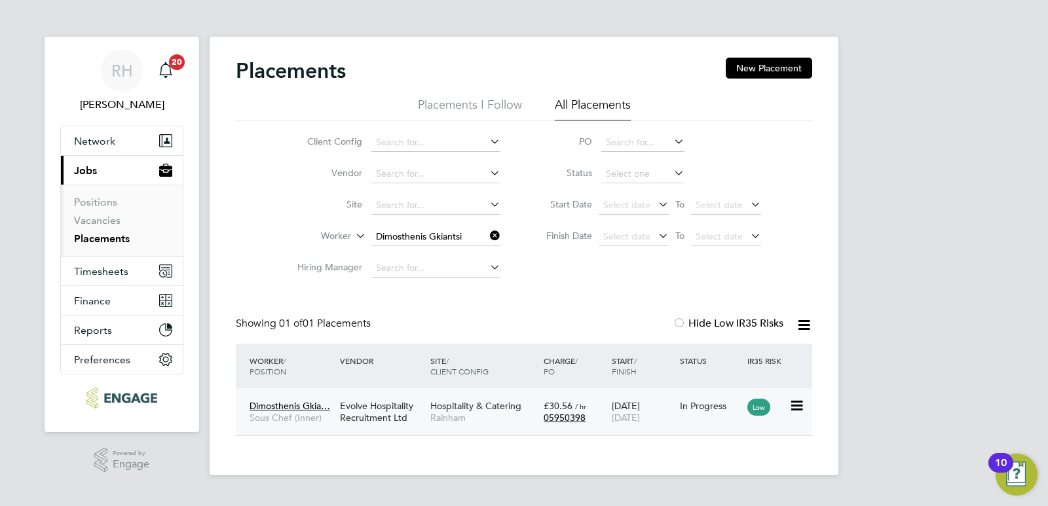
click at [387, 415] on div "Evolve Hospitality Recruitment Ltd" at bounding box center [382, 412] width 90 height 37
click at [487, 235] on icon at bounding box center [487, 236] width 0 height 18
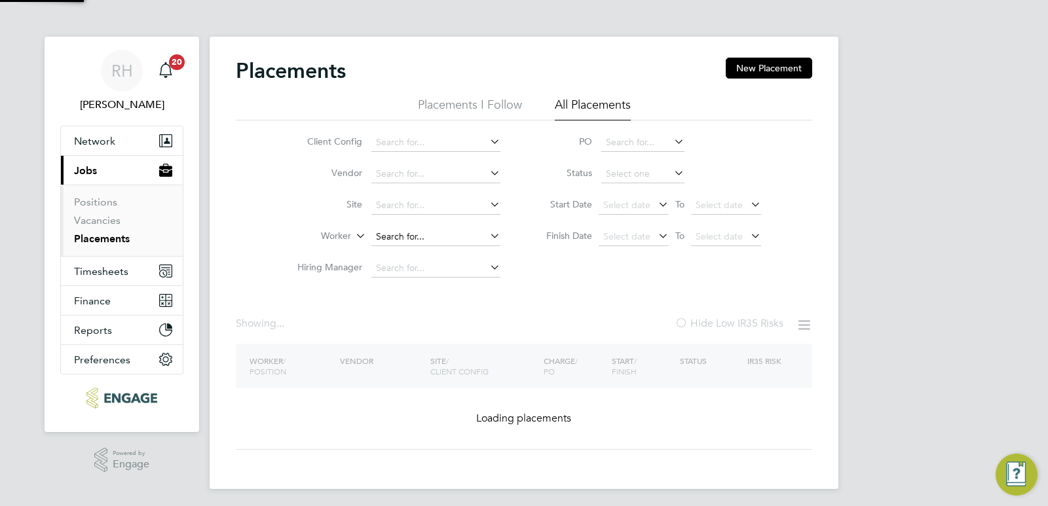
click at [469, 237] on input at bounding box center [435, 237] width 129 height 18
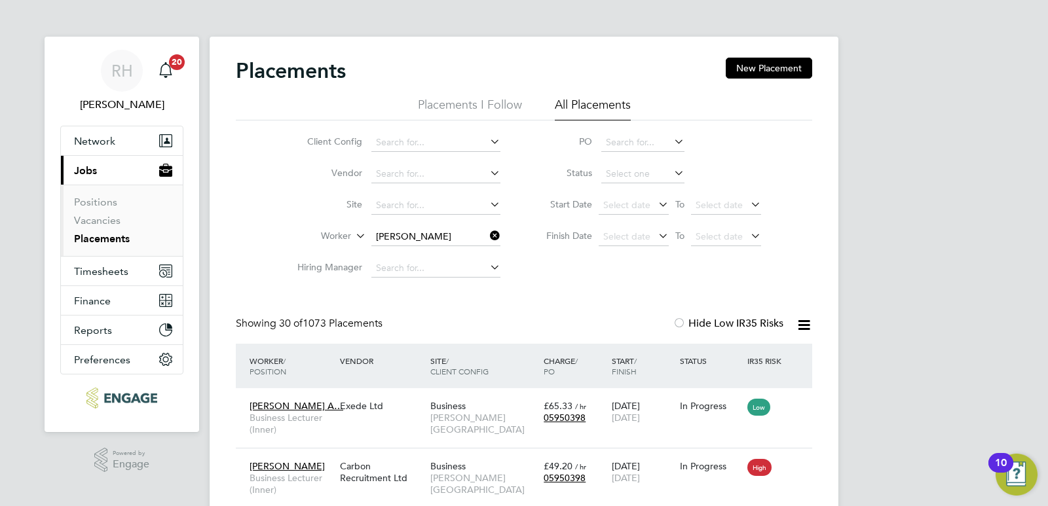
click at [457, 268] on li "Sabrina Michelle" at bounding box center [452, 273] width 162 height 18
type input "[PERSON_NAME] [PERSON_NAME]"
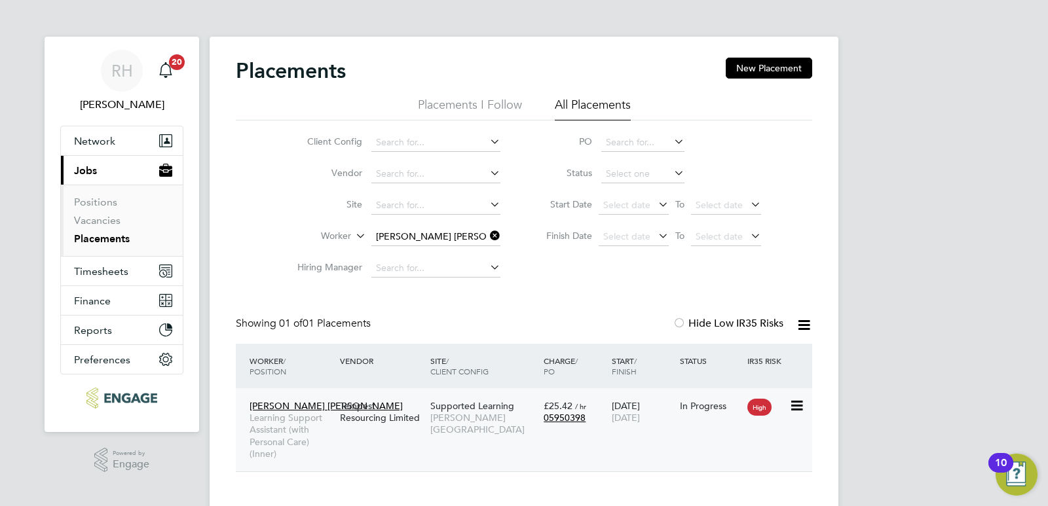
click at [272, 427] on span "Learning Support Assistant (with Personal Care) (Inner)" at bounding box center [292, 436] width 84 height 48
click at [294, 428] on span "Learning Support Assistant (with Personal Care) (Inner)" at bounding box center [292, 436] width 84 height 48
click at [487, 236] on icon at bounding box center [487, 236] width 0 height 18
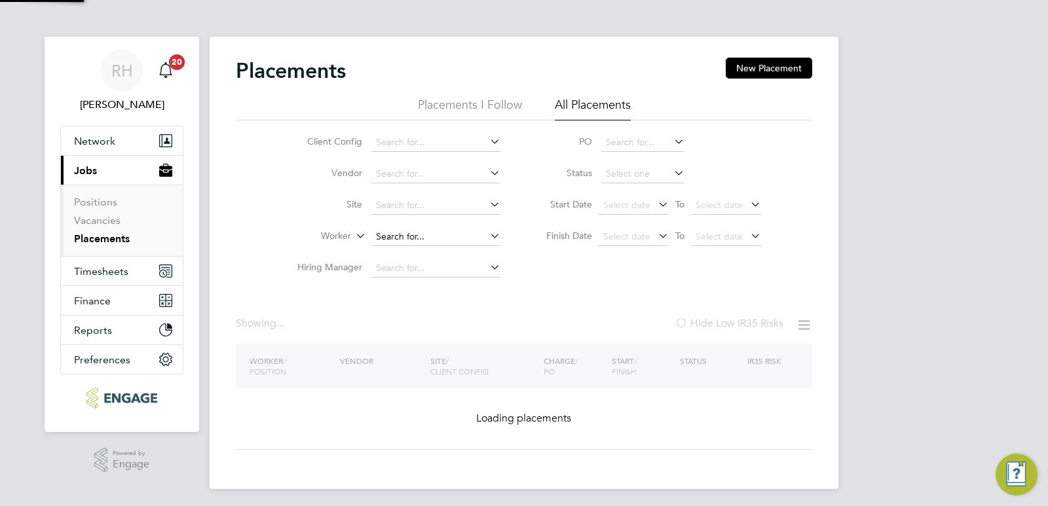
click at [480, 236] on input at bounding box center [435, 237] width 129 height 18
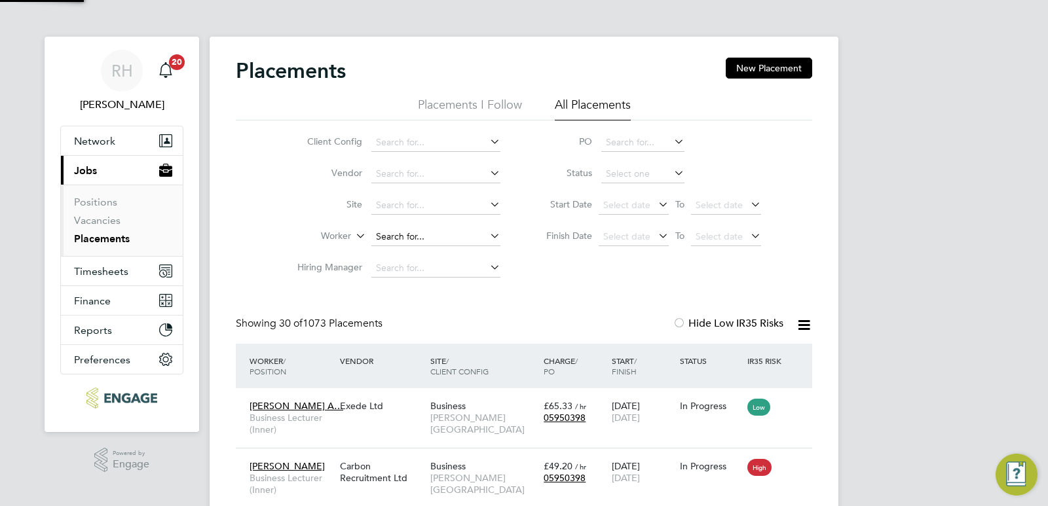
scroll to position [38, 114]
click at [454, 252] on li "Majid Kassim" at bounding box center [436, 255] width 130 height 18
type input "Majid Kassim"
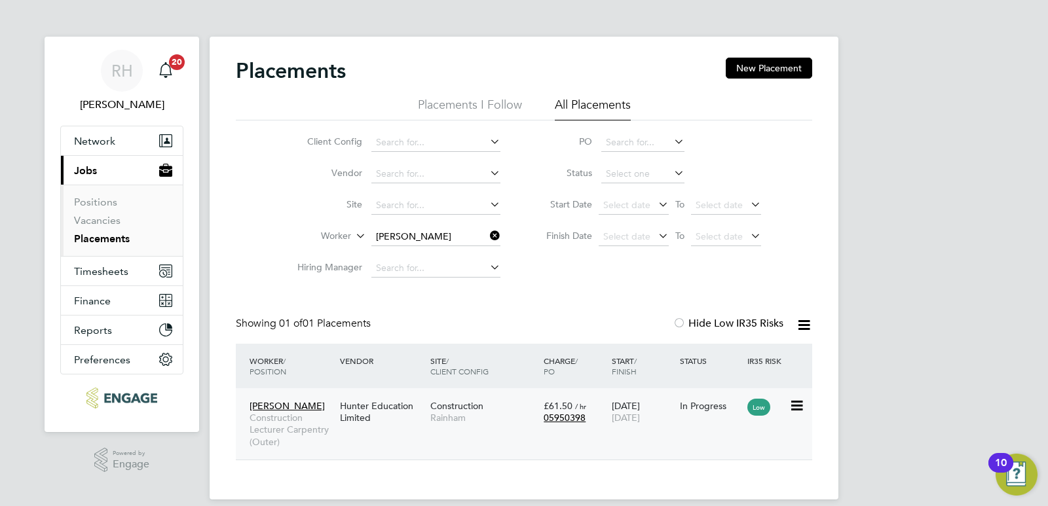
click at [280, 425] on span "Construction Lecturer Carpentry (Outer)" at bounding box center [292, 430] width 84 height 36
click at [487, 237] on icon at bounding box center [487, 236] width 0 height 18
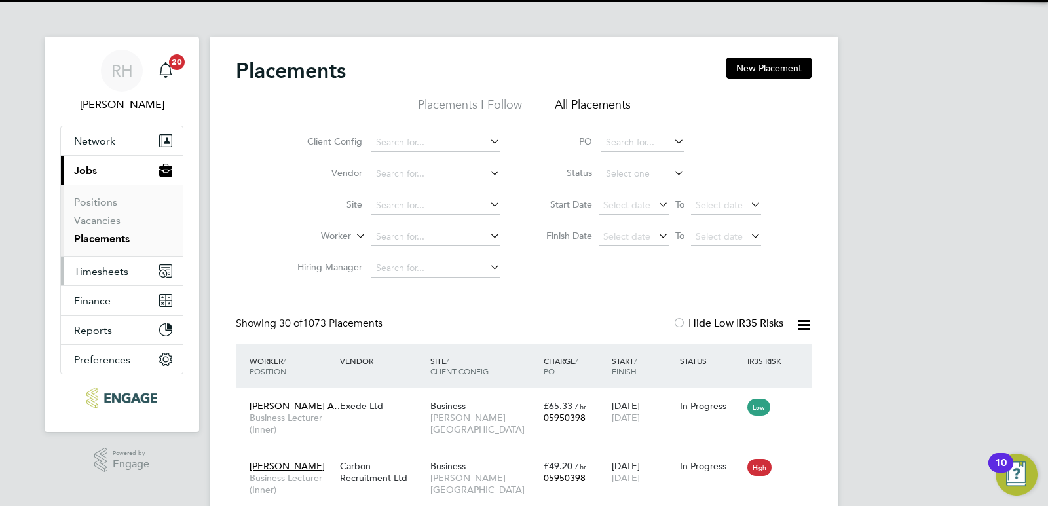
scroll to position [38, 114]
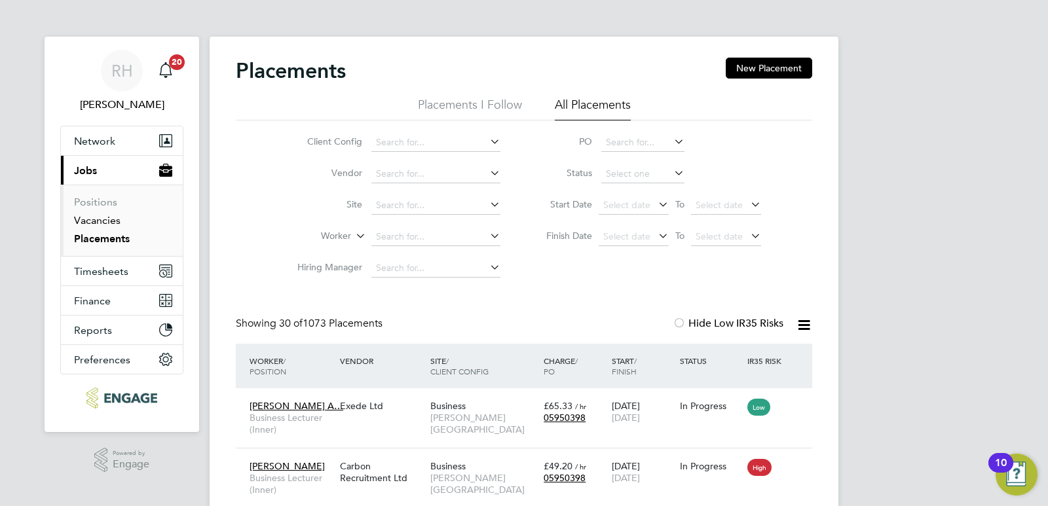
click at [105, 219] on link "Vacancies" at bounding box center [97, 220] width 47 height 12
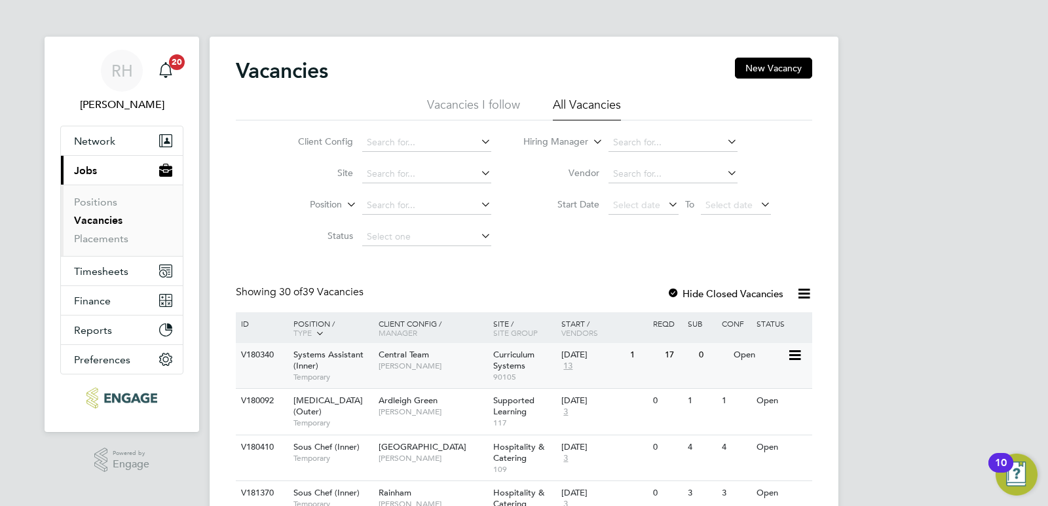
click at [335, 382] on span "Temporary" at bounding box center [333, 377] width 79 height 10
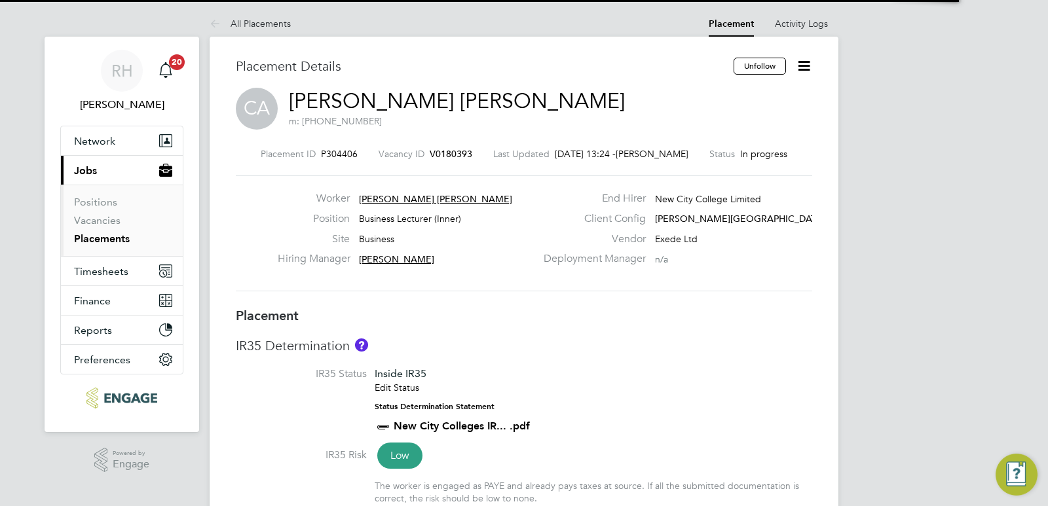
click at [444, 158] on span "V0180393" at bounding box center [451, 154] width 43 height 12
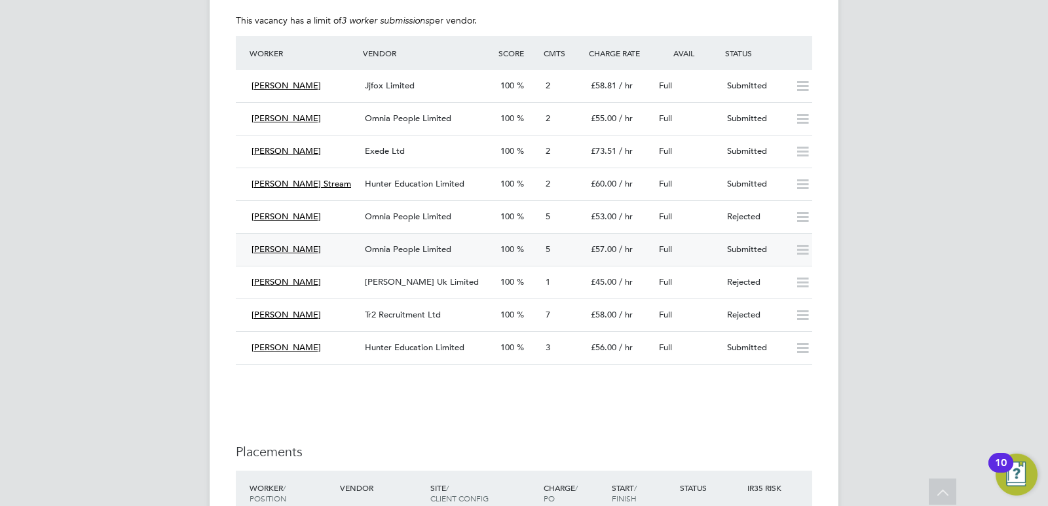
click at [478, 244] on div "Omnia People Limited" at bounding box center [428, 250] width 136 height 22
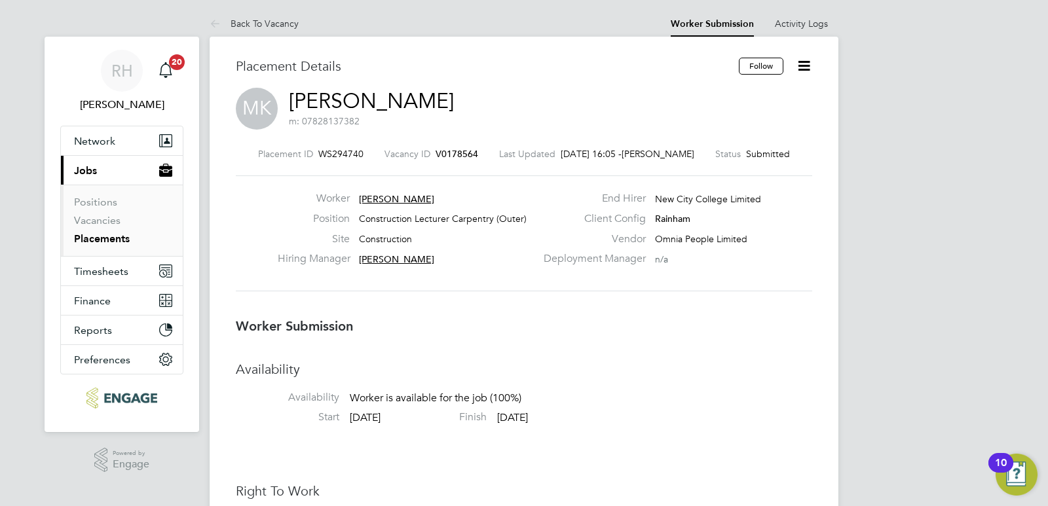
click at [447, 149] on span "V0178564" at bounding box center [457, 154] width 43 height 12
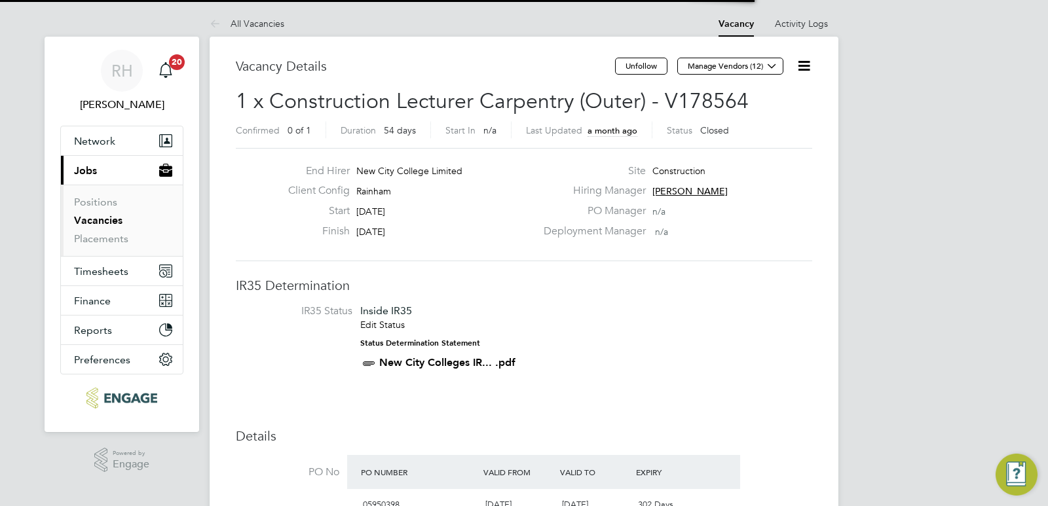
scroll to position [22, 123]
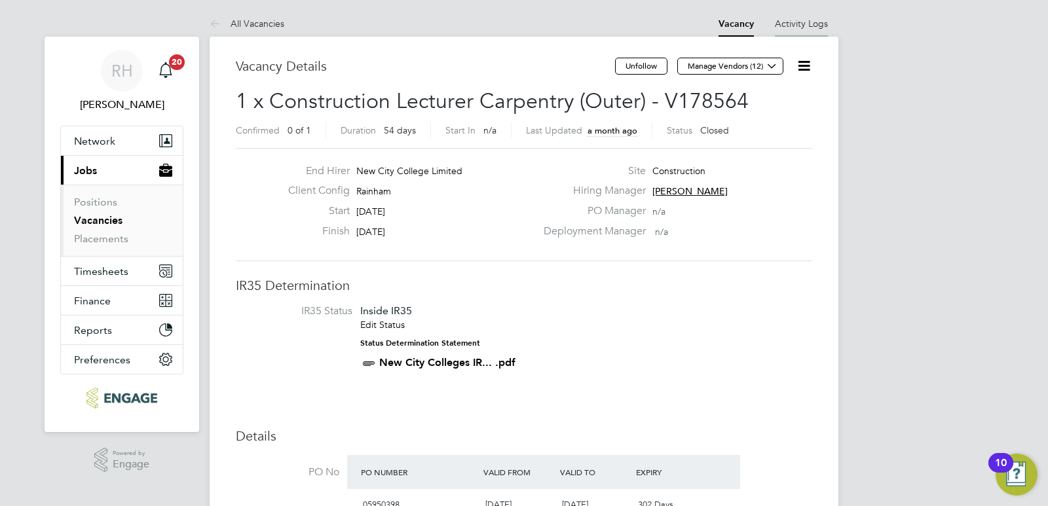
click at [807, 24] on link "Activity Logs" at bounding box center [801, 24] width 53 height 12
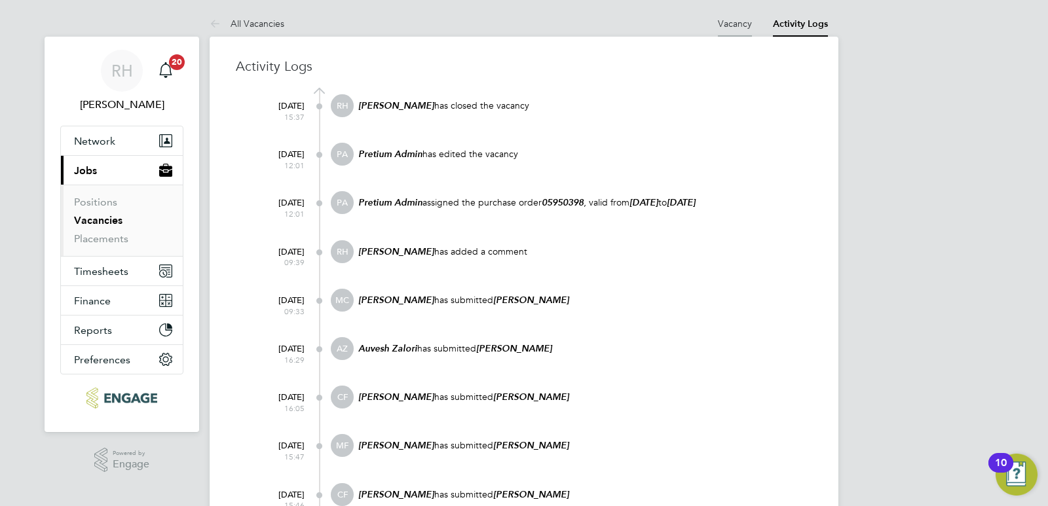
click at [738, 27] on link "Vacancy" at bounding box center [735, 24] width 34 height 12
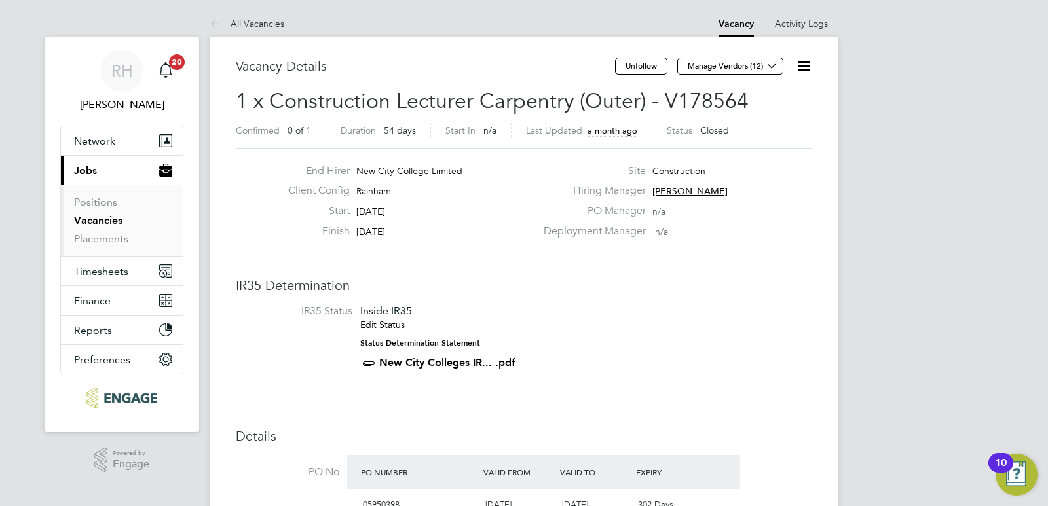
click at [805, 66] on icon at bounding box center [804, 66] width 16 height 16
click at [559, 180] on div "Site Construction" at bounding box center [677, 174] width 282 height 20
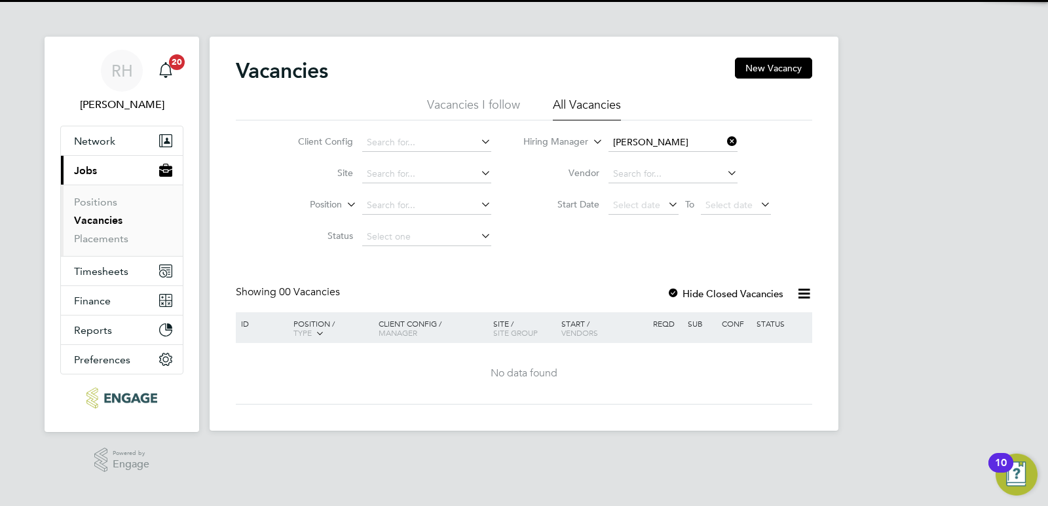
click at [676, 298] on div at bounding box center [673, 294] width 13 height 13
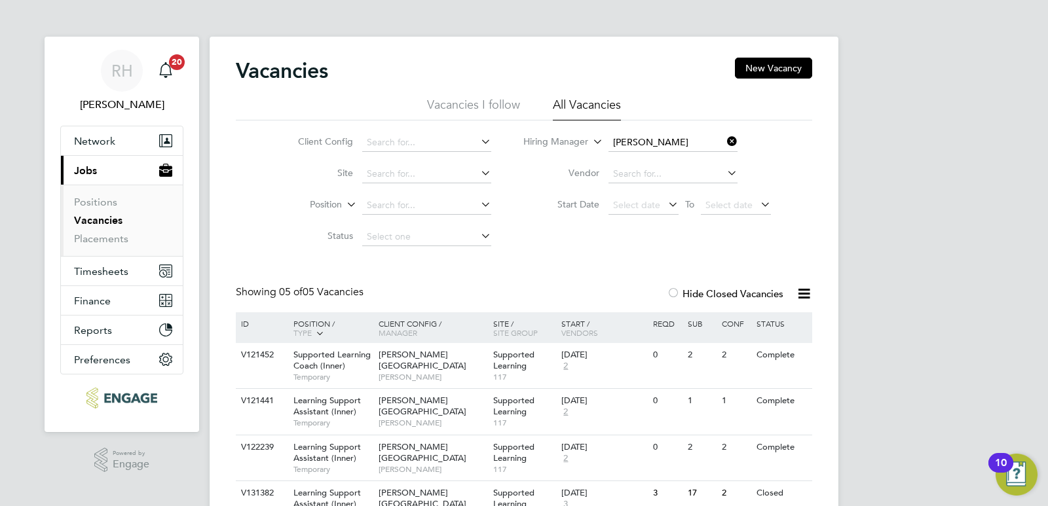
click at [725, 142] on icon at bounding box center [725, 141] width 0 height 18
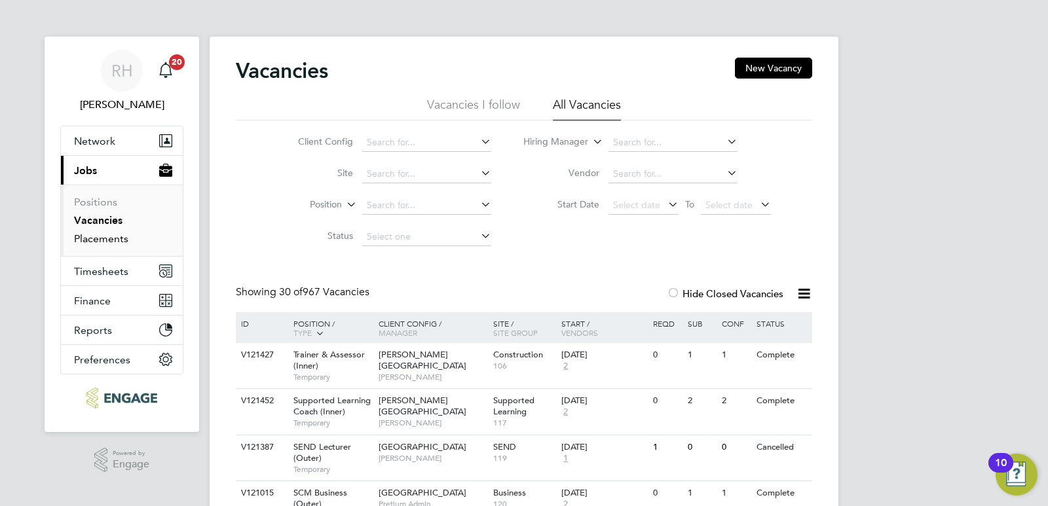
click at [101, 240] on link "Placements" at bounding box center [101, 239] width 54 height 12
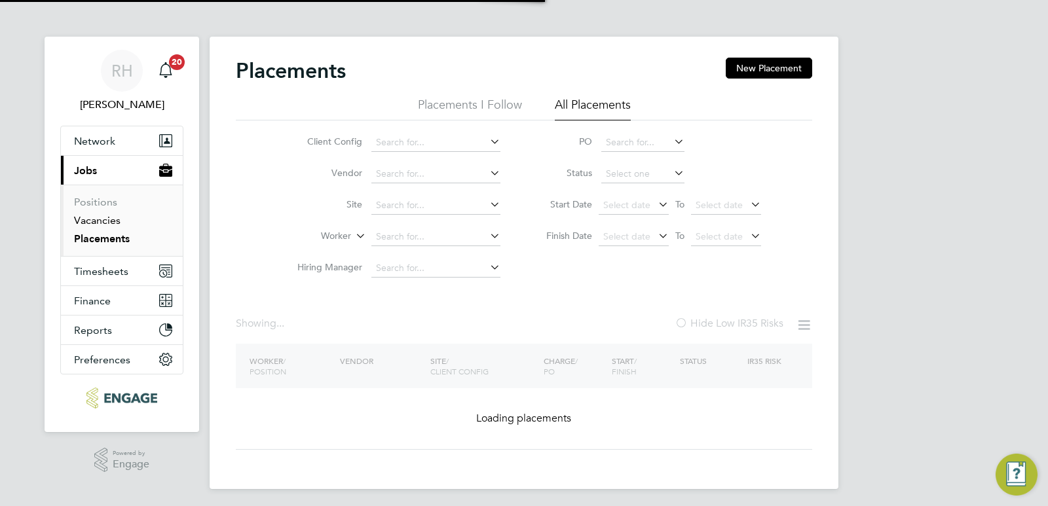
click at [105, 223] on link "Vacancies" at bounding box center [97, 220] width 47 height 12
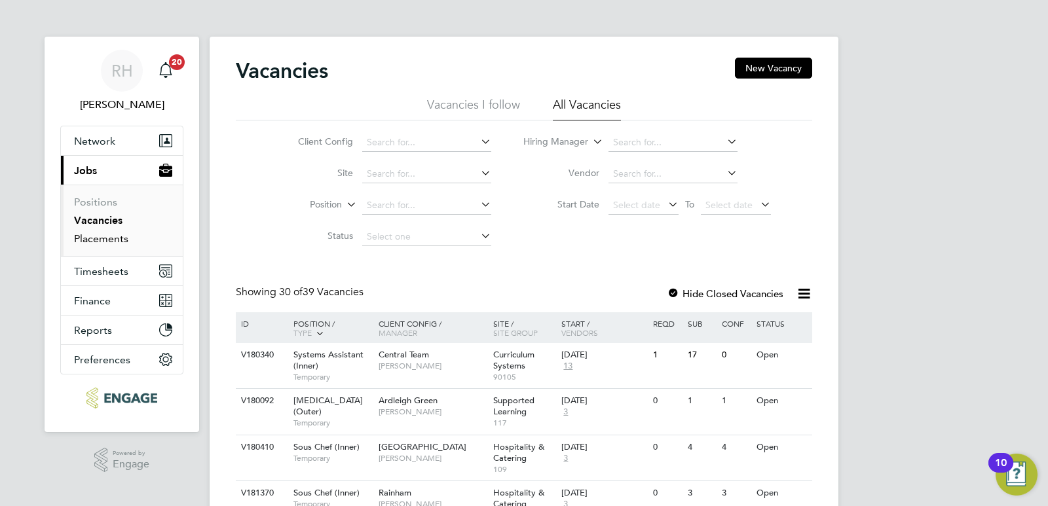
click at [101, 240] on link "Placements" at bounding box center [101, 239] width 54 height 12
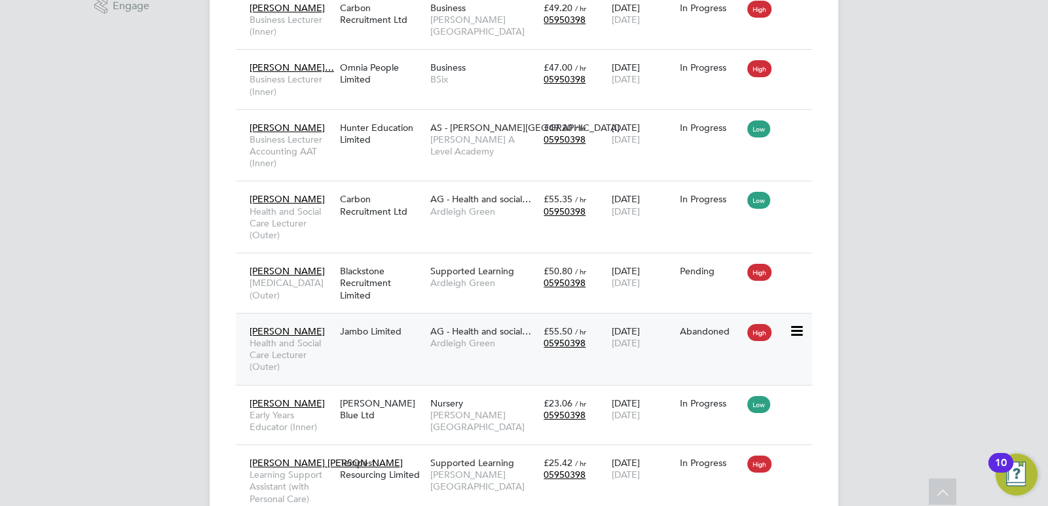
click at [381, 370] on div "[PERSON_NAME] Health and Social Care Lecturer (Outer) Jambo Limited AG - Health…" at bounding box center [524, 349] width 577 height 72
click at [399, 344] on div "Jambo Limited" at bounding box center [382, 331] width 90 height 25
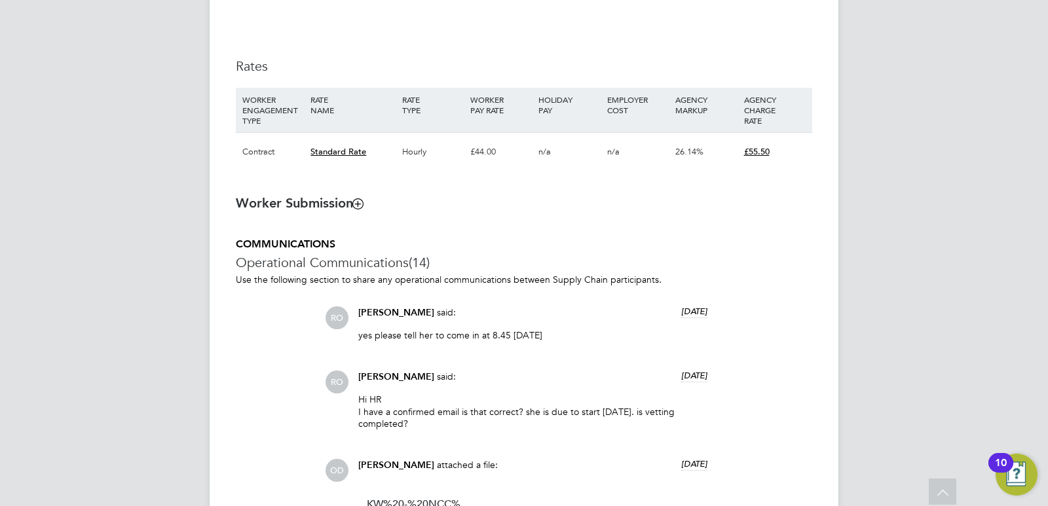
scroll to position [917, 0]
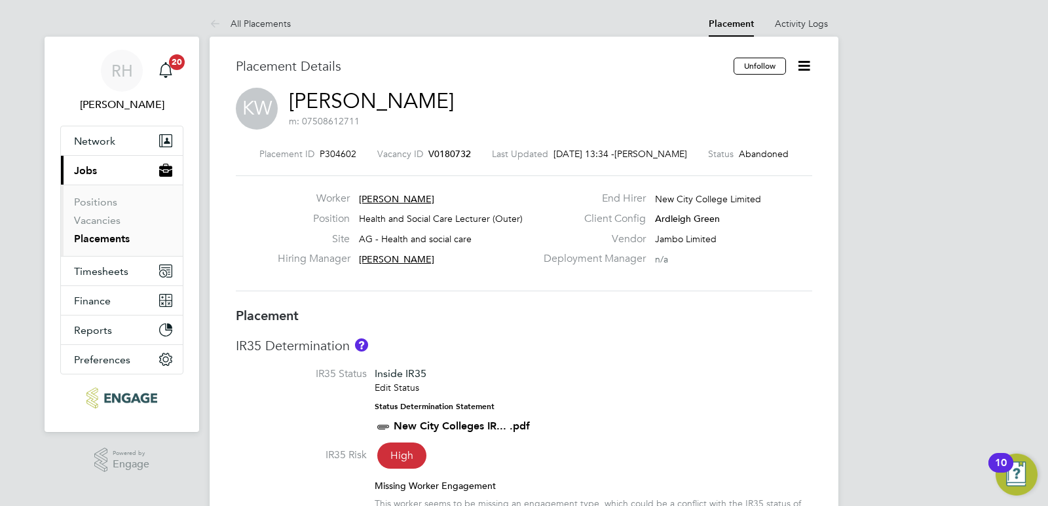
click at [453, 150] on span "V0180732" at bounding box center [449, 154] width 43 height 12
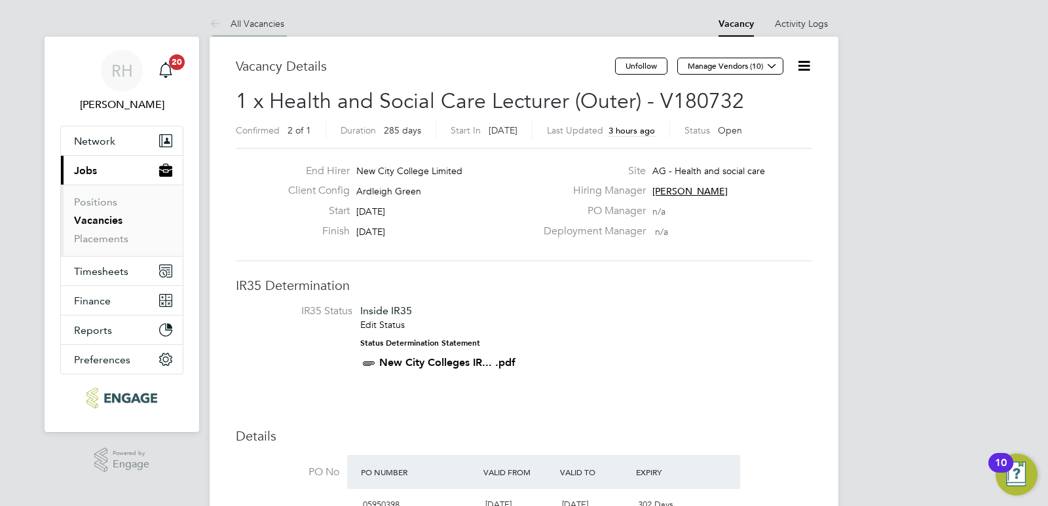
click at [265, 18] on link "All Vacancies" at bounding box center [247, 24] width 75 height 12
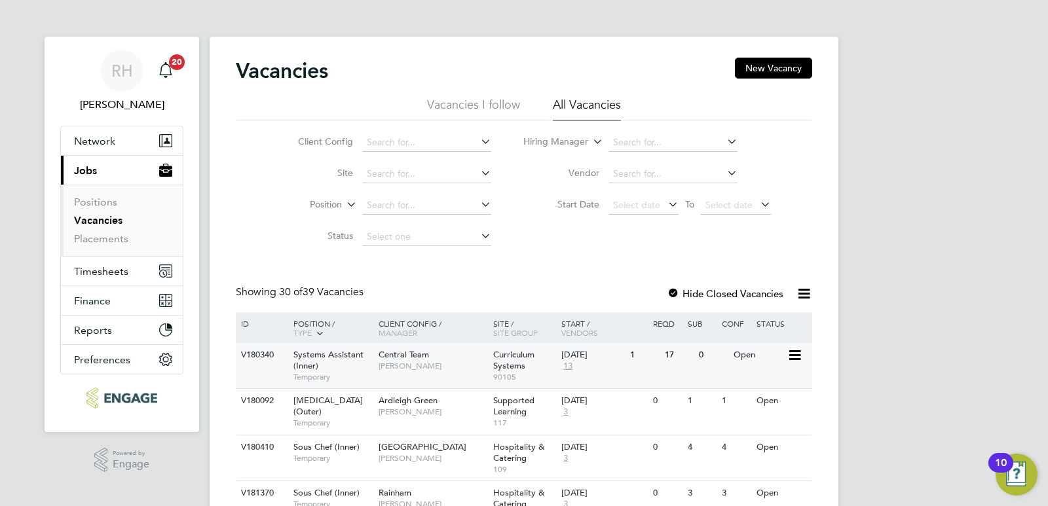
click at [396, 371] on div "Central Team [PERSON_NAME]" at bounding box center [432, 360] width 115 height 34
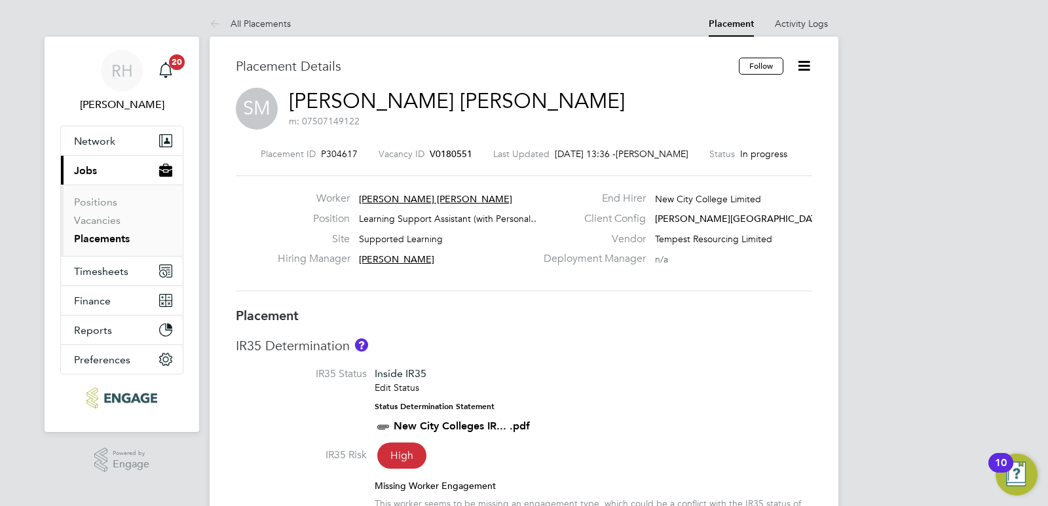
click at [430, 155] on span "V0180551" at bounding box center [451, 154] width 43 height 12
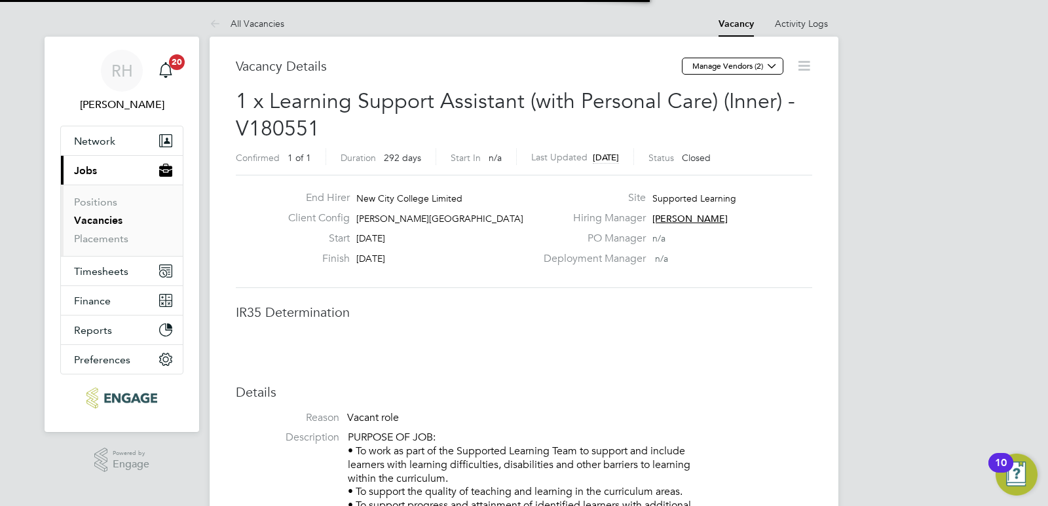
scroll to position [7, 7]
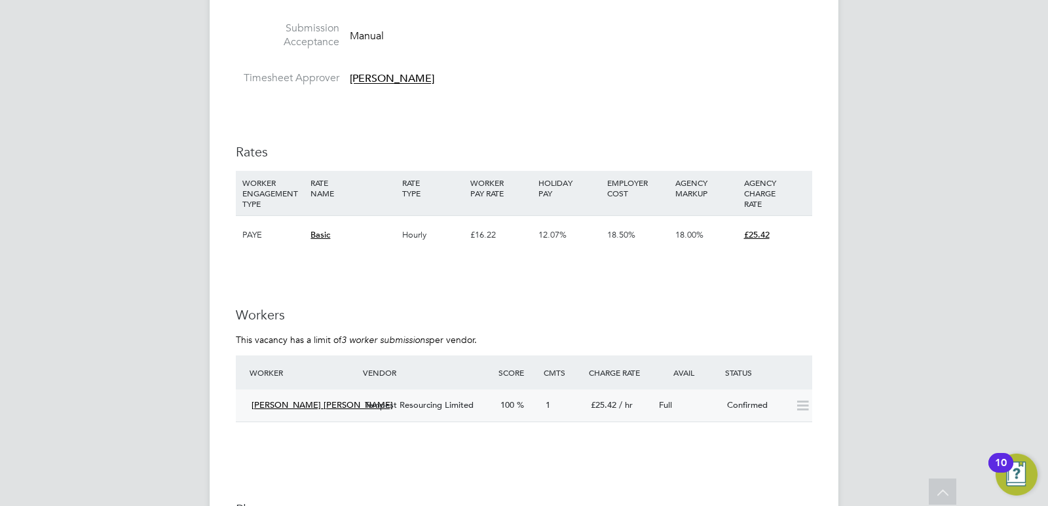
click at [385, 406] on span "Tempest Resourcing Limited" at bounding box center [419, 405] width 109 height 11
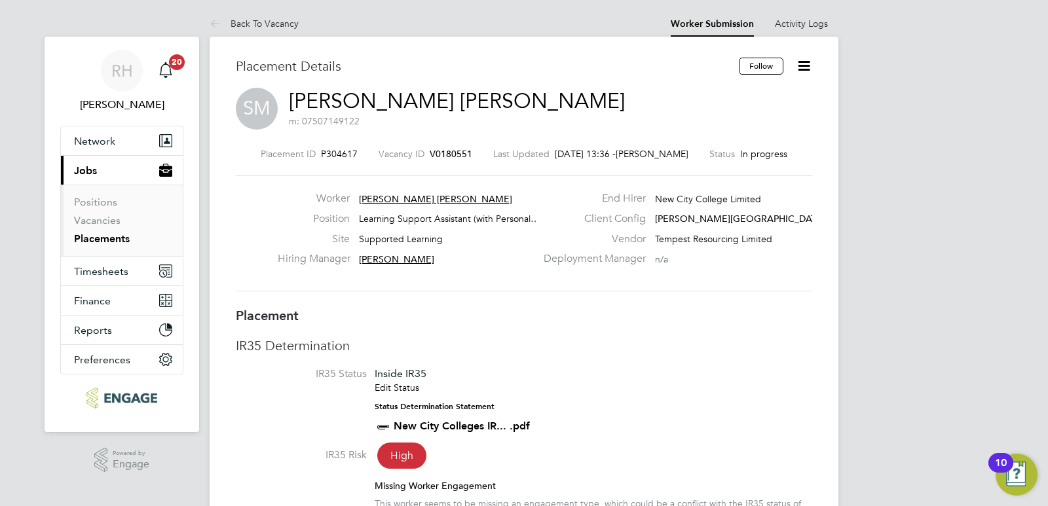
click at [106, 237] on link "Placements" at bounding box center [102, 239] width 56 height 12
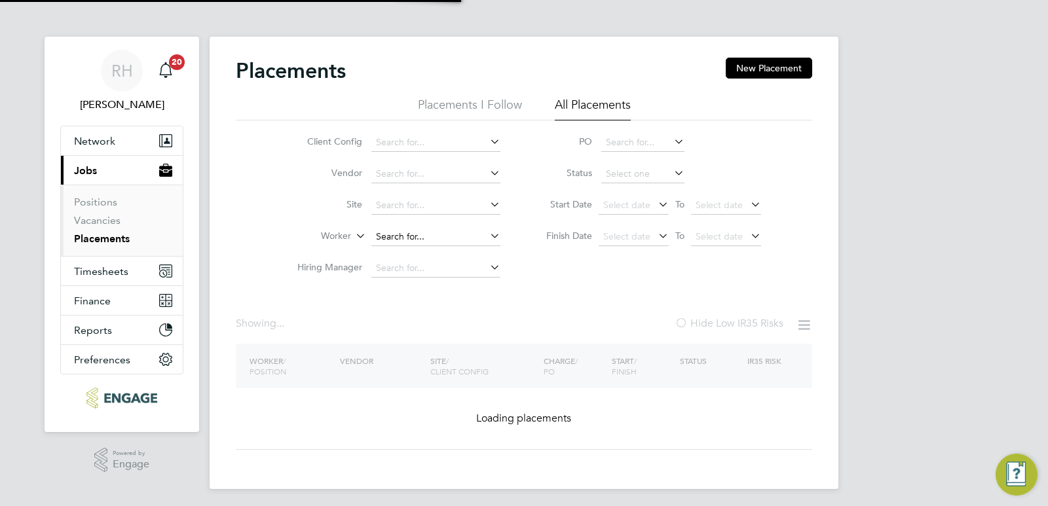
click at [409, 237] on input at bounding box center [435, 237] width 129 height 18
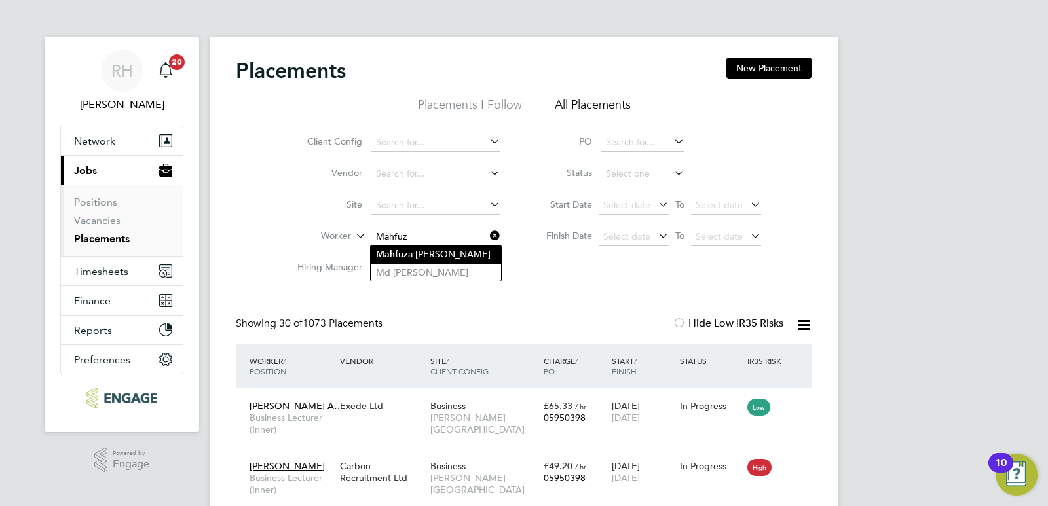
click at [417, 251] on li "Mahfuz a Bushra" at bounding box center [436, 255] width 130 height 18
type input "[PERSON_NAME]"
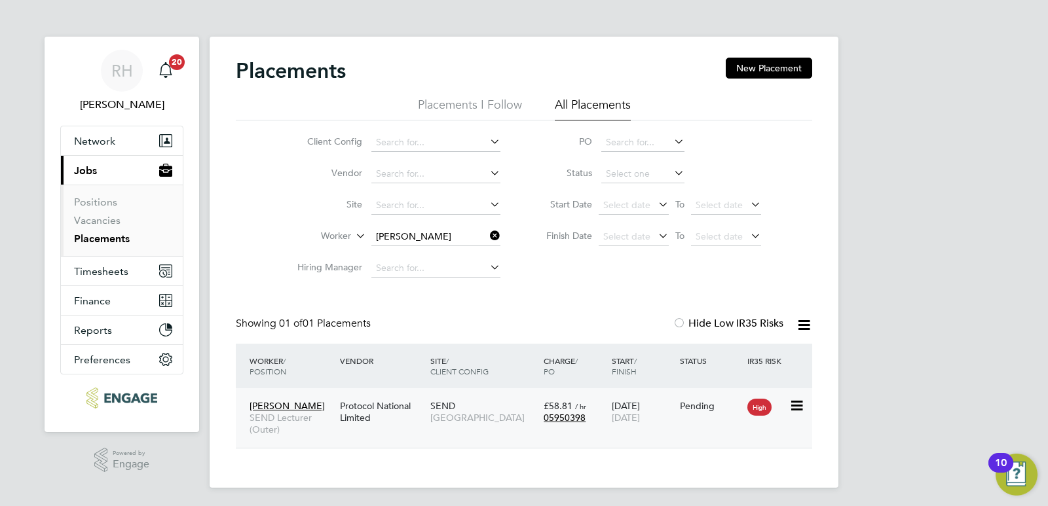
click at [288, 426] on span "SEND Lecturer (Outer)" at bounding box center [292, 424] width 84 height 24
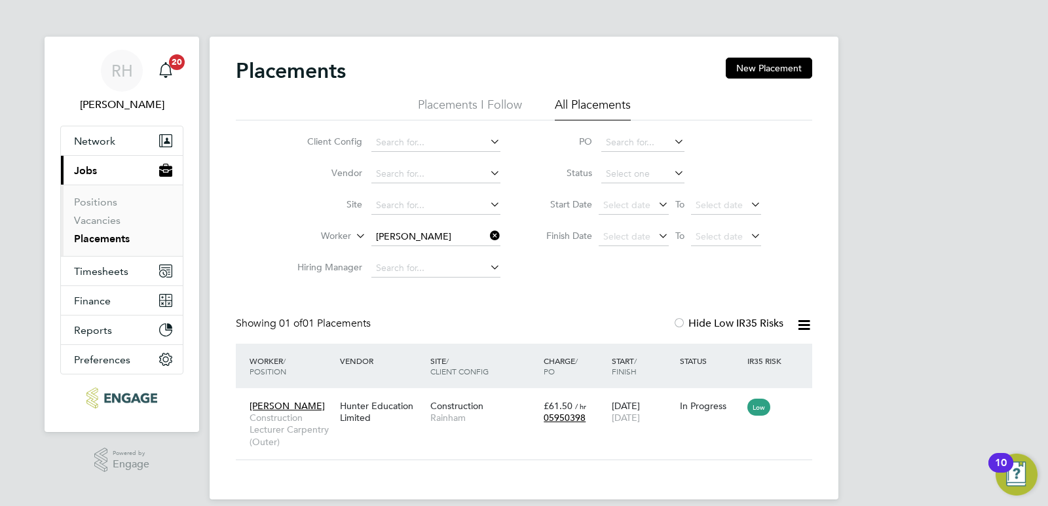
scroll to position [12, 62]
click at [487, 240] on icon at bounding box center [487, 236] width 0 height 18
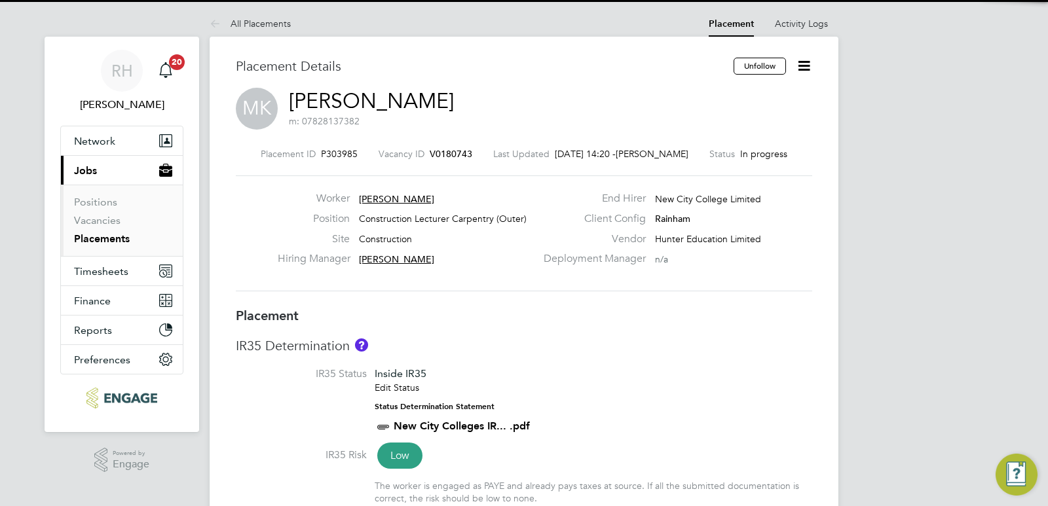
click at [441, 154] on span "V0180743" at bounding box center [451, 154] width 43 height 12
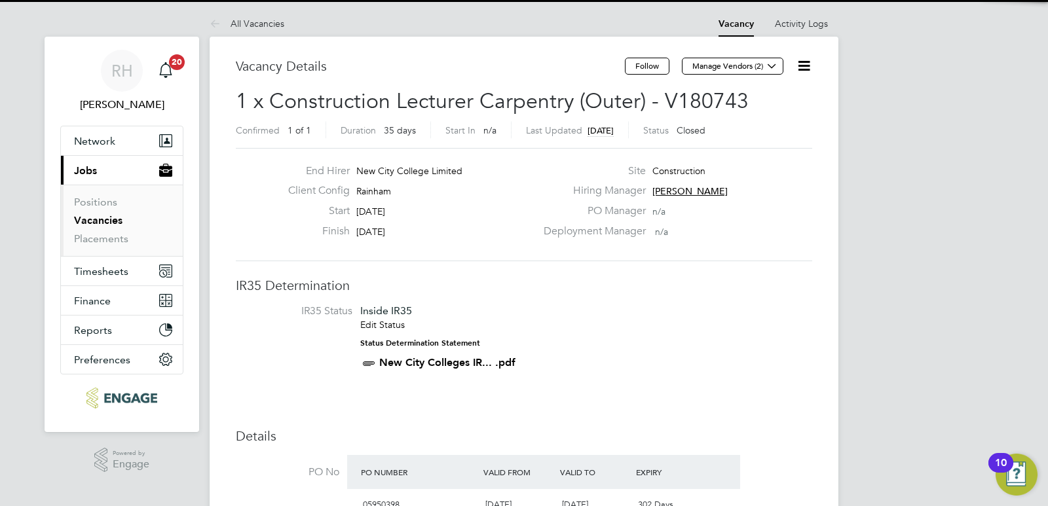
click at [801, 64] on icon at bounding box center [804, 66] width 16 height 16
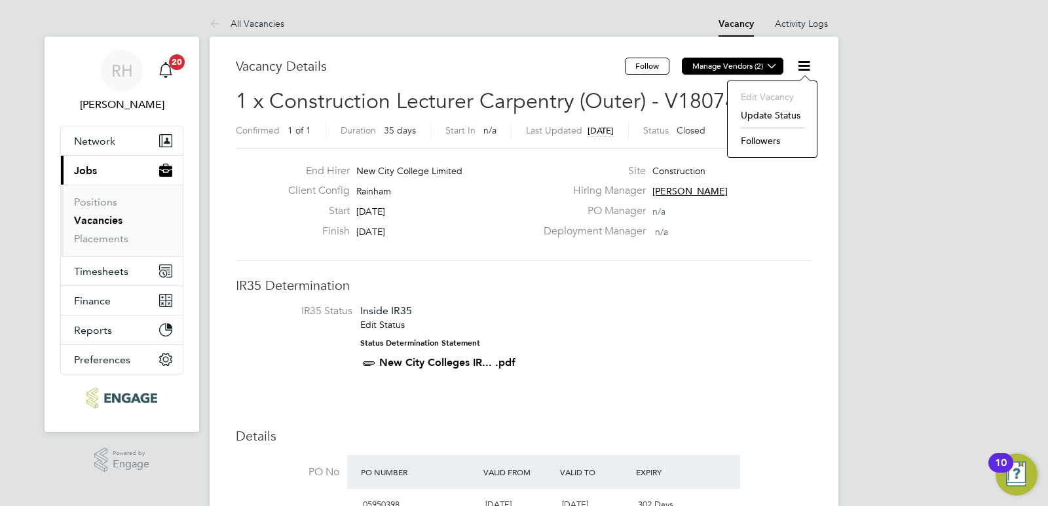
click at [780, 64] on button "Manage Vendors (2)" at bounding box center [733, 66] width 102 height 17
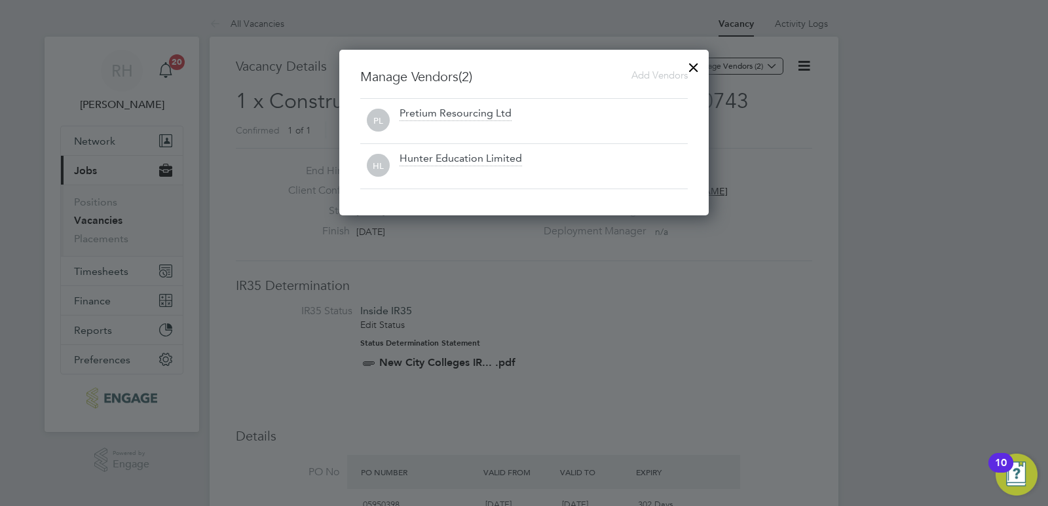
click at [695, 69] on div at bounding box center [694, 64] width 24 height 24
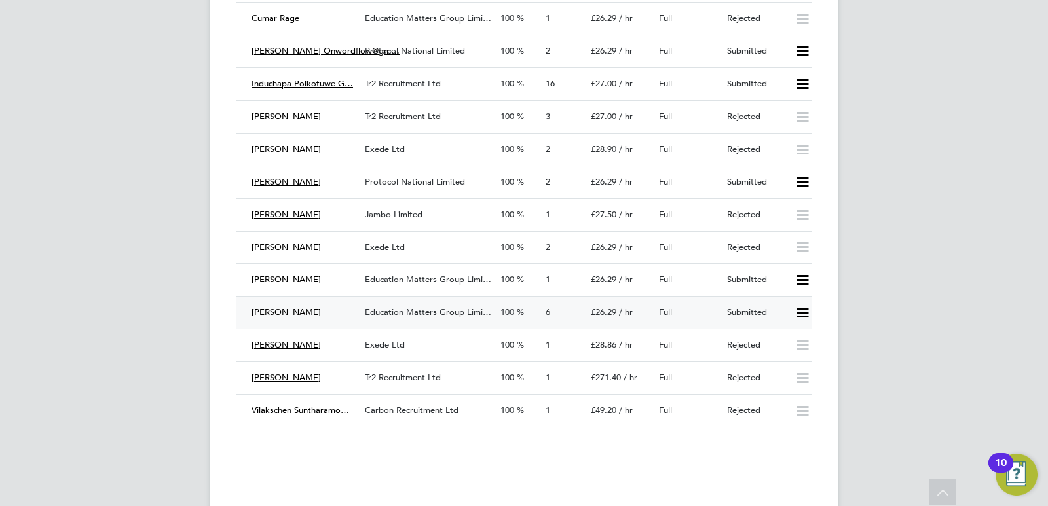
click at [496, 320] on div "100" at bounding box center [517, 313] width 45 height 22
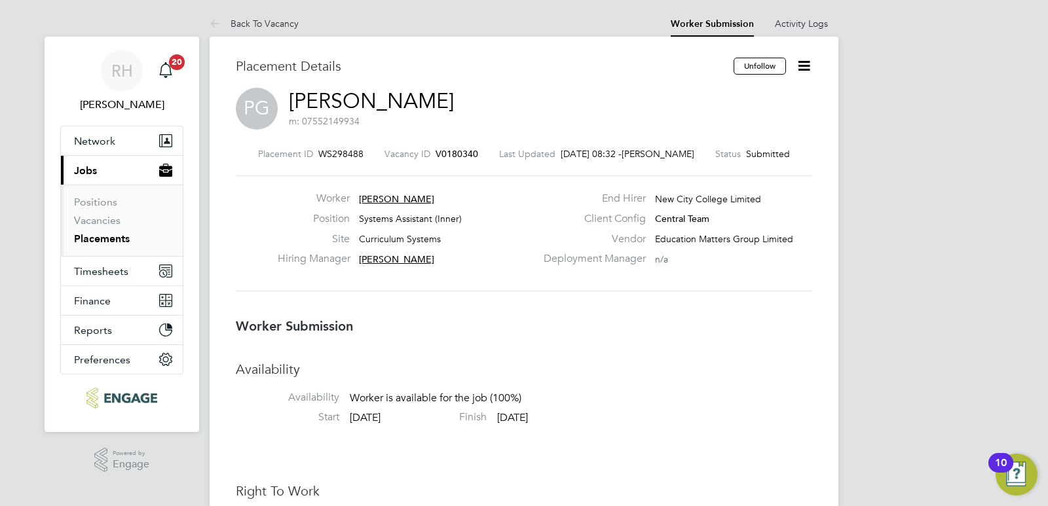
click at [808, 70] on icon at bounding box center [804, 66] width 16 height 16
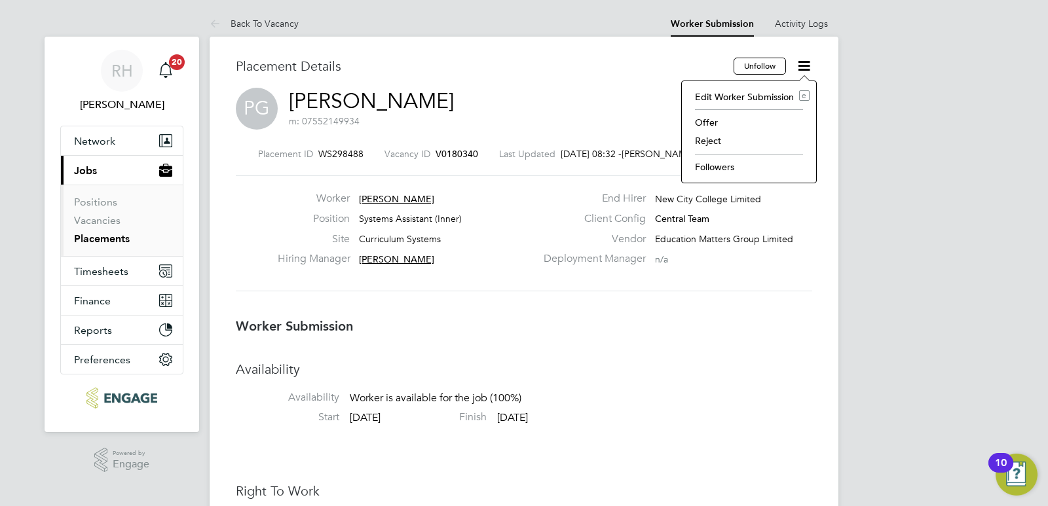
click at [545, 220] on label "Client Config" at bounding box center [591, 219] width 110 height 14
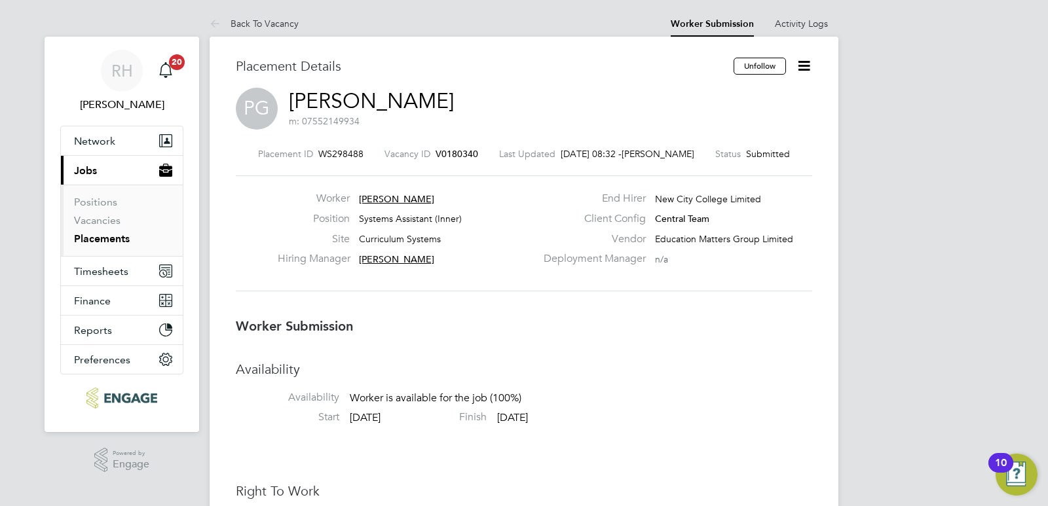
click at [443, 157] on span "V0180340" at bounding box center [457, 154] width 43 height 12
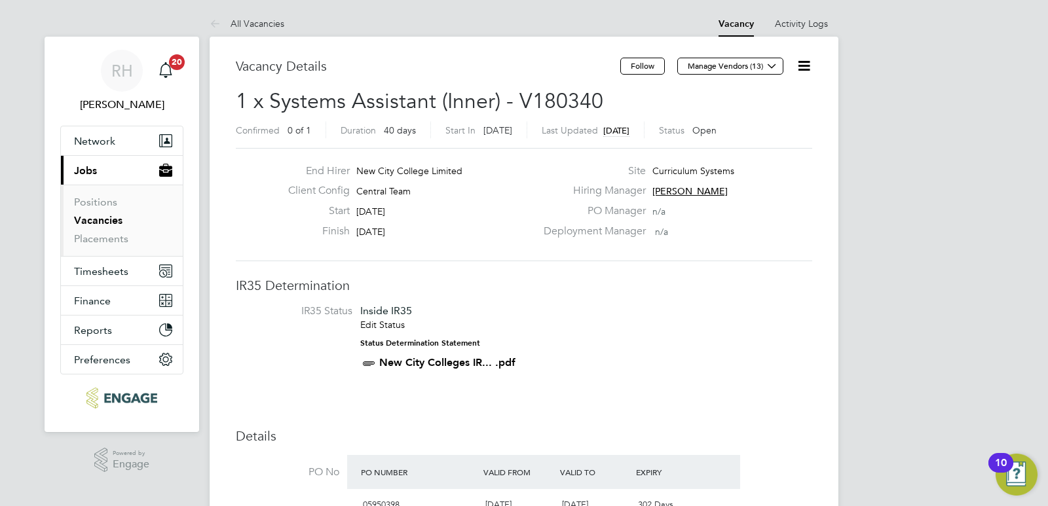
click at [802, 66] on icon at bounding box center [804, 66] width 16 height 16
click at [756, 140] on li "Followers" at bounding box center [772, 141] width 76 height 18
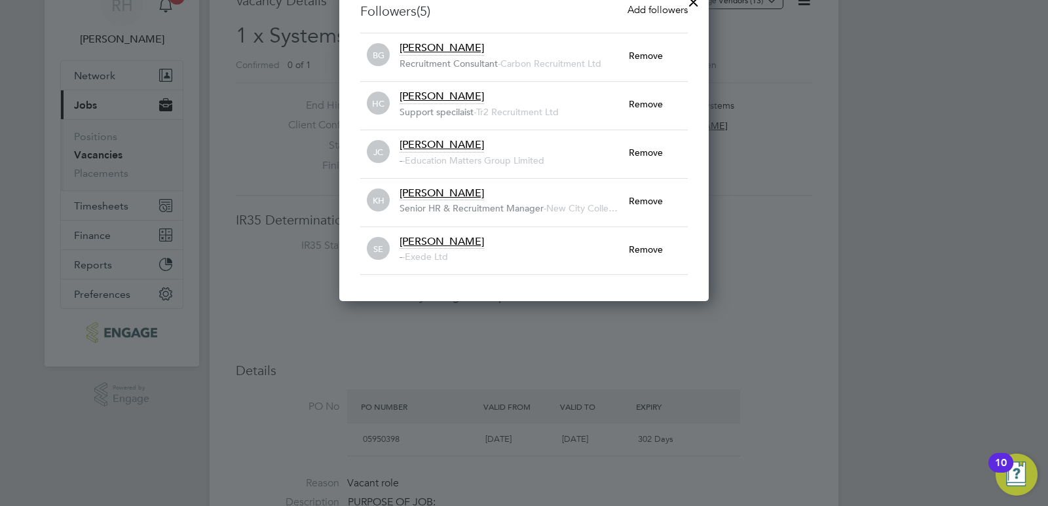
click at [656, 11] on span "Add followers" at bounding box center [658, 9] width 60 height 12
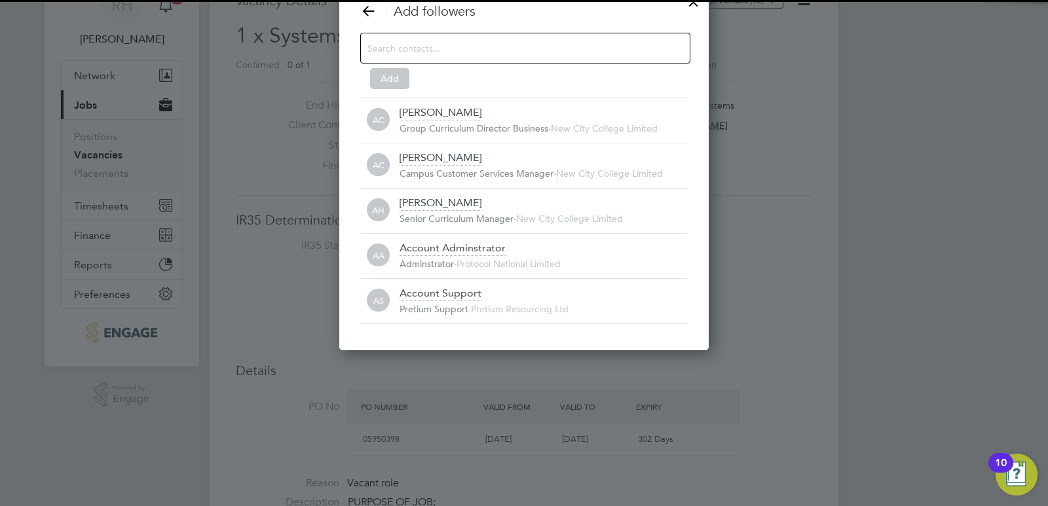
click at [421, 50] on input at bounding box center [515, 47] width 295 height 17
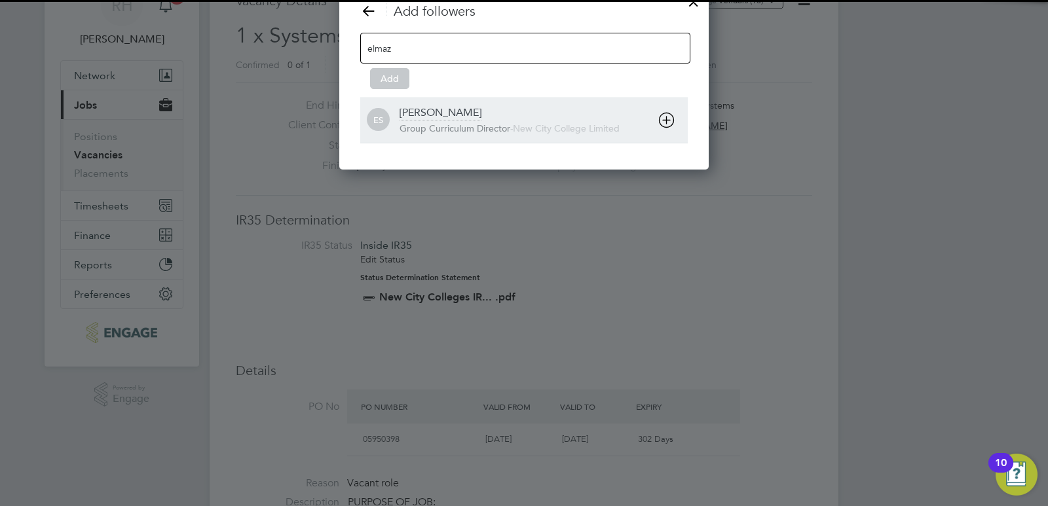
type input "elmaz"
click at [417, 124] on span "Group Curriculum Director" at bounding box center [455, 129] width 111 height 12
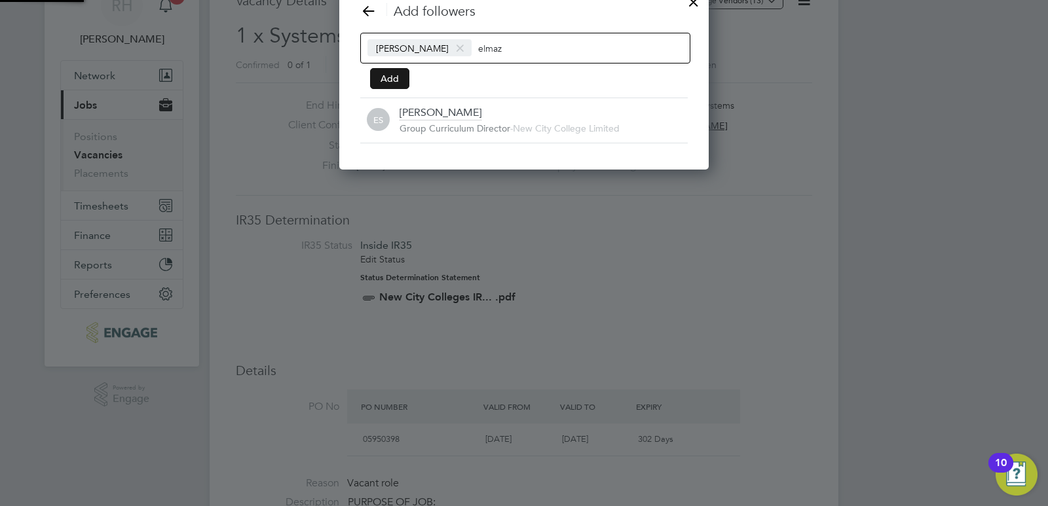
click at [398, 83] on button "Add" at bounding box center [389, 78] width 39 height 21
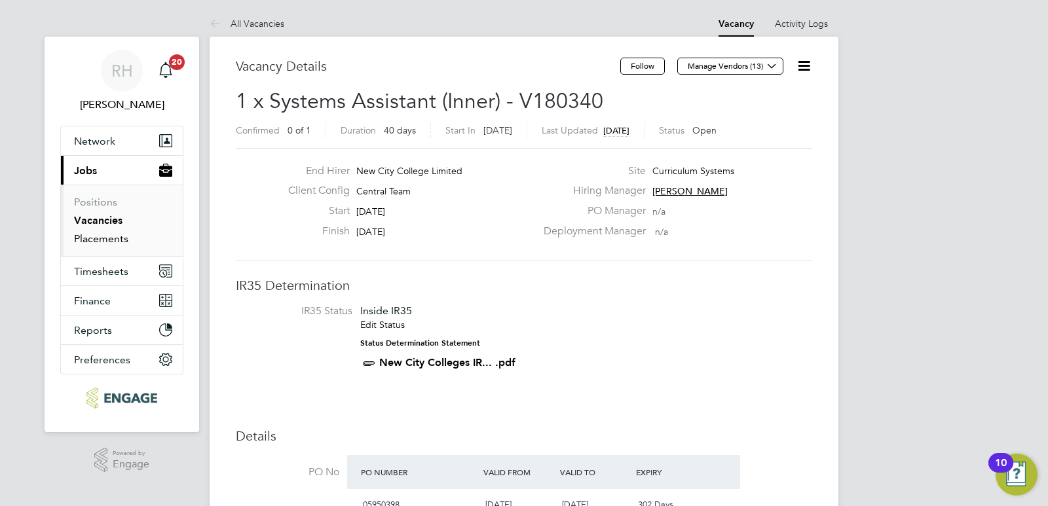
click at [98, 236] on link "Placements" at bounding box center [101, 239] width 54 height 12
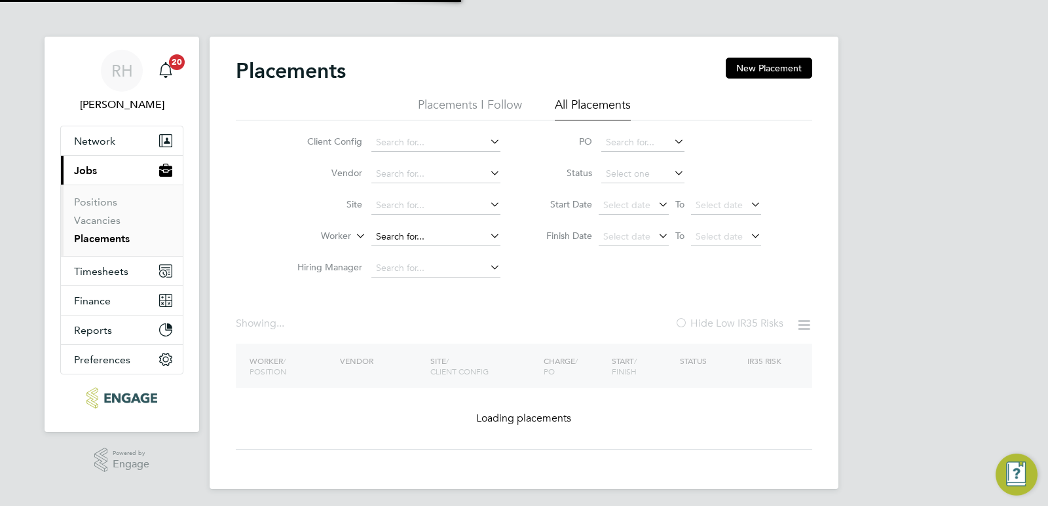
click at [402, 232] on input at bounding box center [435, 237] width 129 height 18
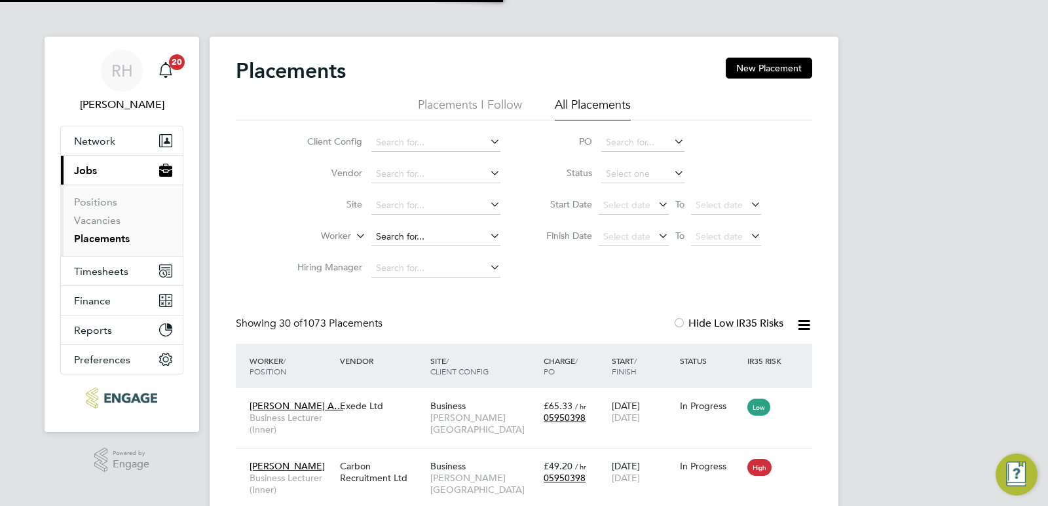
scroll to position [38, 114]
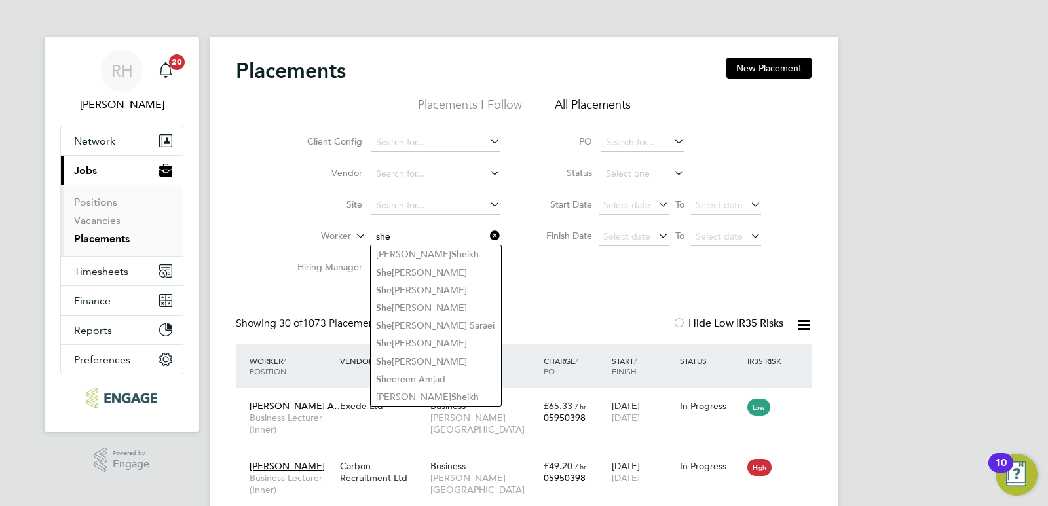
type input "she"
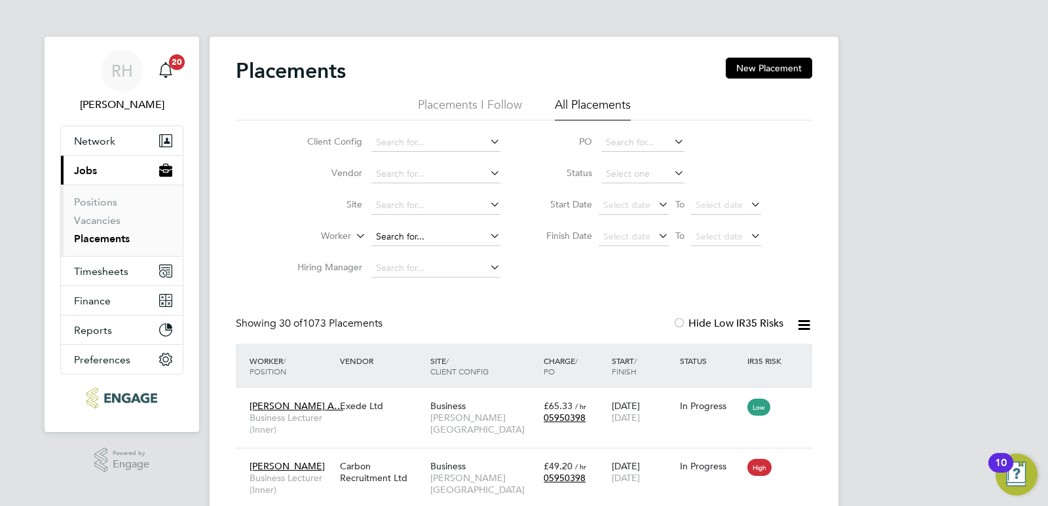
click at [402, 238] on input at bounding box center [435, 237] width 129 height 18
click at [414, 252] on li "Shaeb a Freckleton" at bounding box center [436, 255] width 130 height 18
type input "[PERSON_NAME]"
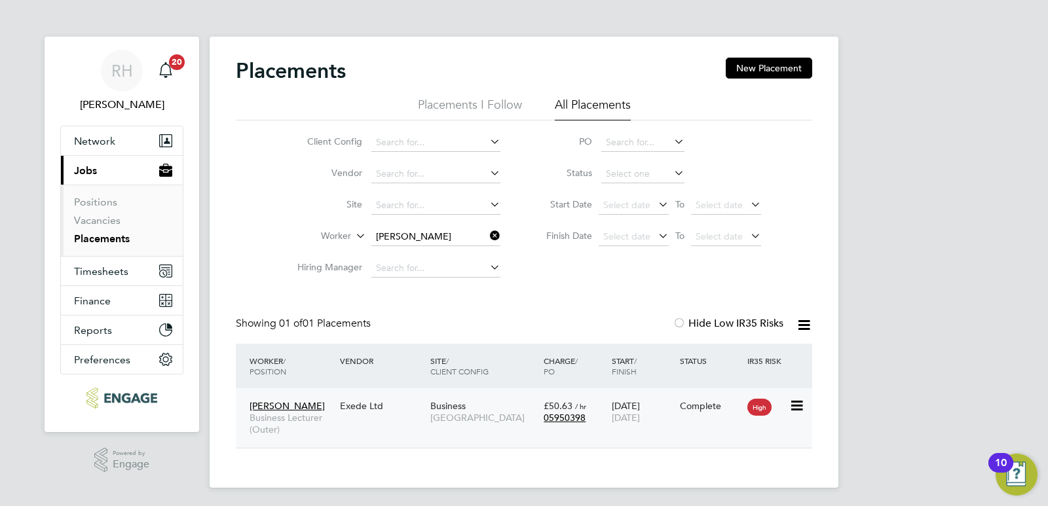
click at [295, 409] on span "[PERSON_NAME]" at bounding box center [287, 406] width 75 height 12
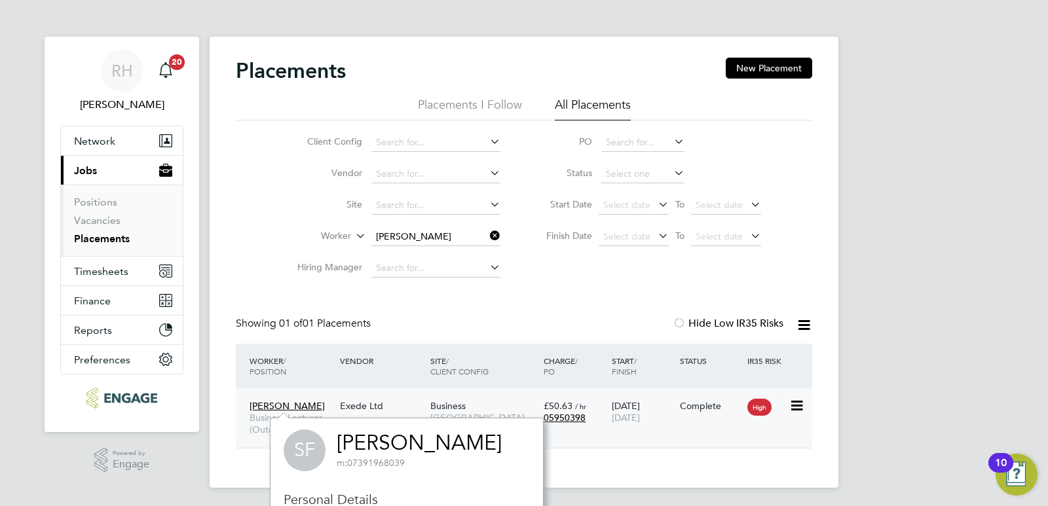
click at [469, 413] on span "[GEOGRAPHIC_DATA]" at bounding box center [483, 418] width 107 height 12
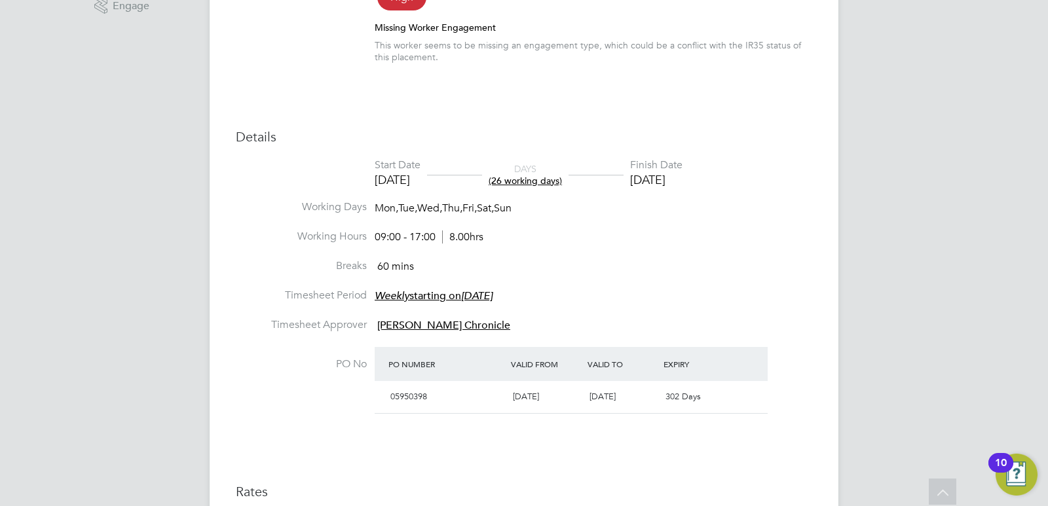
scroll to position [223, 0]
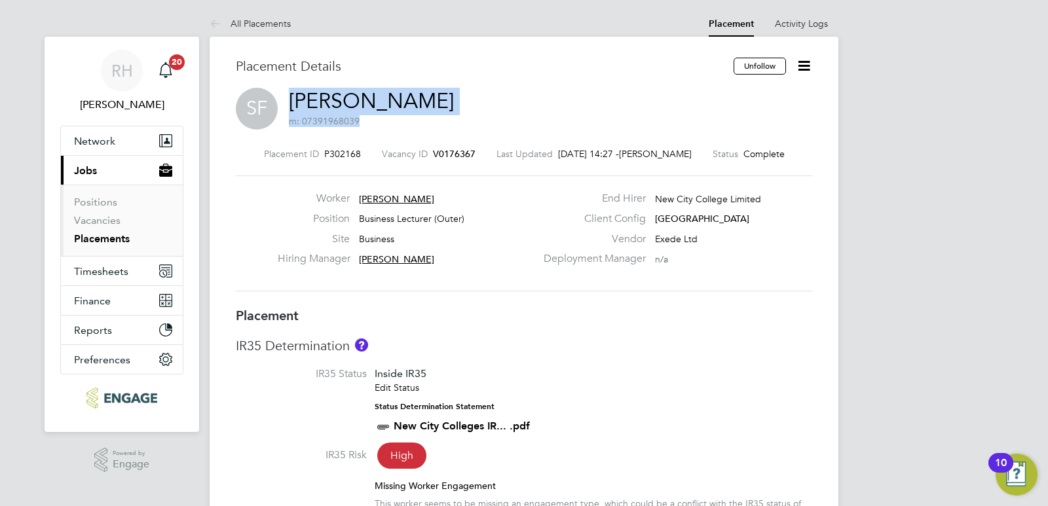
drag, startPoint x: 484, startPoint y: 109, endPoint x: 292, endPoint y: 95, distance: 192.5
click at [292, 95] on div "SF [PERSON_NAME] m: 07391968039" at bounding box center [524, 110] width 577 height 45
copy h2 "[PERSON_NAME] m: 07391968039"
